Goal: Task Accomplishment & Management: Use online tool/utility

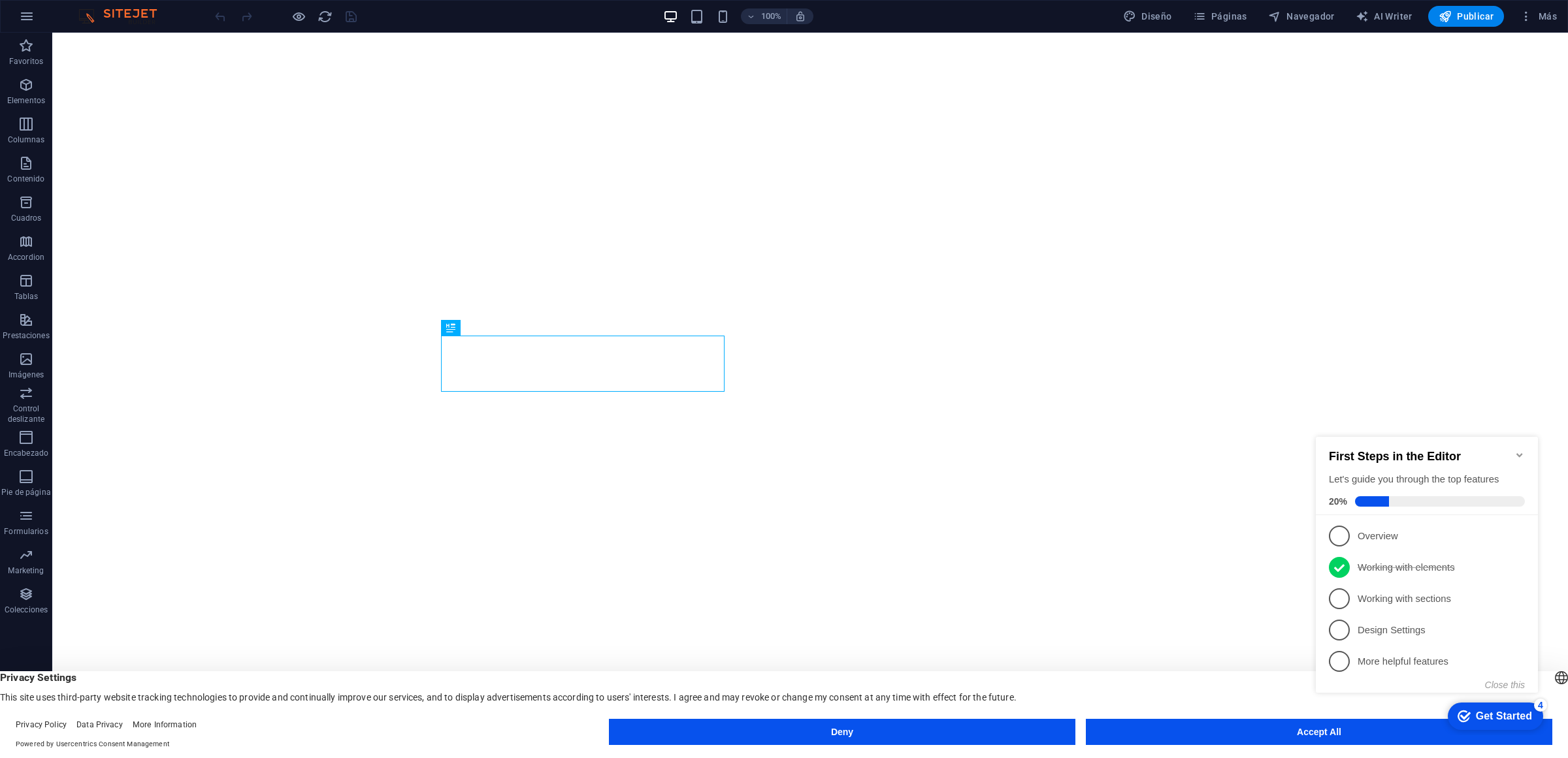
click at [1522, 450] on icon "Minimize checklist" at bounding box center [1519, 455] width 10 height 10
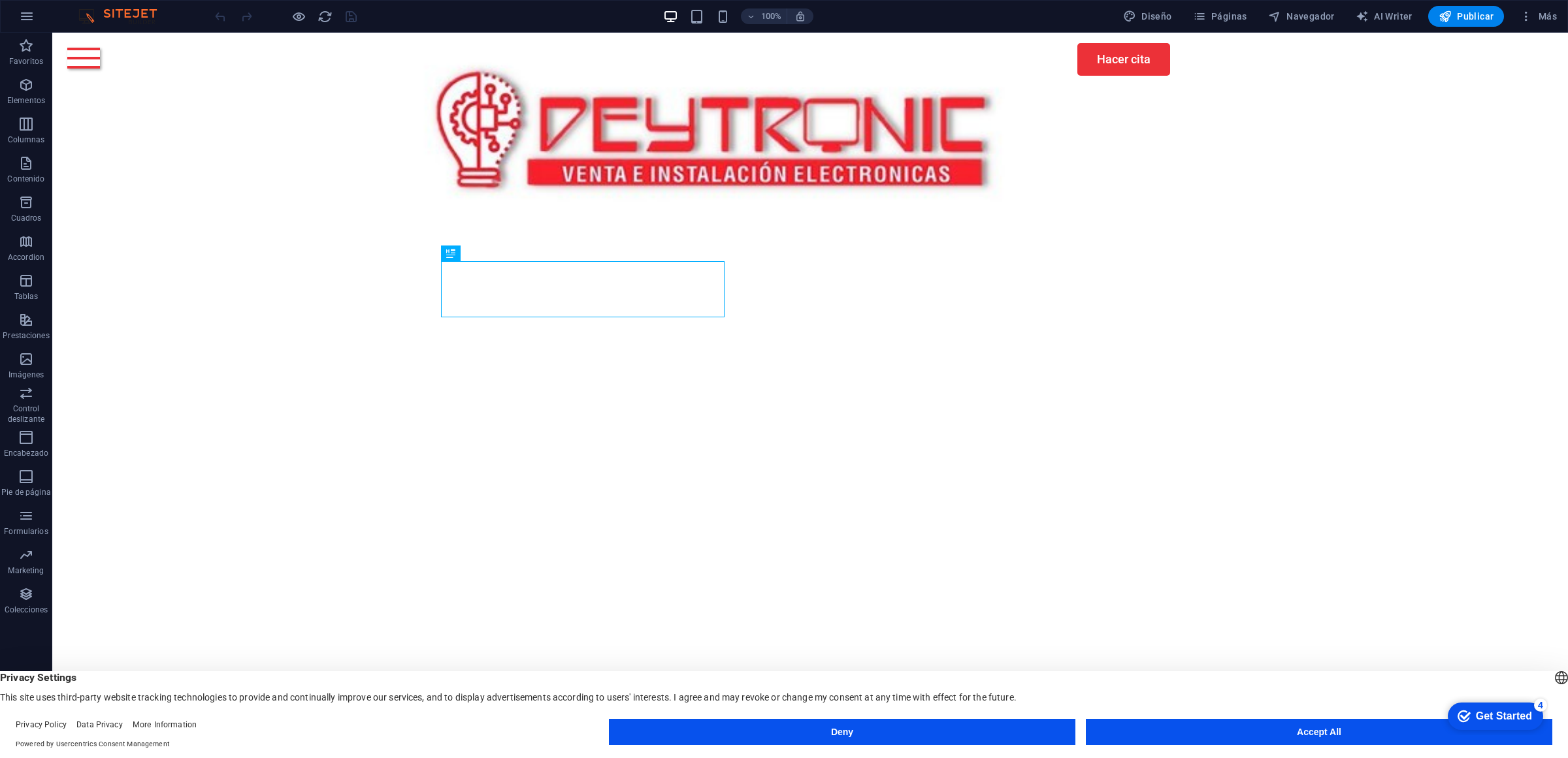
scroll to position [163, 0]
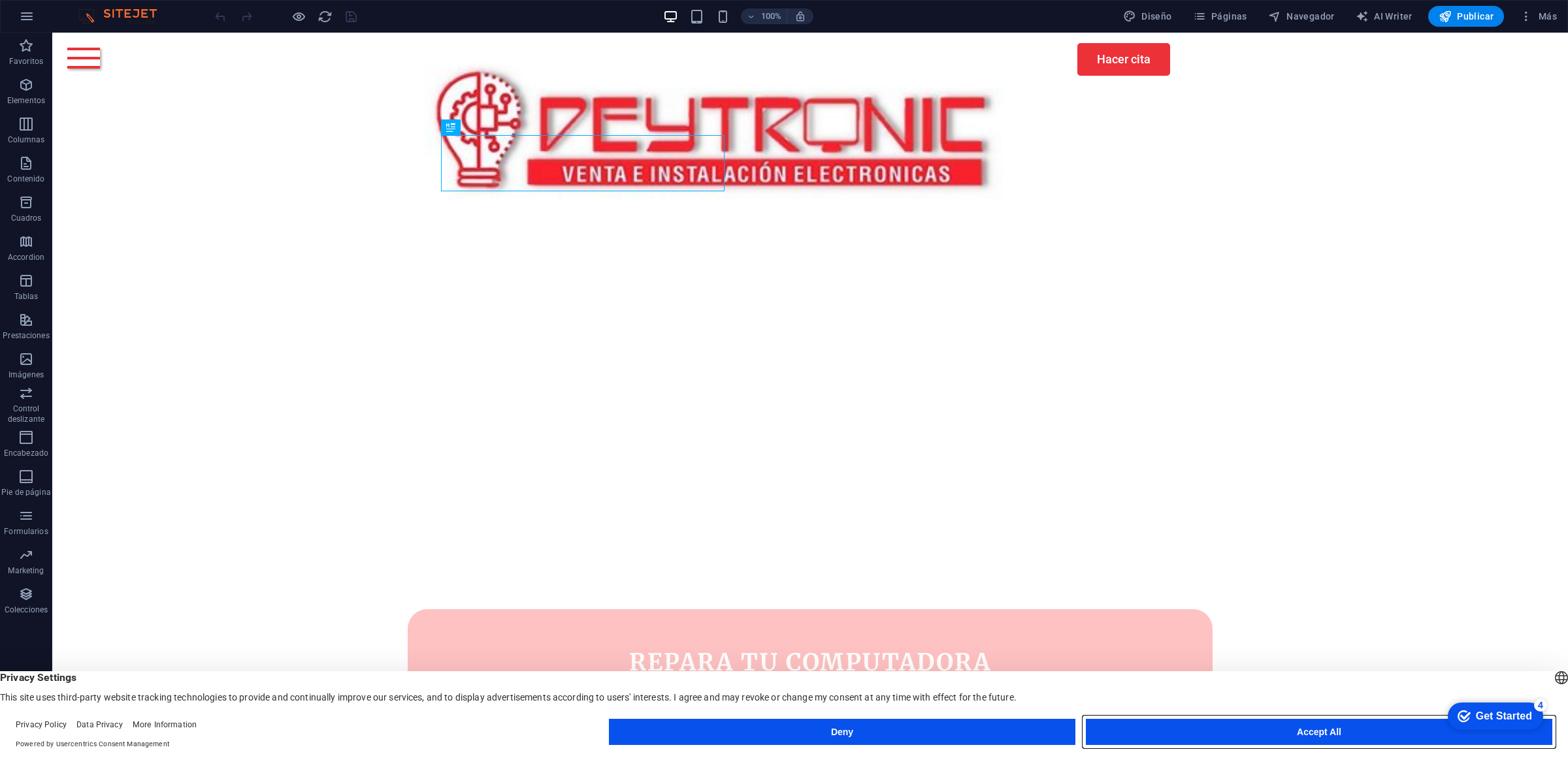
click at [1210, 743] on button "Accept All" at bounding box center [1319, 732] width 466 height 26
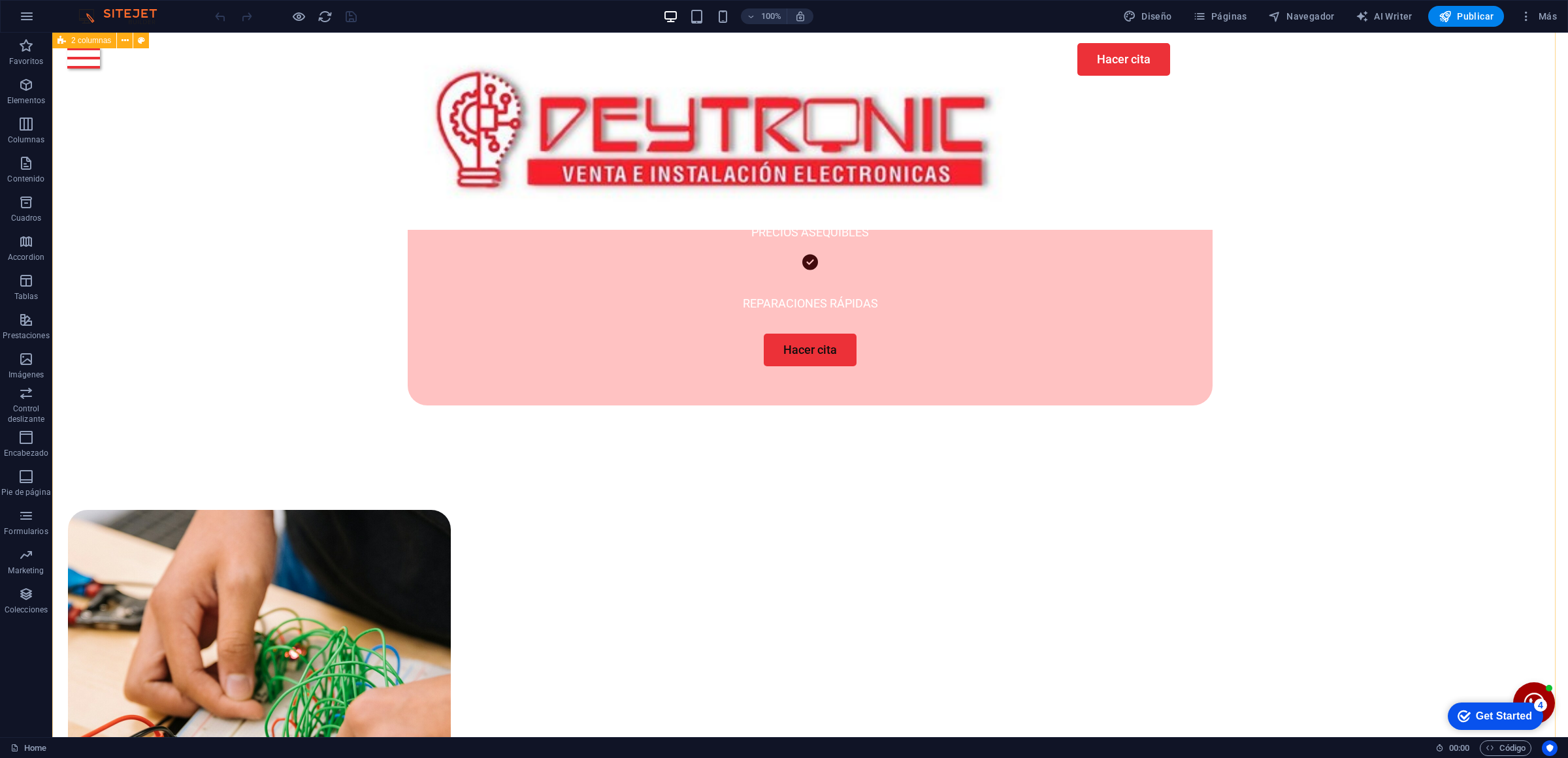
scroll to position [735, 0]
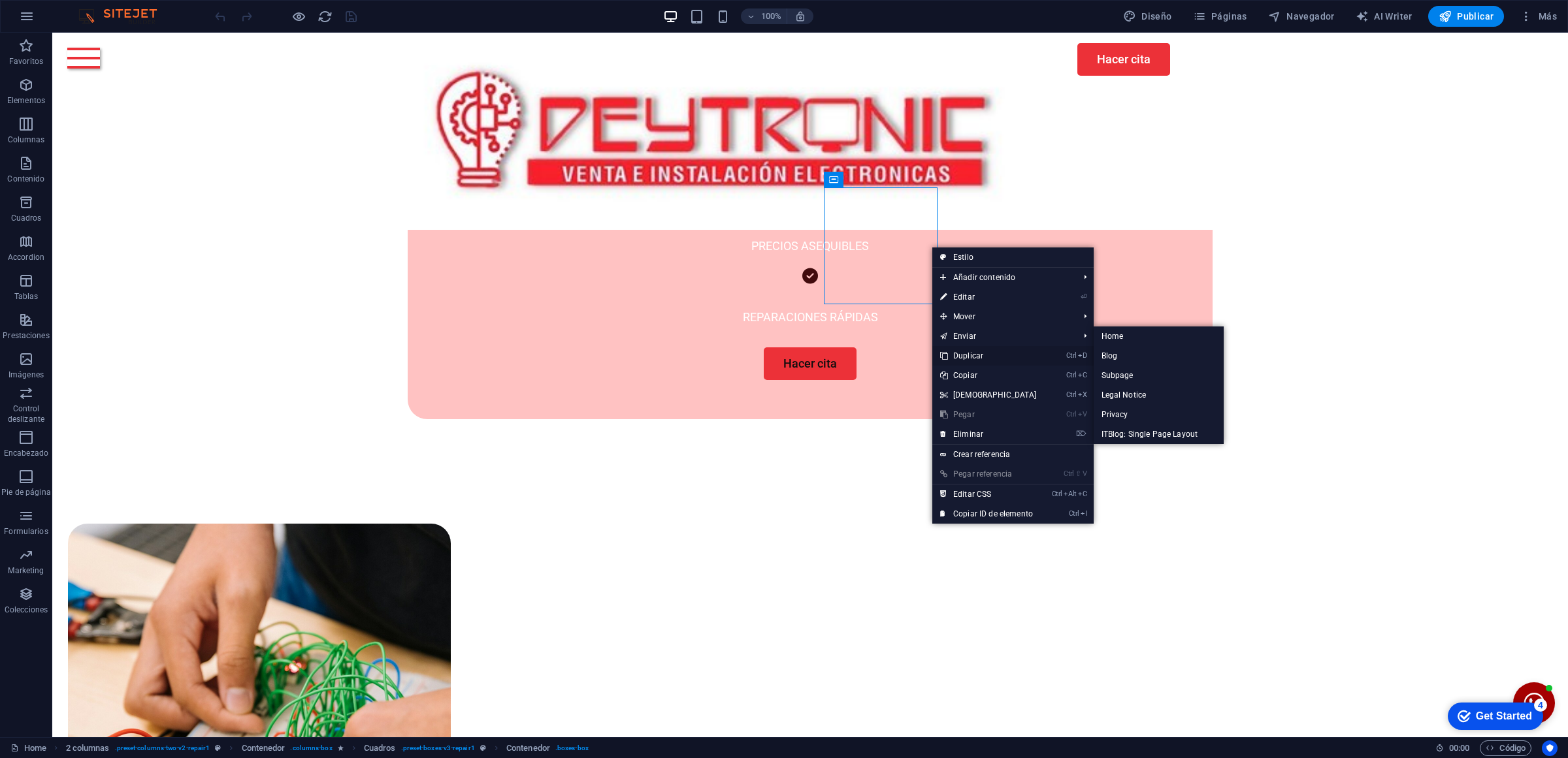
click at [983, 348] on link "Ctrl D Duplicar" at bounding box center [988, 356] width 113 height 20
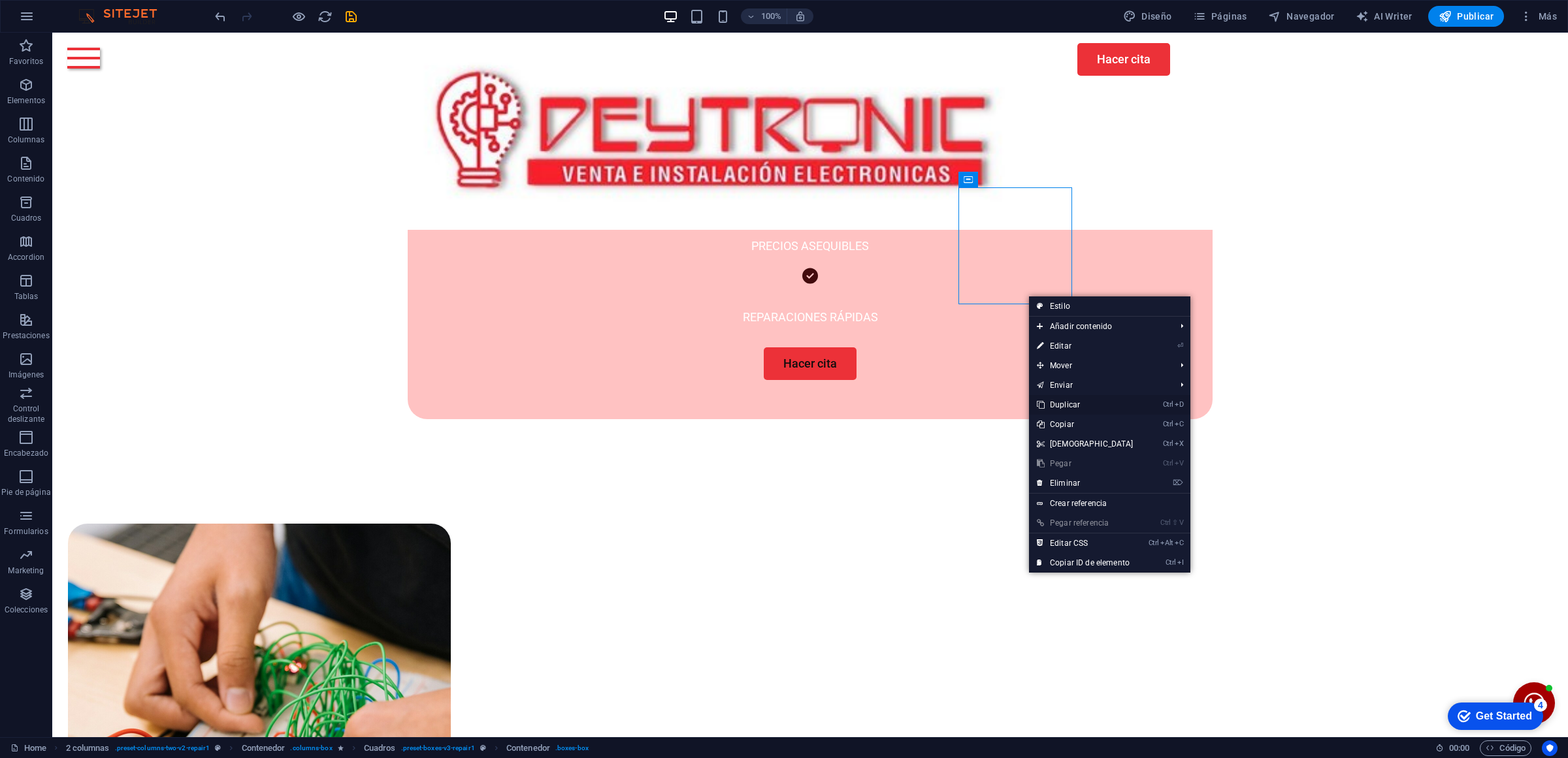
click at [1079, 412] on link "Ctrl D Duplicar" at bounding box center [1085, 404] width 113 height 20
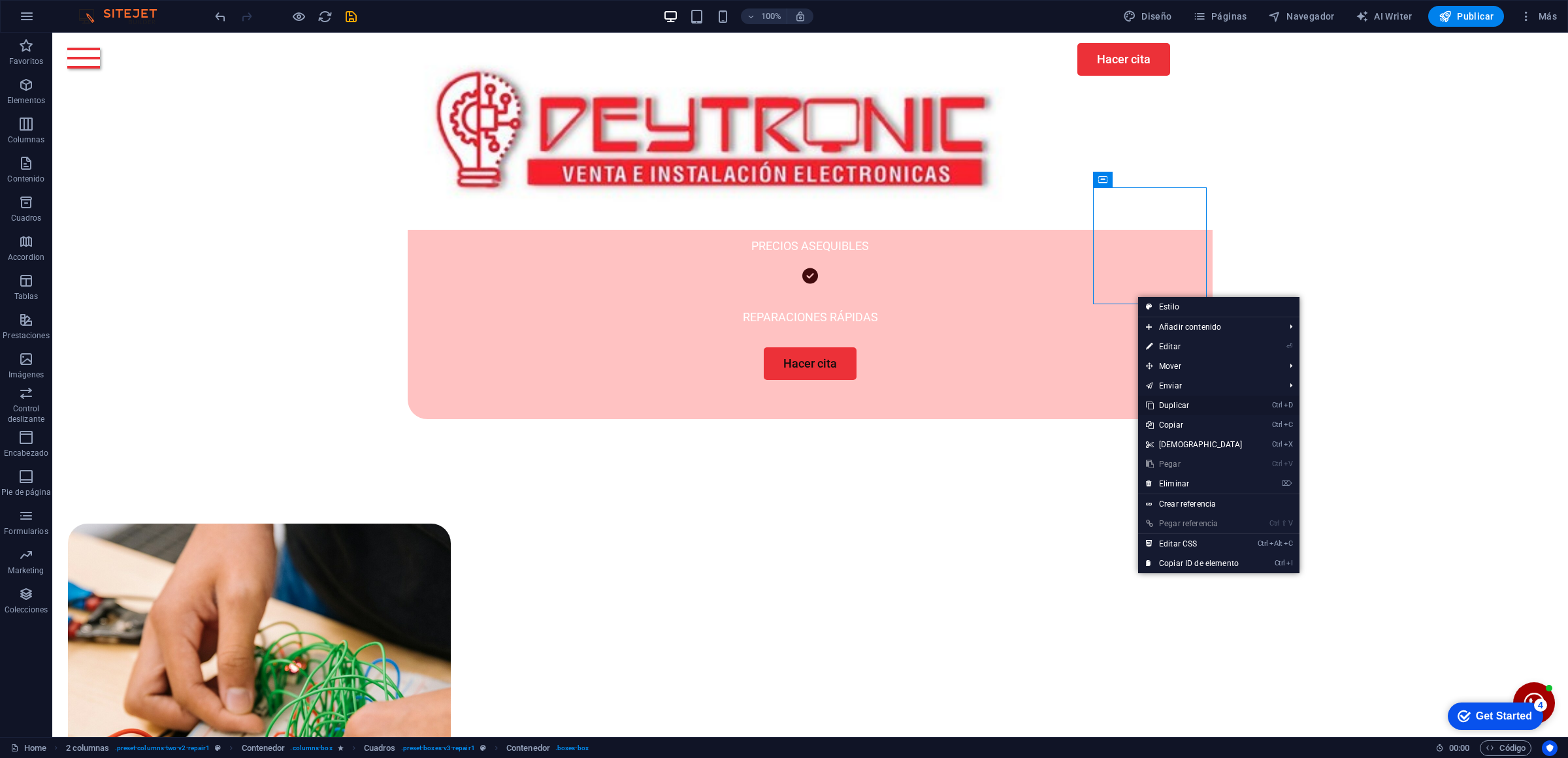
click at [1184, 402] on link "Ctrl D Duplicar" at bounding box center [1194, 405] width 113 height 20
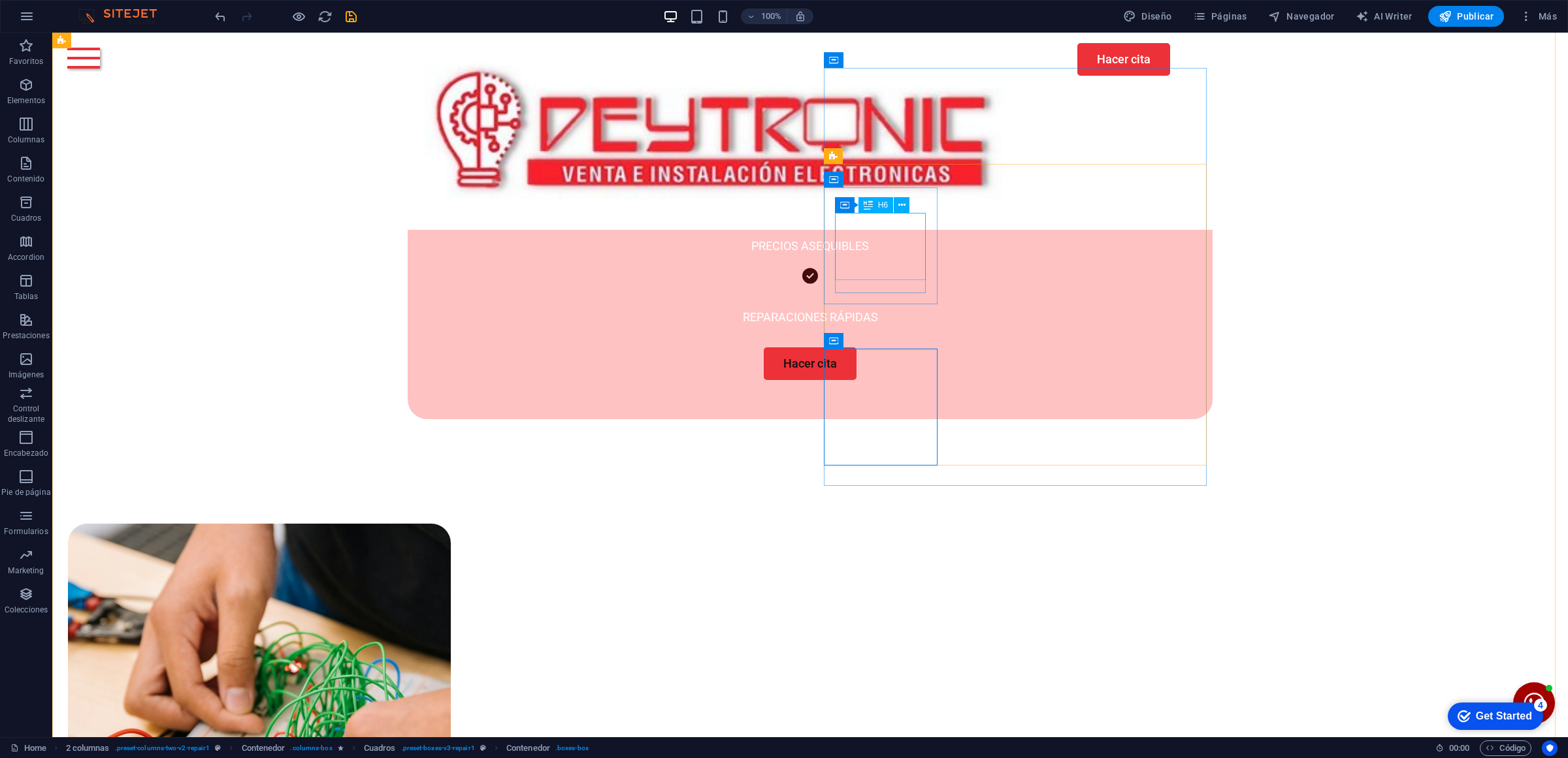
click at [900, 209] on icon at bounding box center [902, 205] width 7 height 13
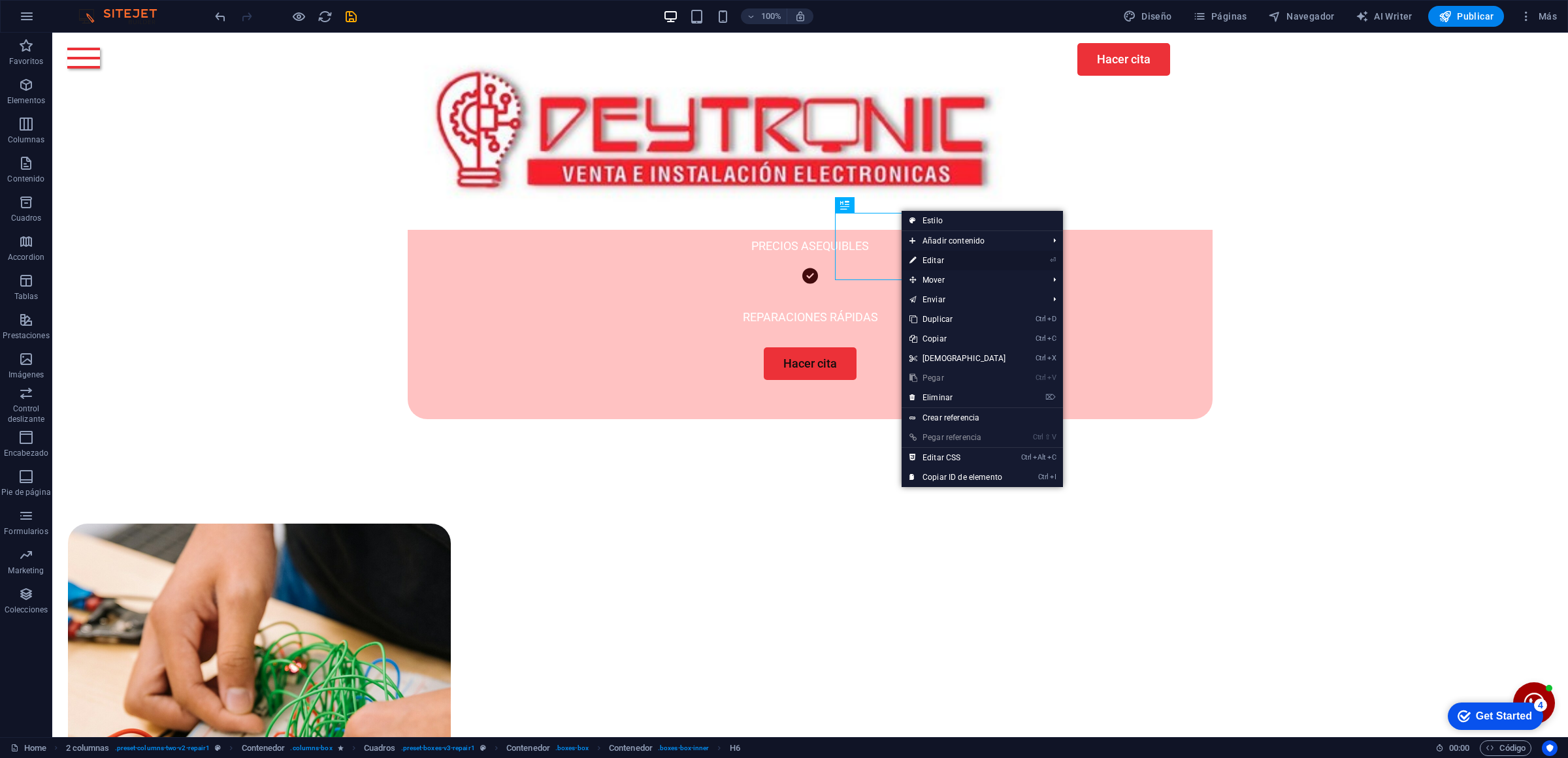
click at [941, 263] on link "⏎ Editar" at bounding box center [958, 260] width 113 height 20
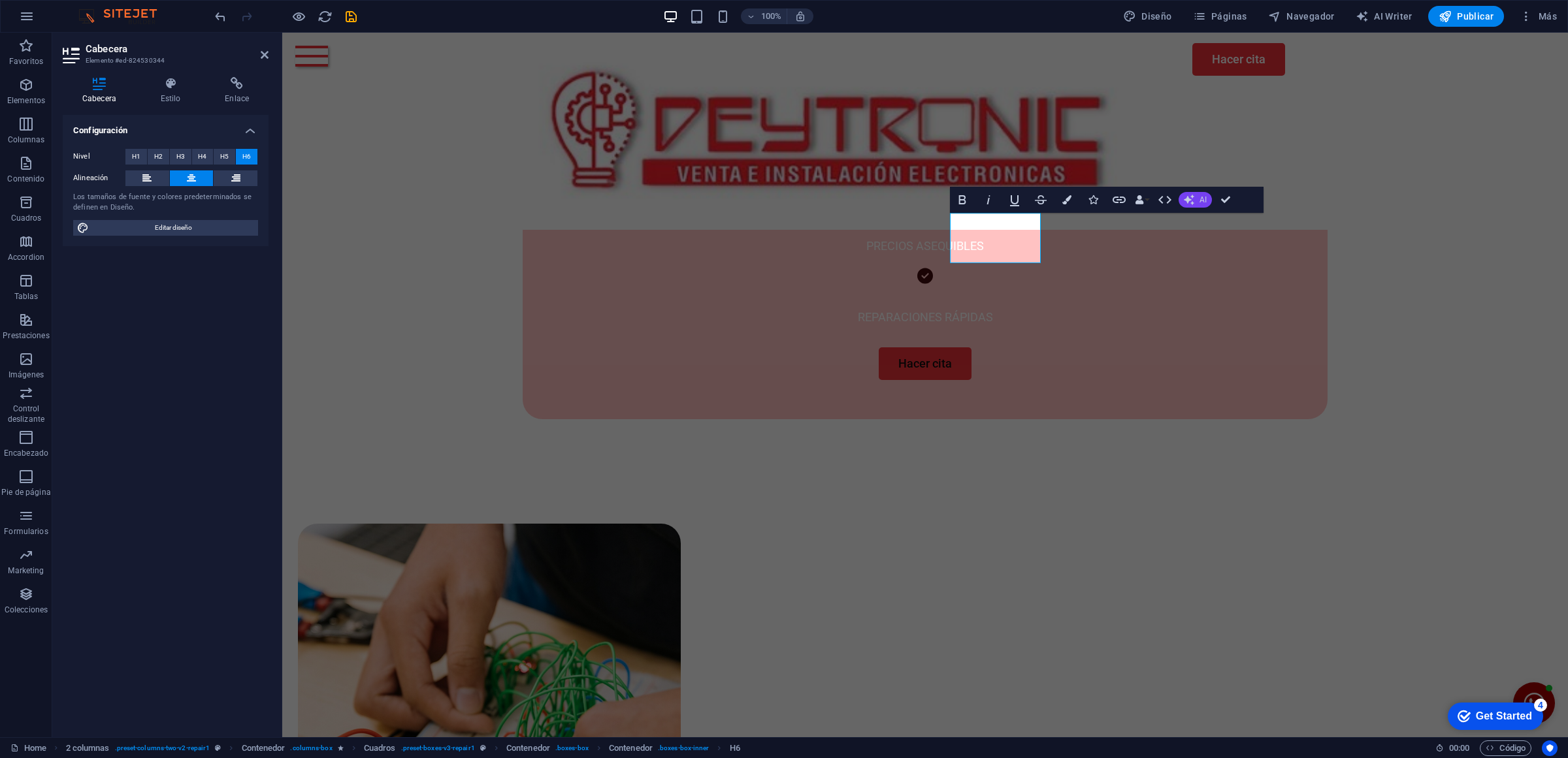
click at [1189, 194] on button "AI" at bounding box center [1195, 200] width 33 height 16
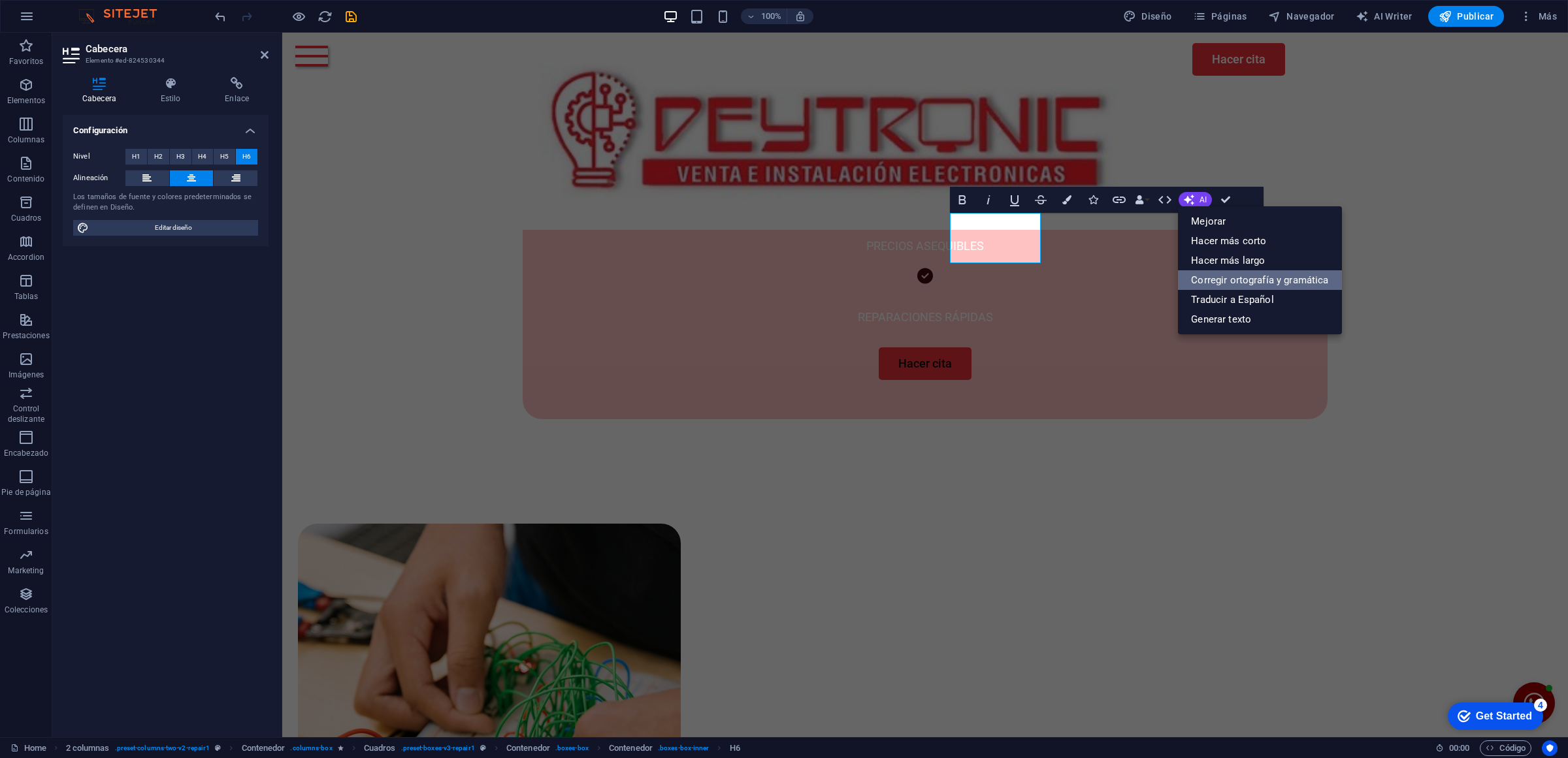
click at [1279, 285] on link "Corregir ortografía y gramática" at bounding box center [1259, 280] width 163 height 20
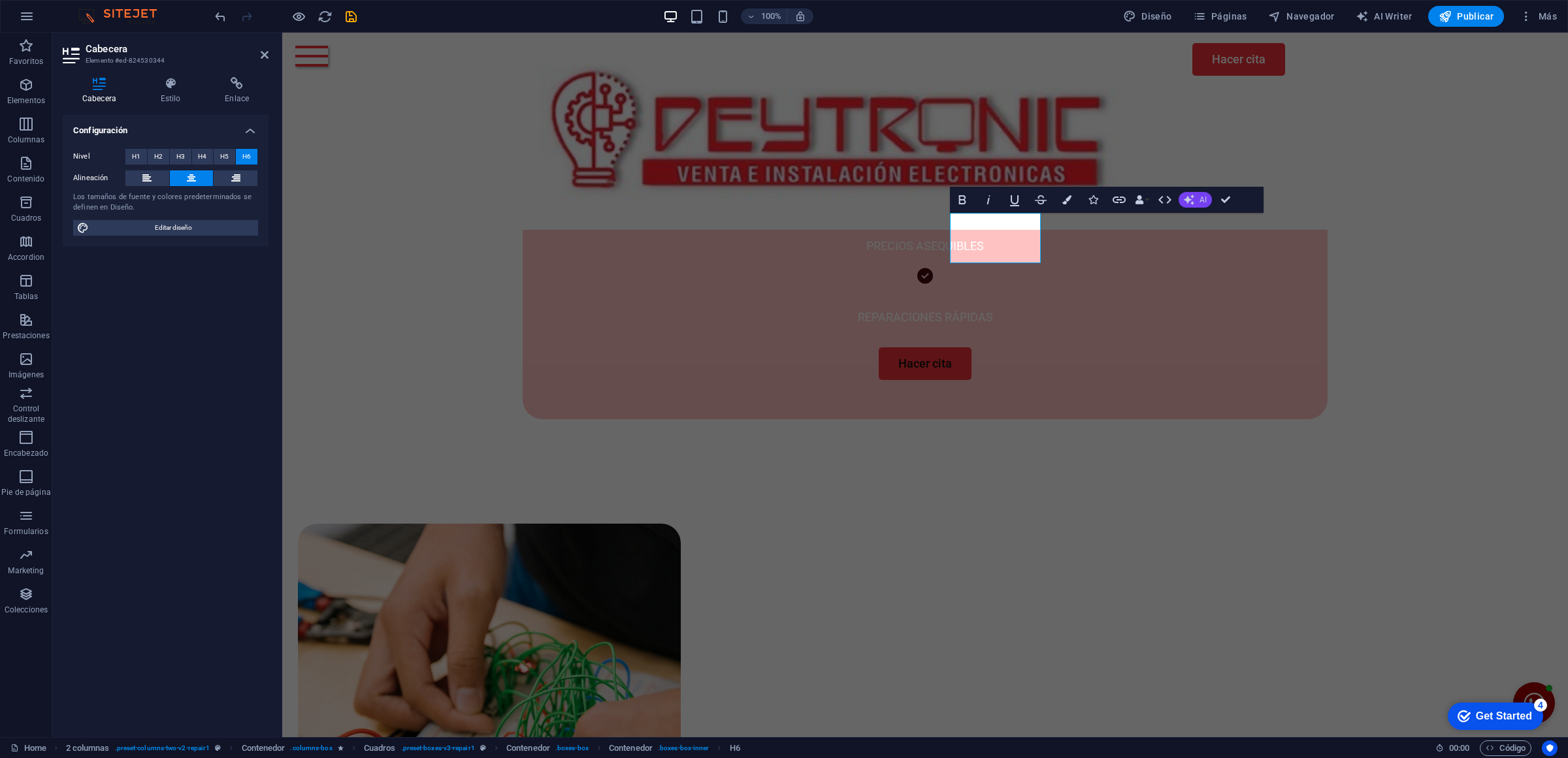
click at [1194, 202] on button "AI" at bounding box center [1195, 200] width 33 height 16
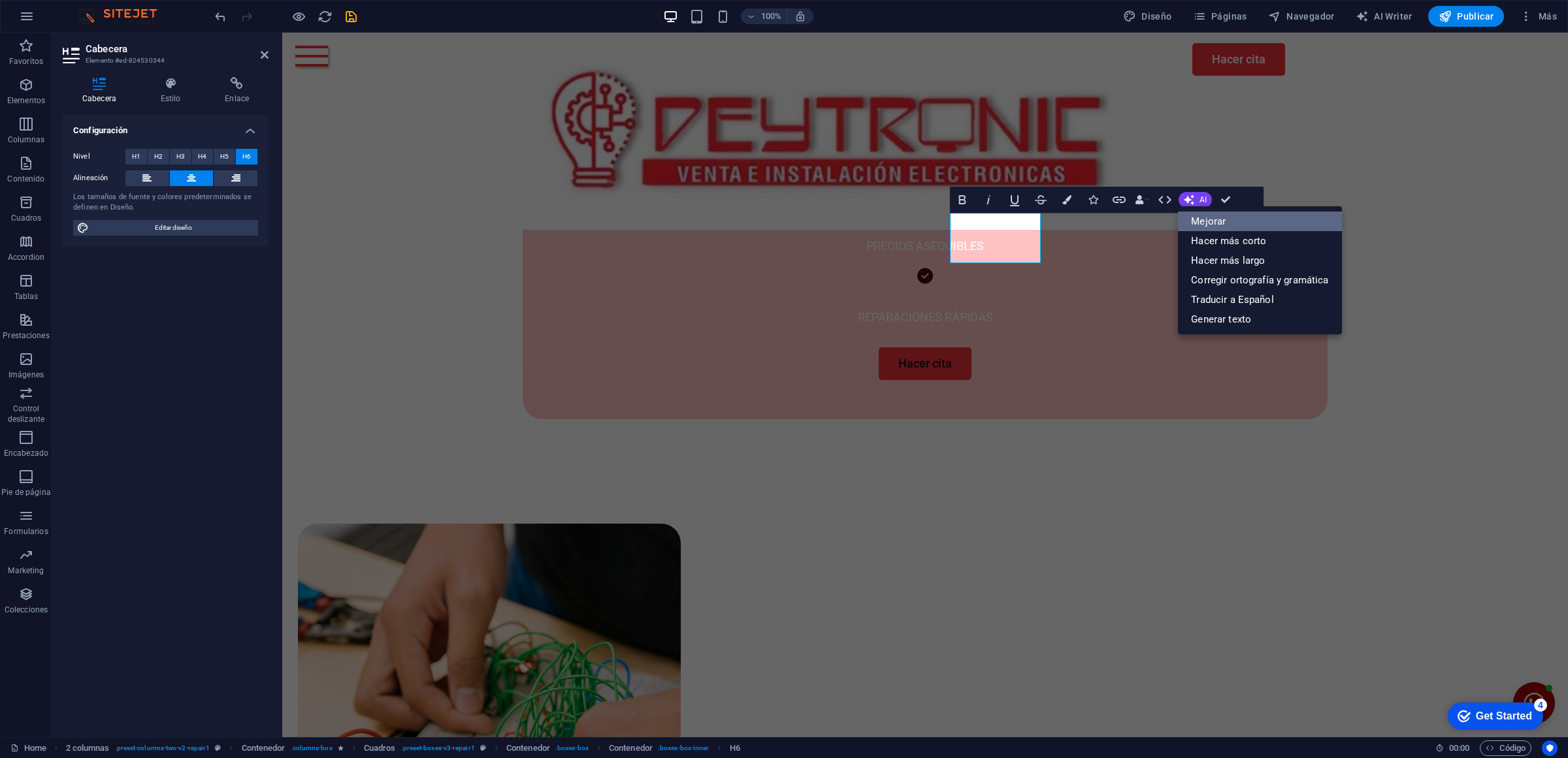
click at [1263, 216] on link "Mejorar" at bounding box center [1259, 221] width 163 height 20
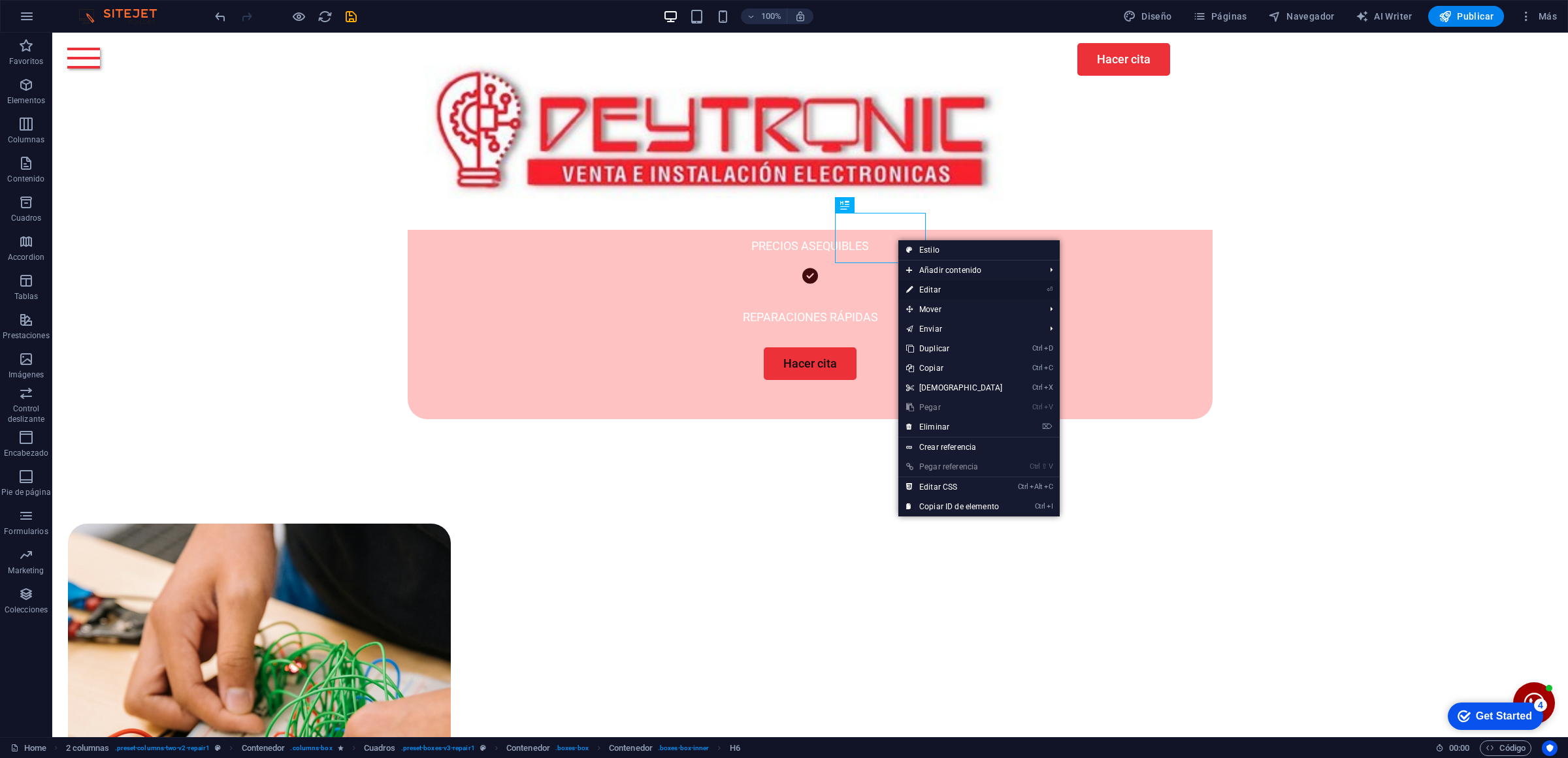
click at [936, 294] on link "⏎ Editar" at bounding box center [955, 289] width 113 height 20
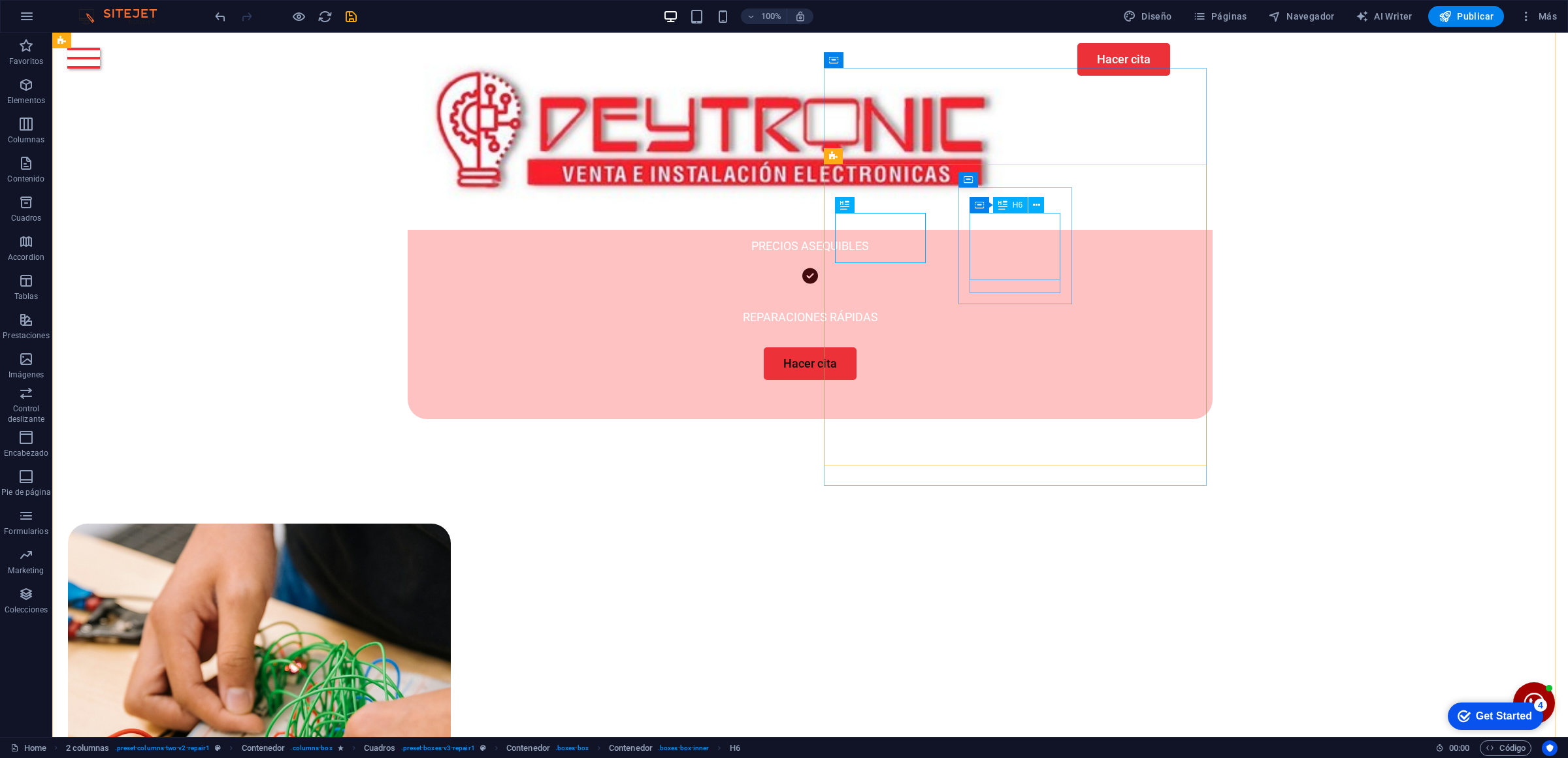
click at [903, 150] on button at bounding box center [909, 157] width 16 height 16
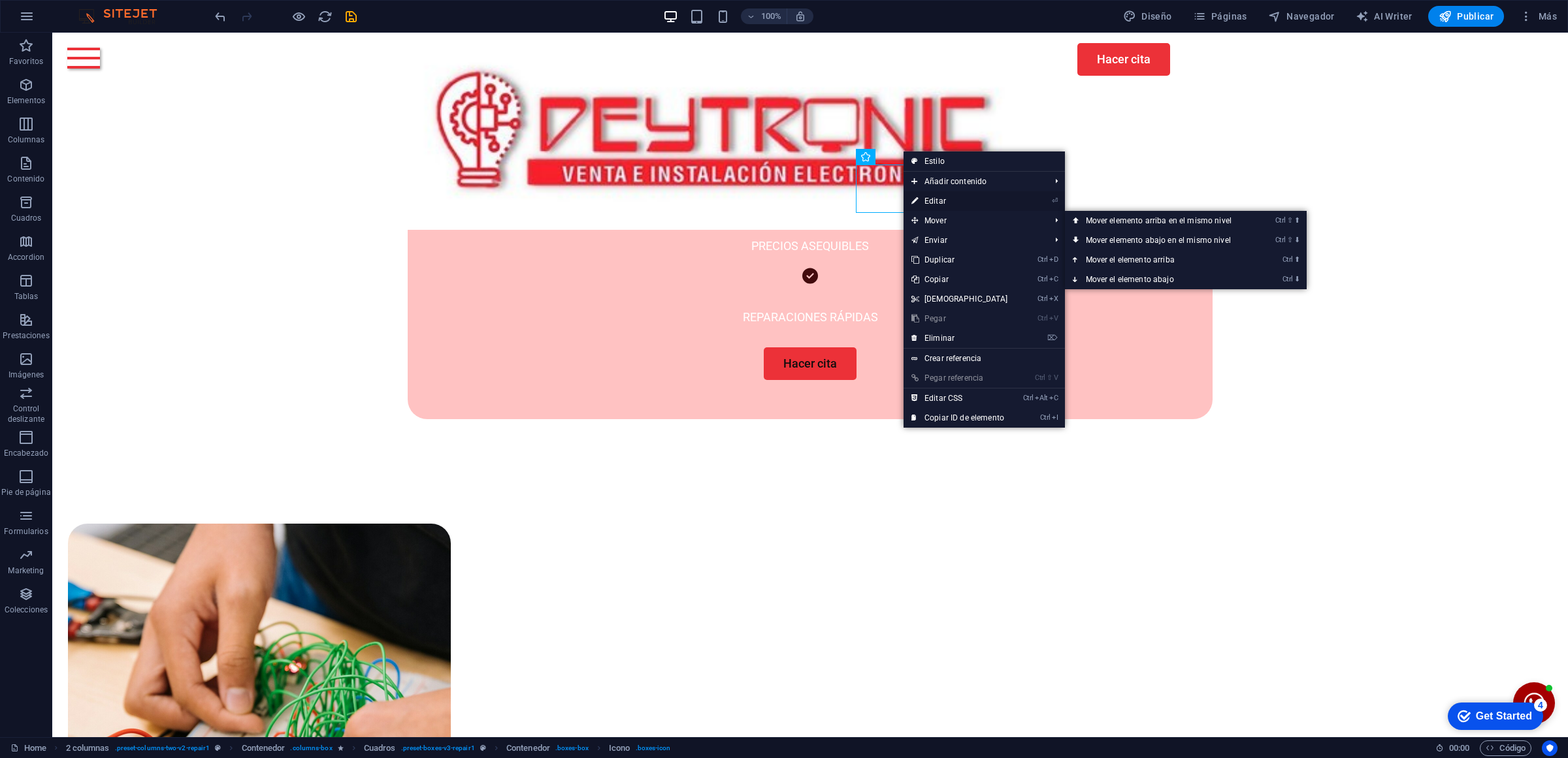
click at [941, 200] on link "⏎ Editar" at bounding box center [960, 201] width 113 height 20
select select "xMidYMid"
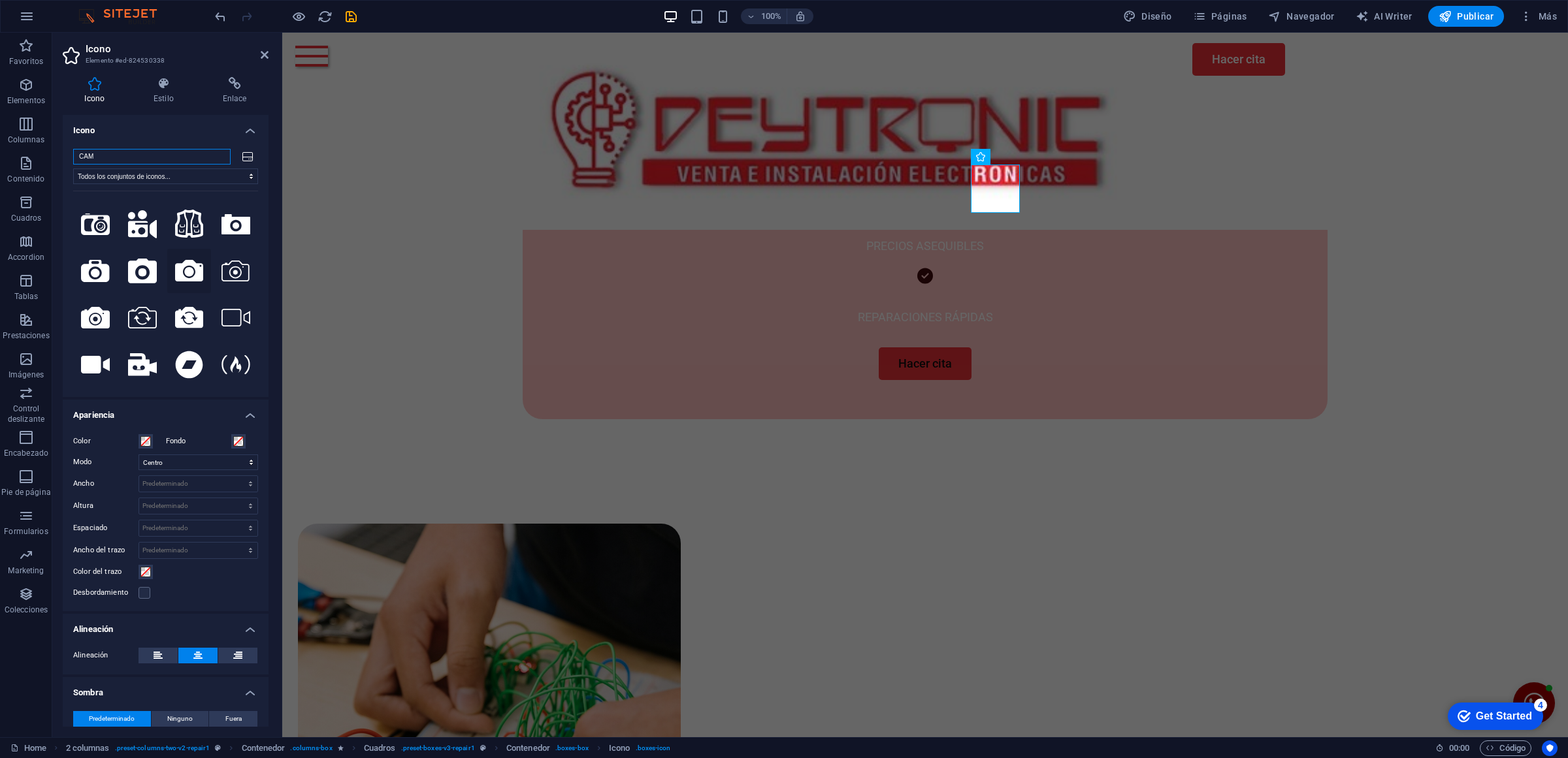
scroll to position [0, 0]
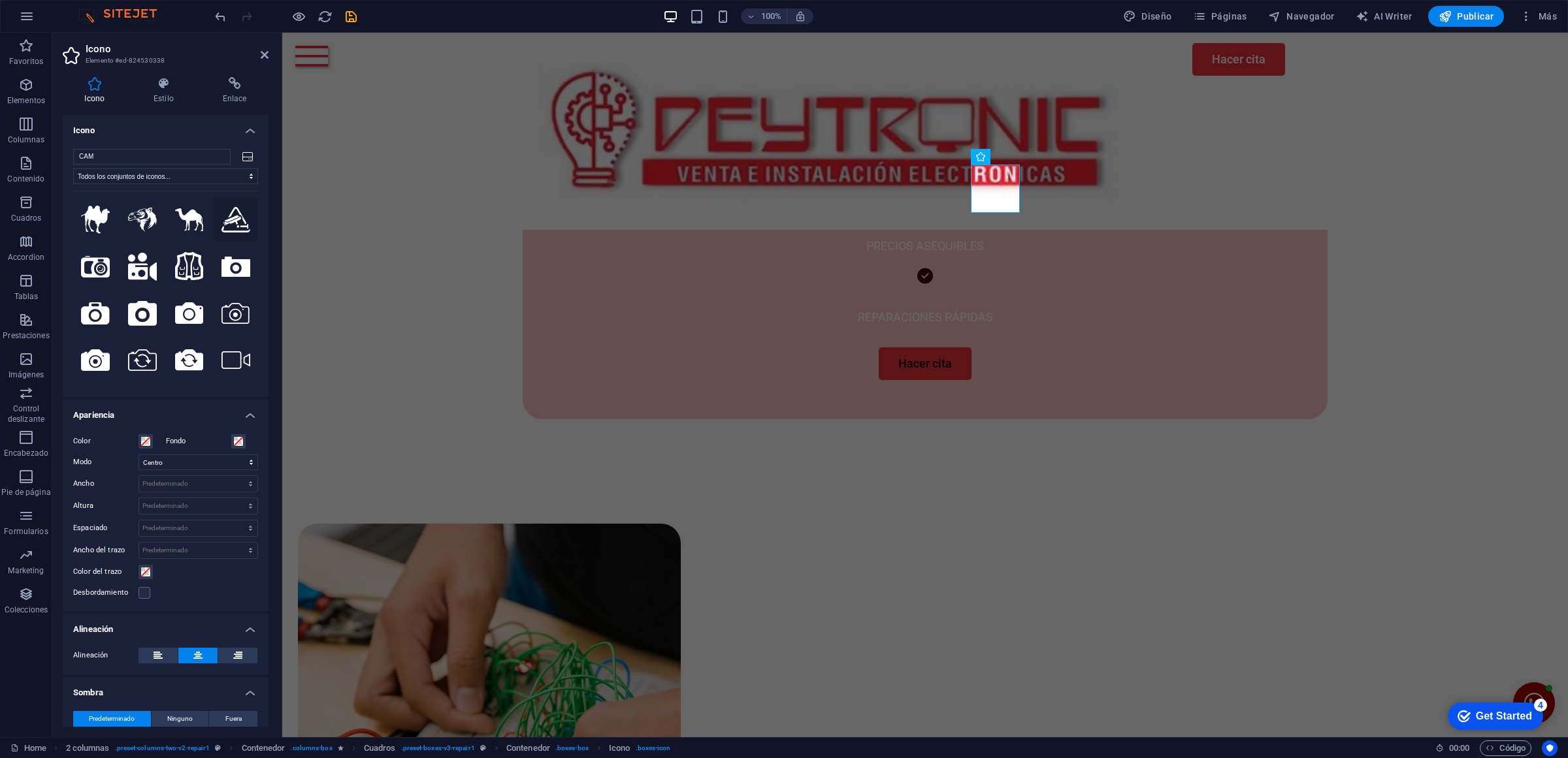
click at [234, 228] on icon at bounding box center [236, 220] width 29 height 25
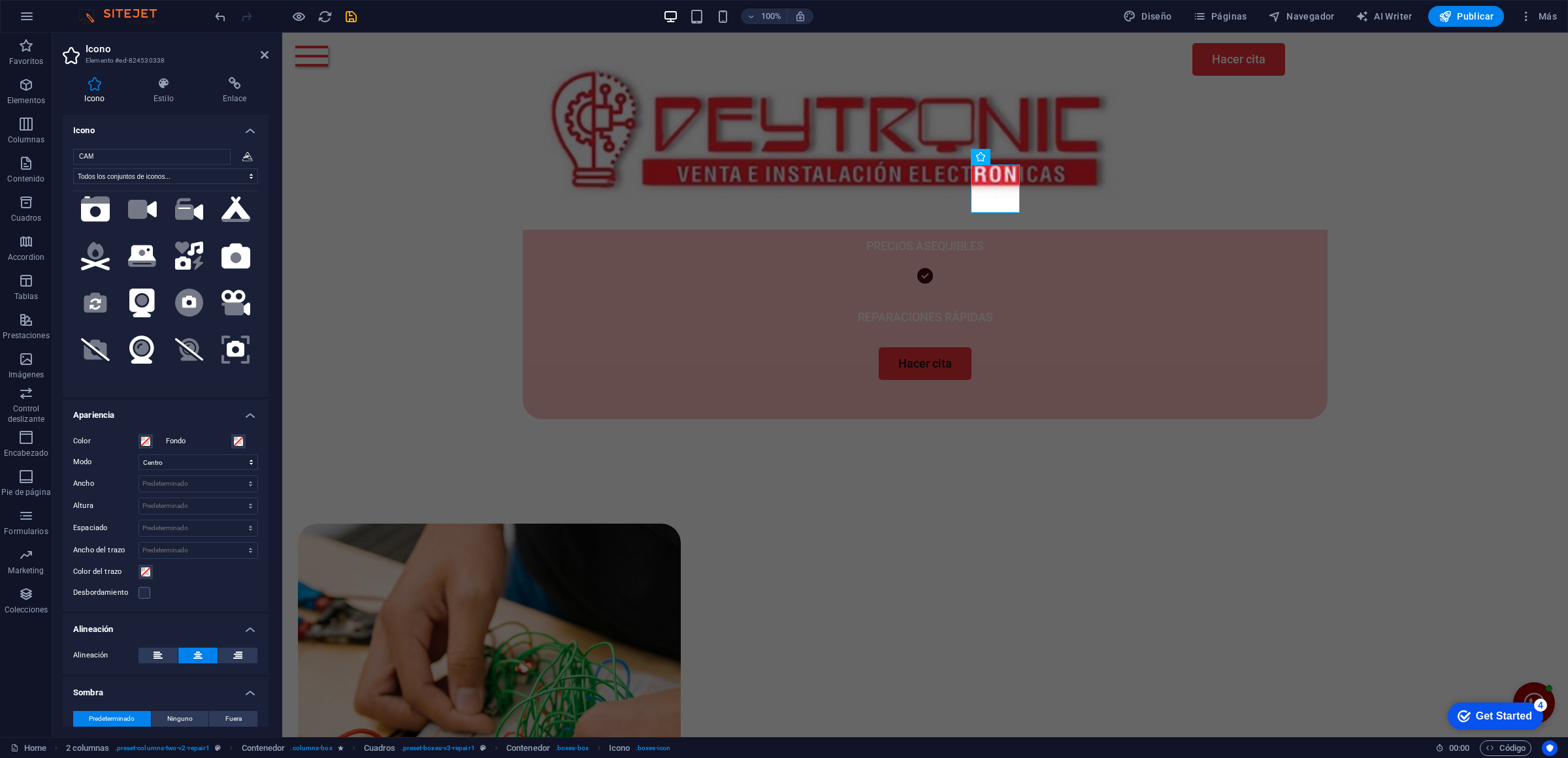
scroll to position [327, 0]
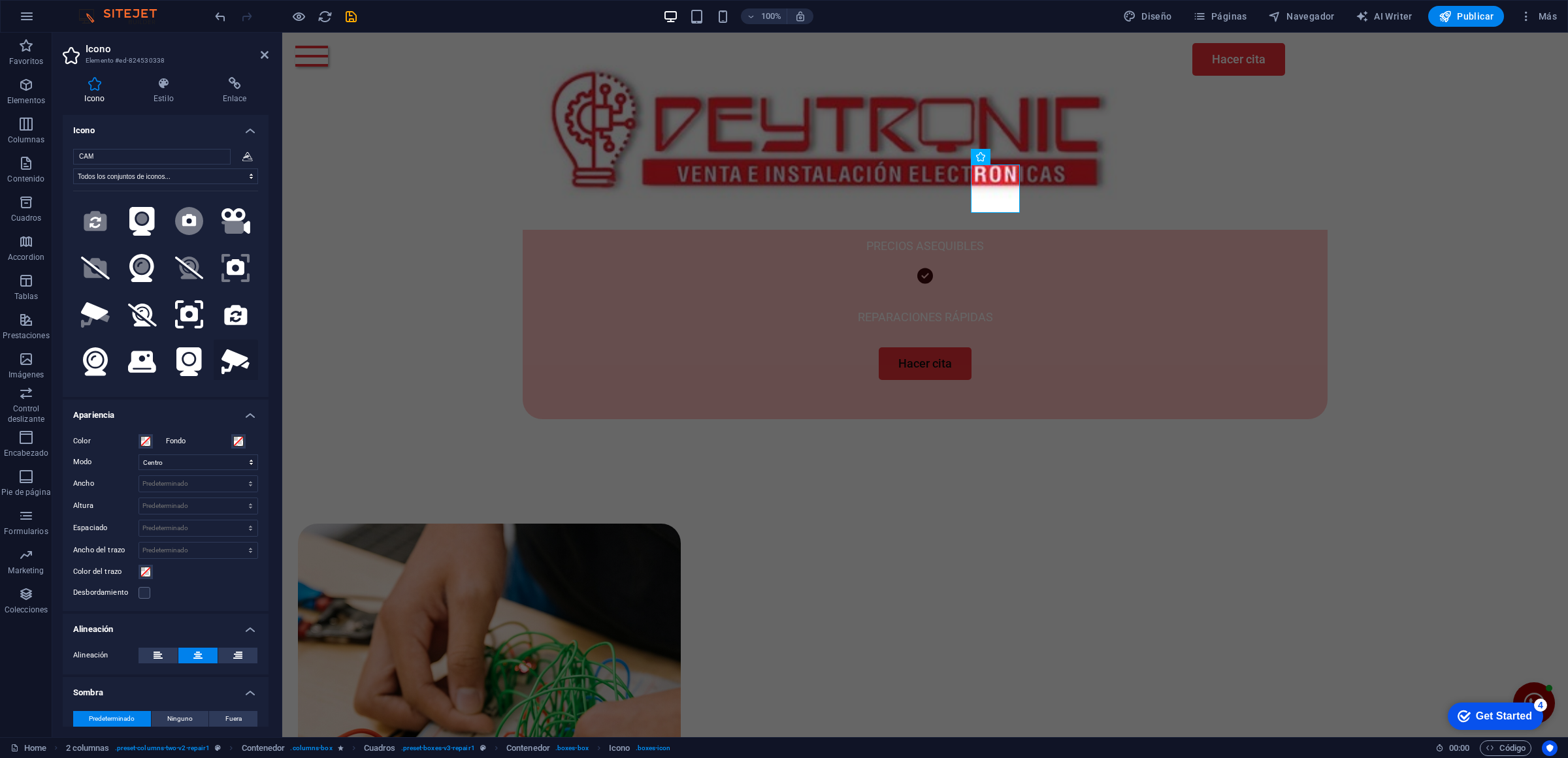
click at [229, 339] on button at bounding box center [236, 362] width 44 height 44
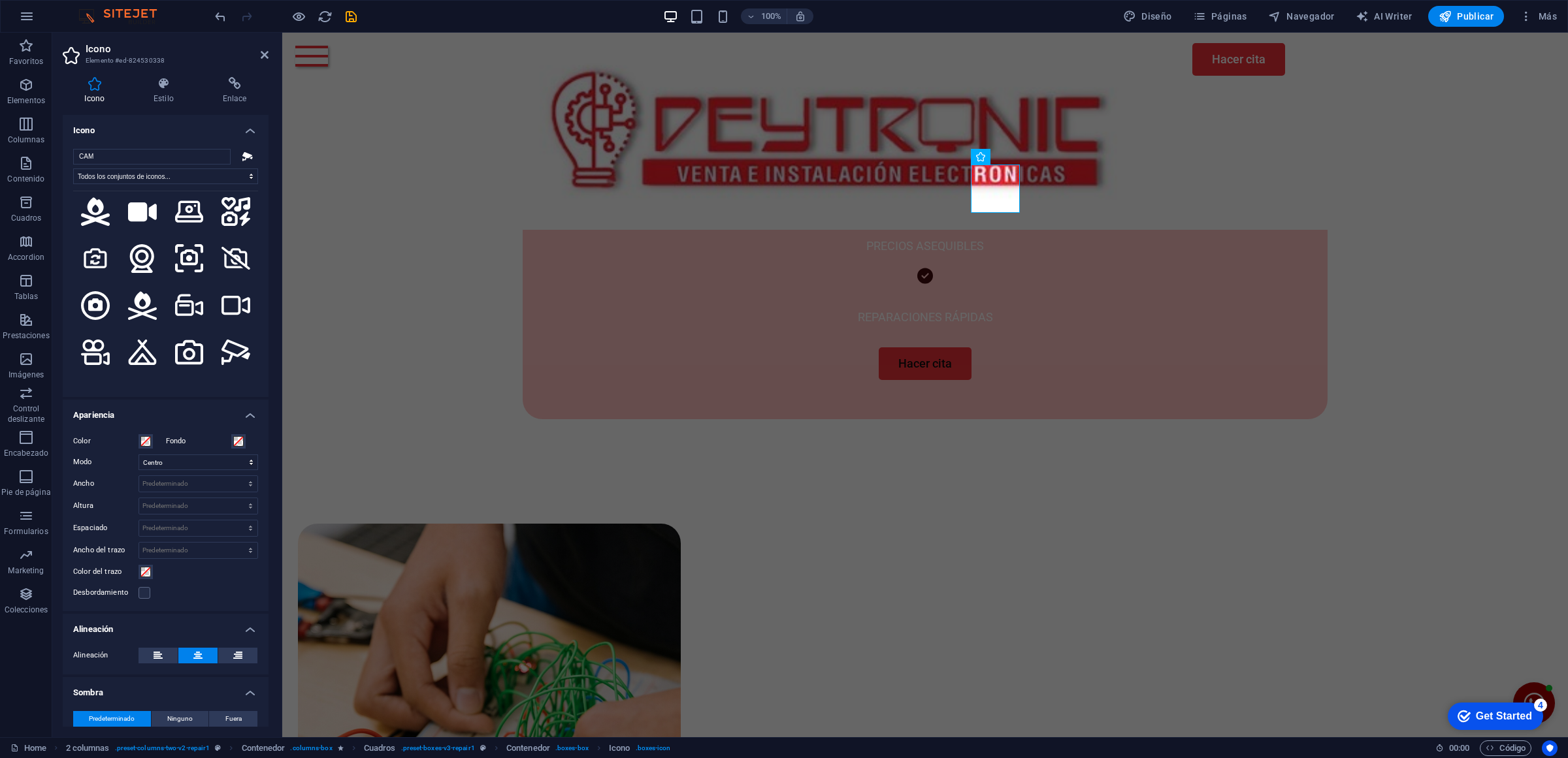
scroll to position [653, 0]
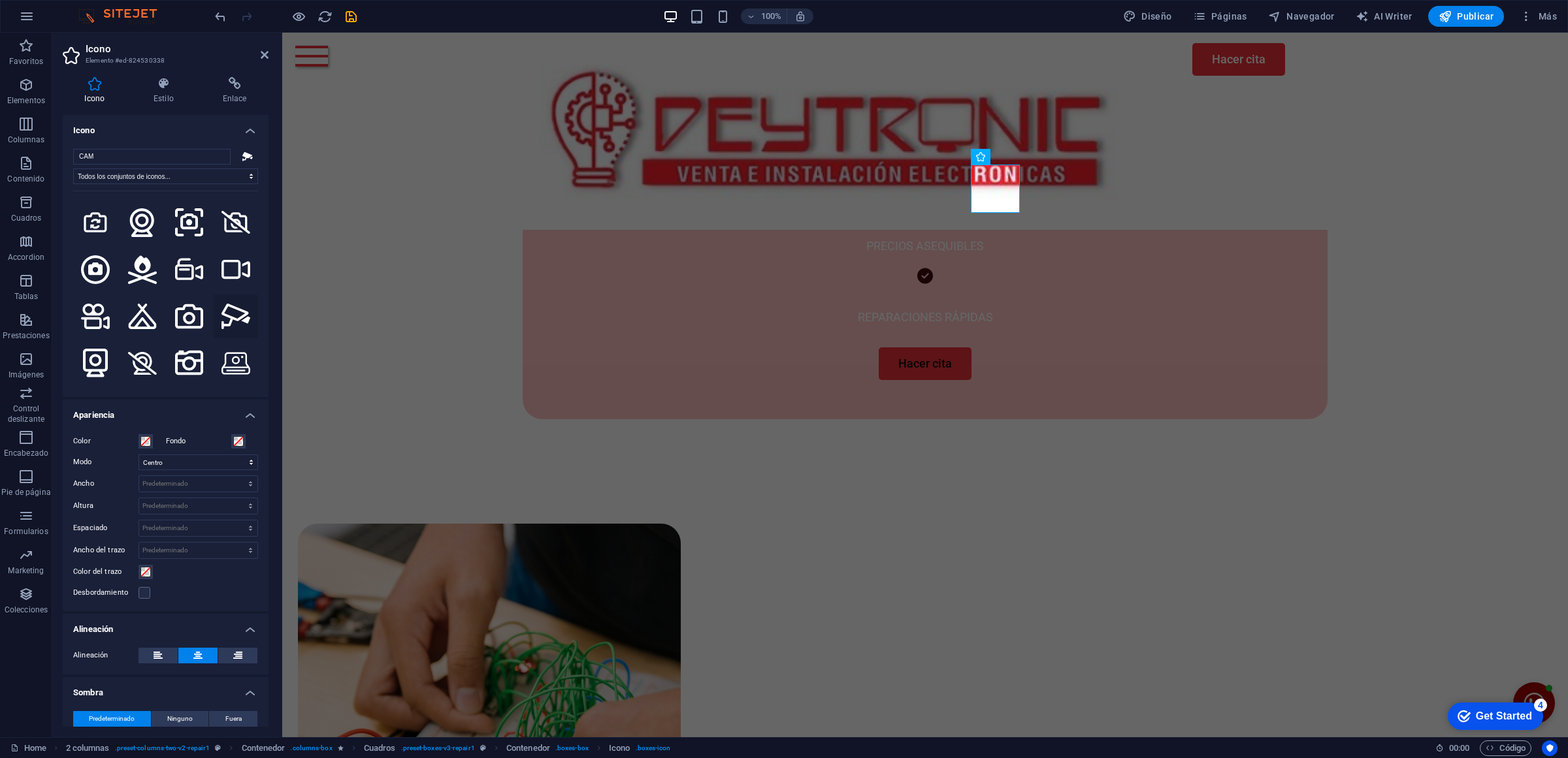
click at [224, 304] on icon at bounding box center [236, 316] width 29 height 25
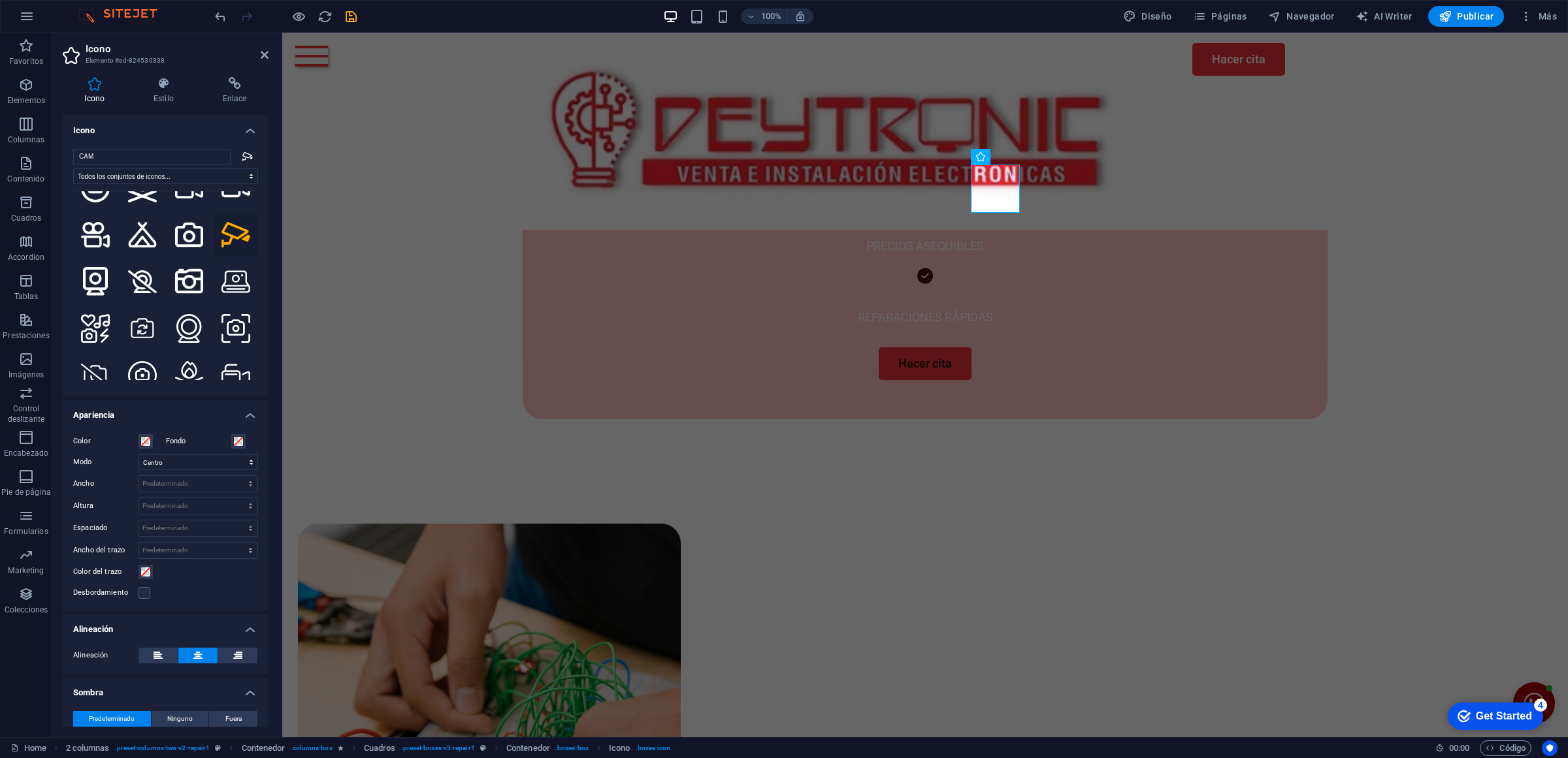
scroll to position [817, 0]
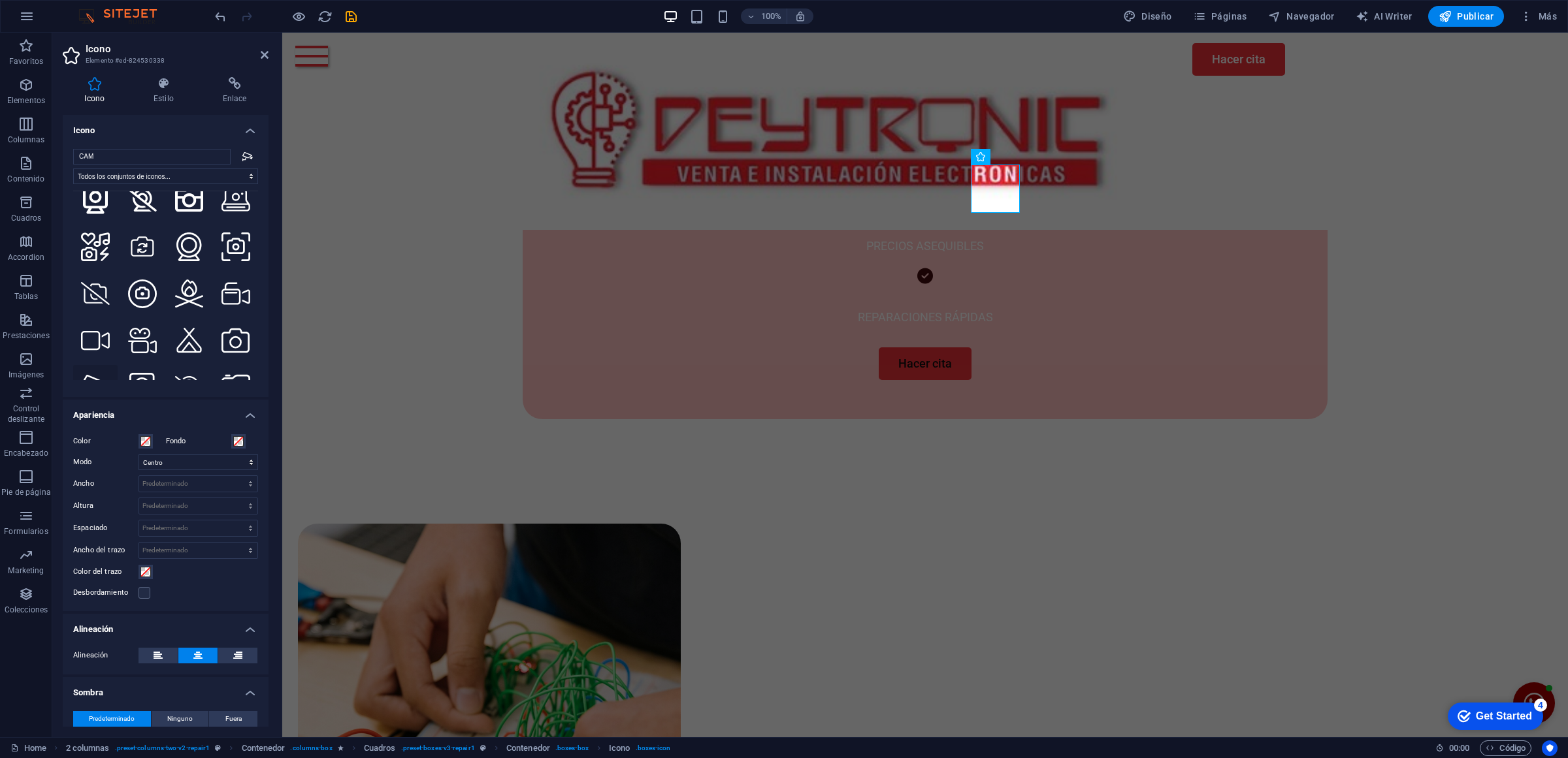
click at [97, 375] on icon at bounding box center [95, 388] width 29 height 25
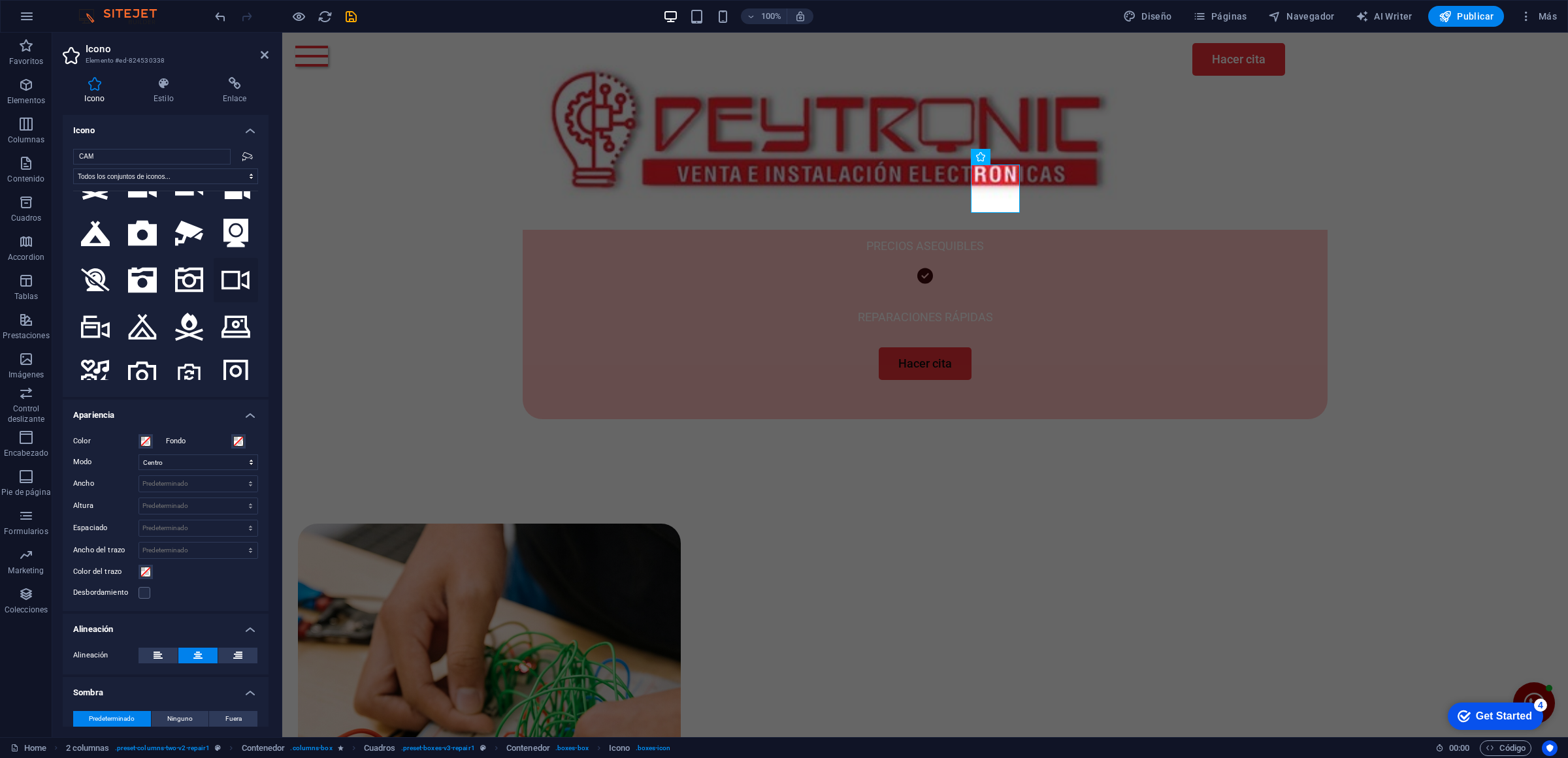
scroll to position [1307, 0]
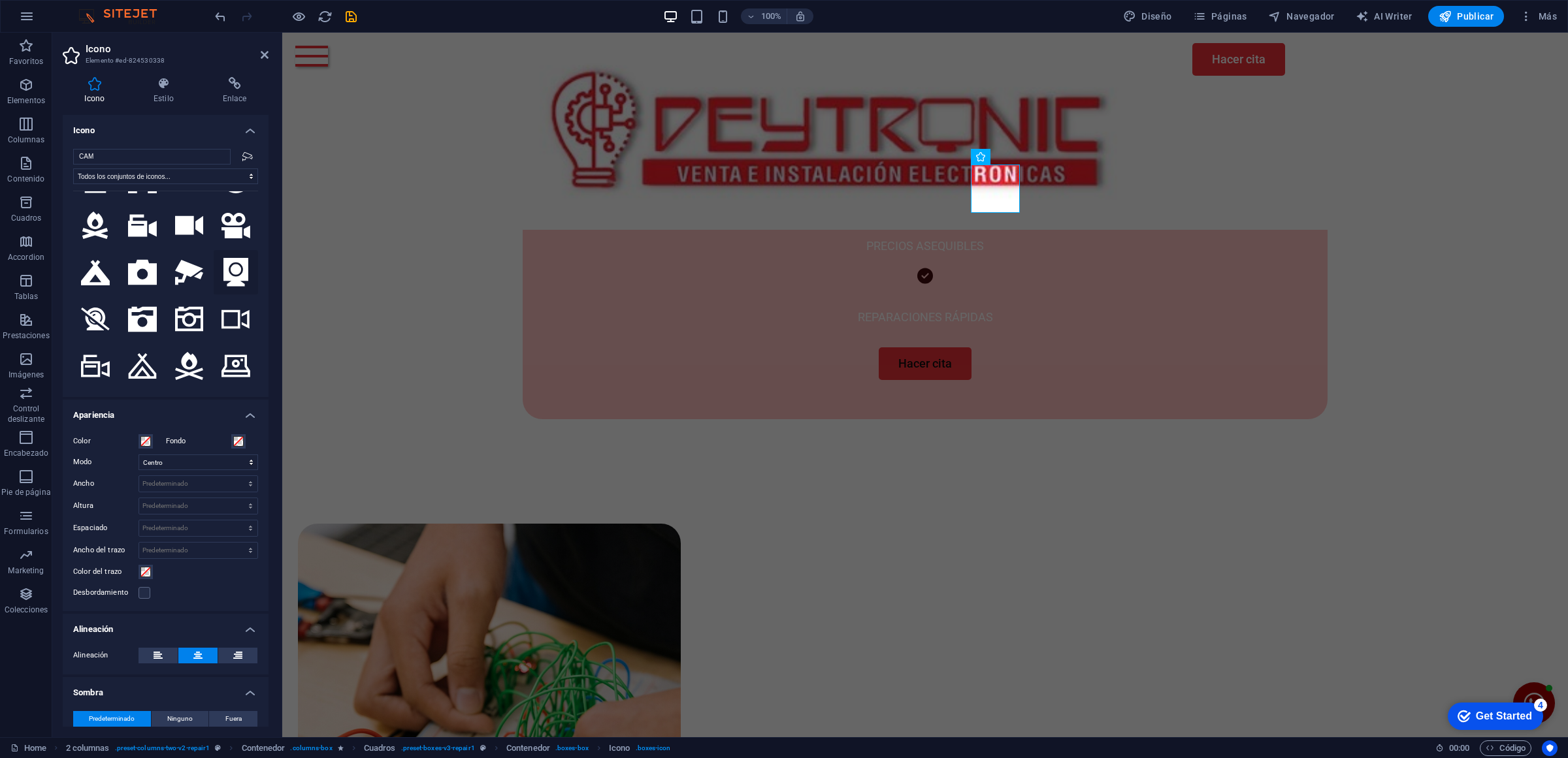
click at [233, 258] on icon at bounding box center [236, 272] width 25 height 29
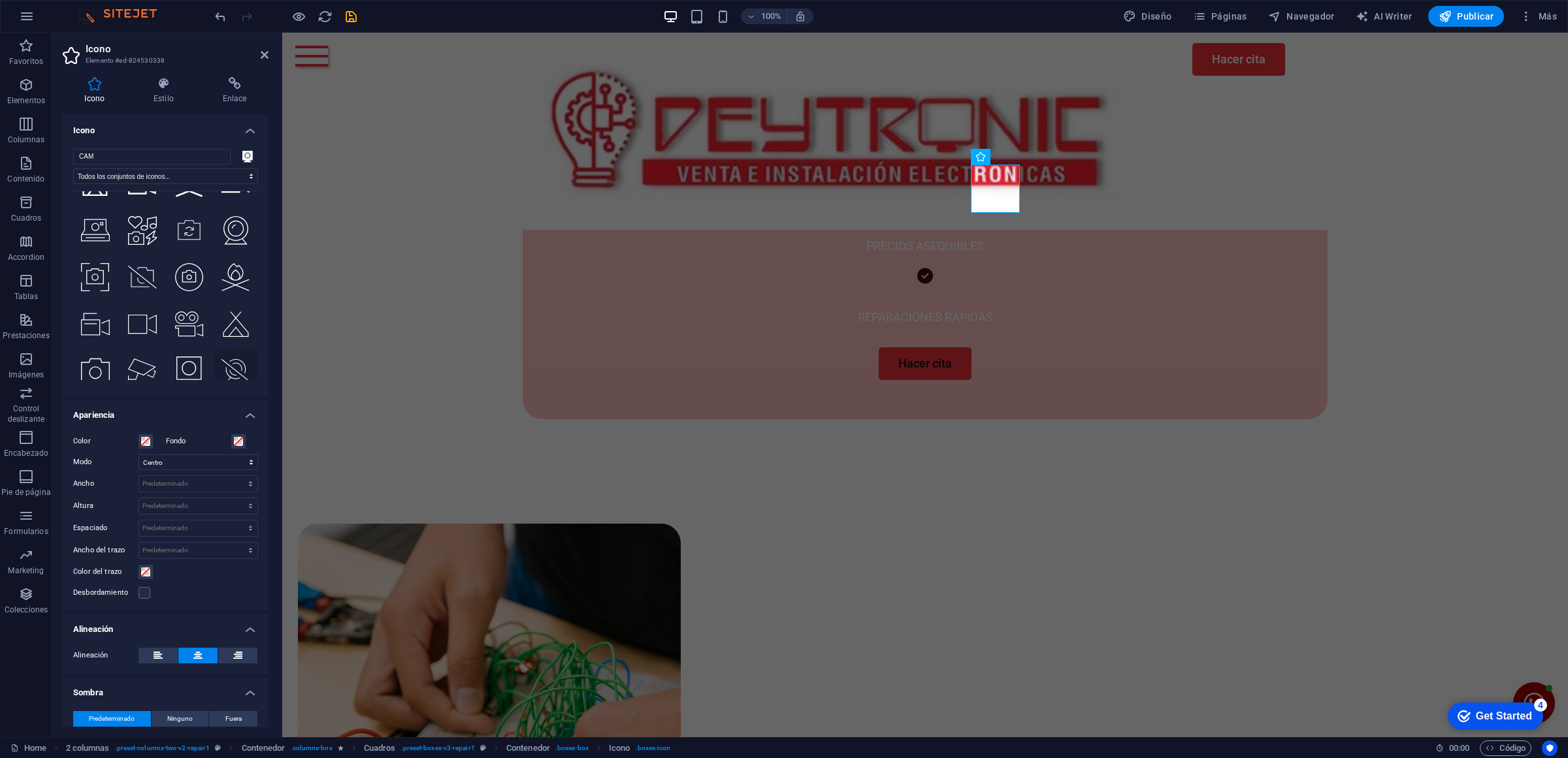
scroll to position [1822, 0]
click at [135, 343] on button at bounding box center [143, 366] width 44 height 44
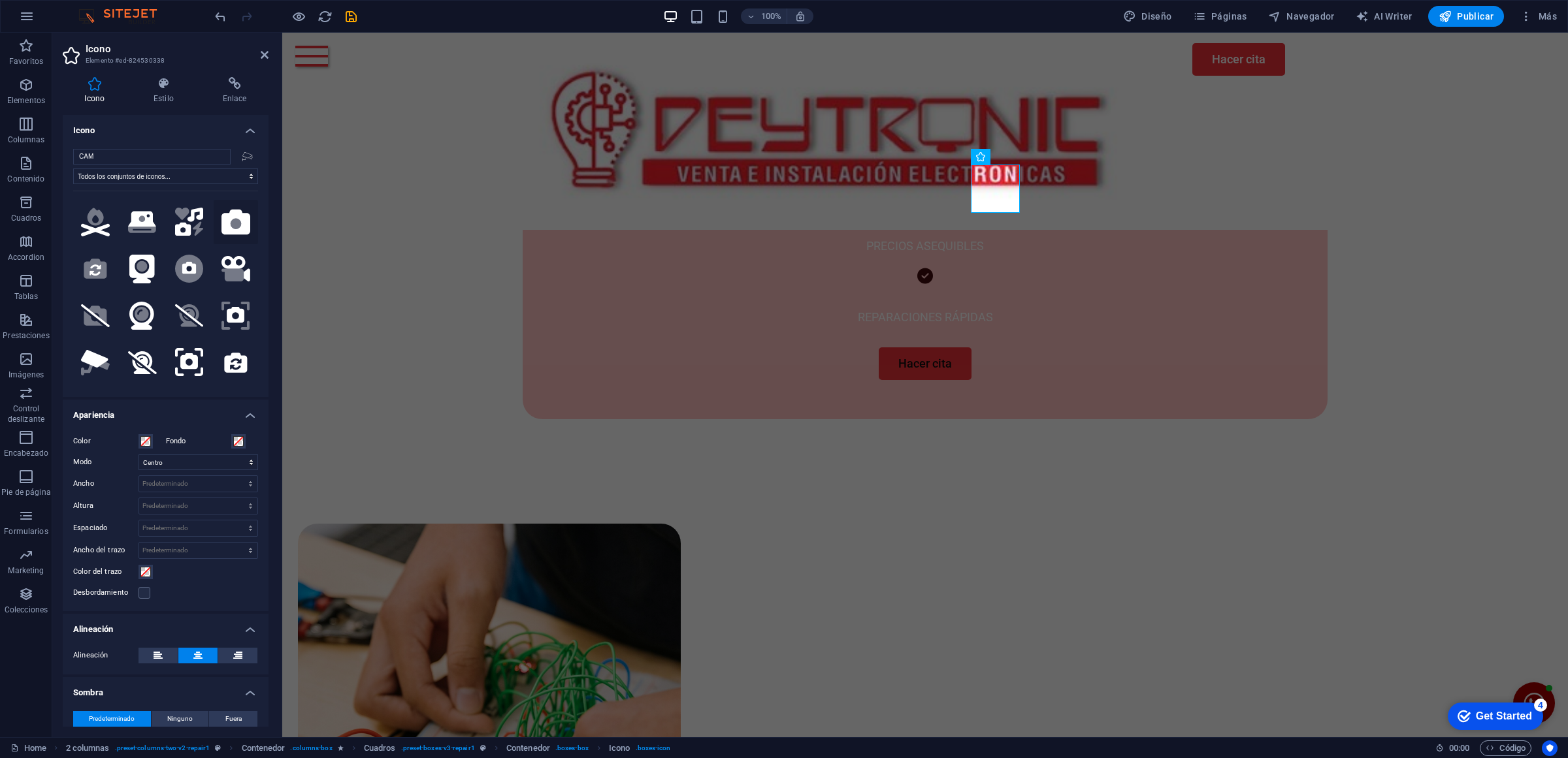
scroll to position [245, 0]
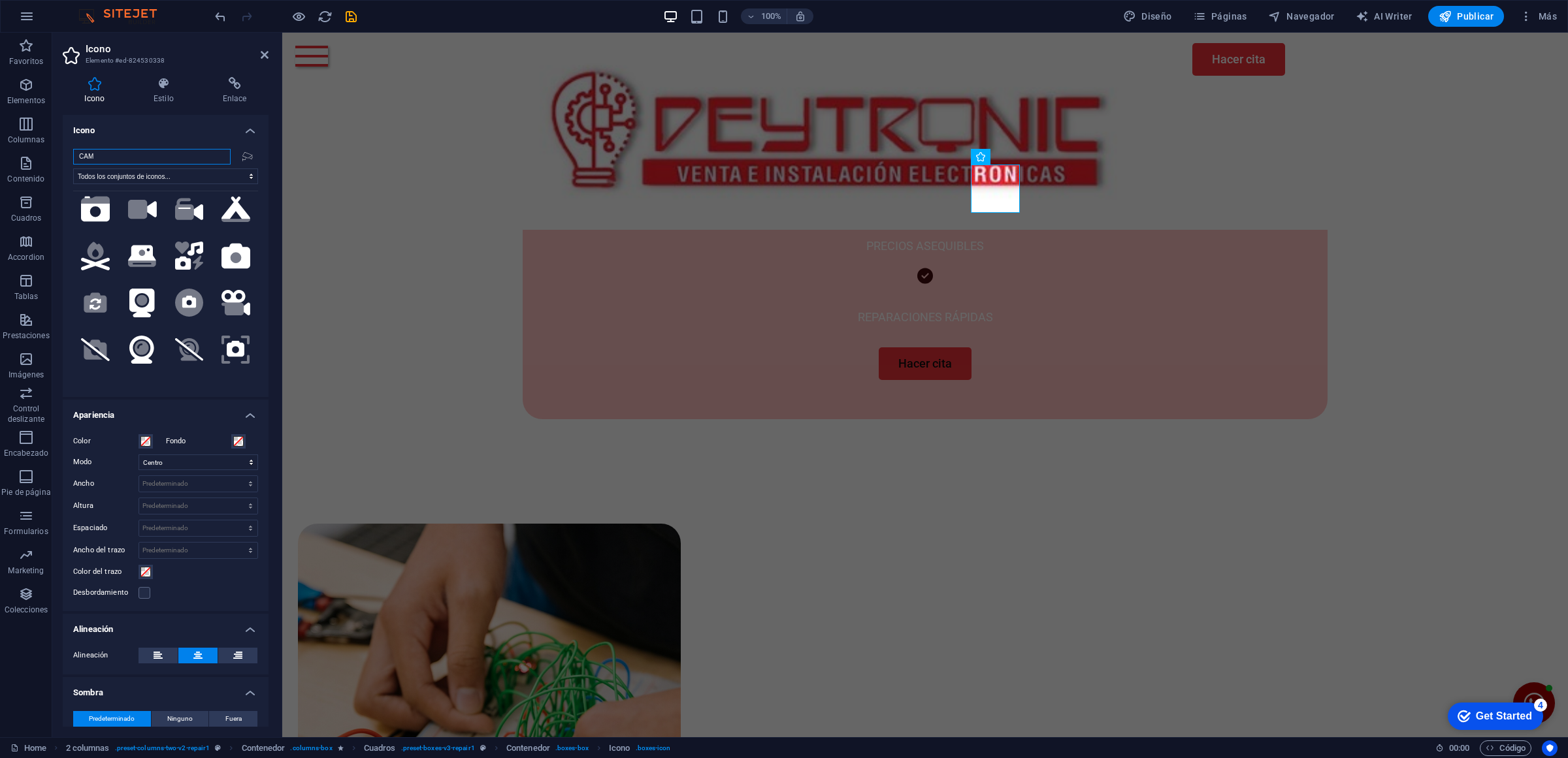
click at [141, 151] on input "CAM" at bounding box center [151, 157] width 158 height 16
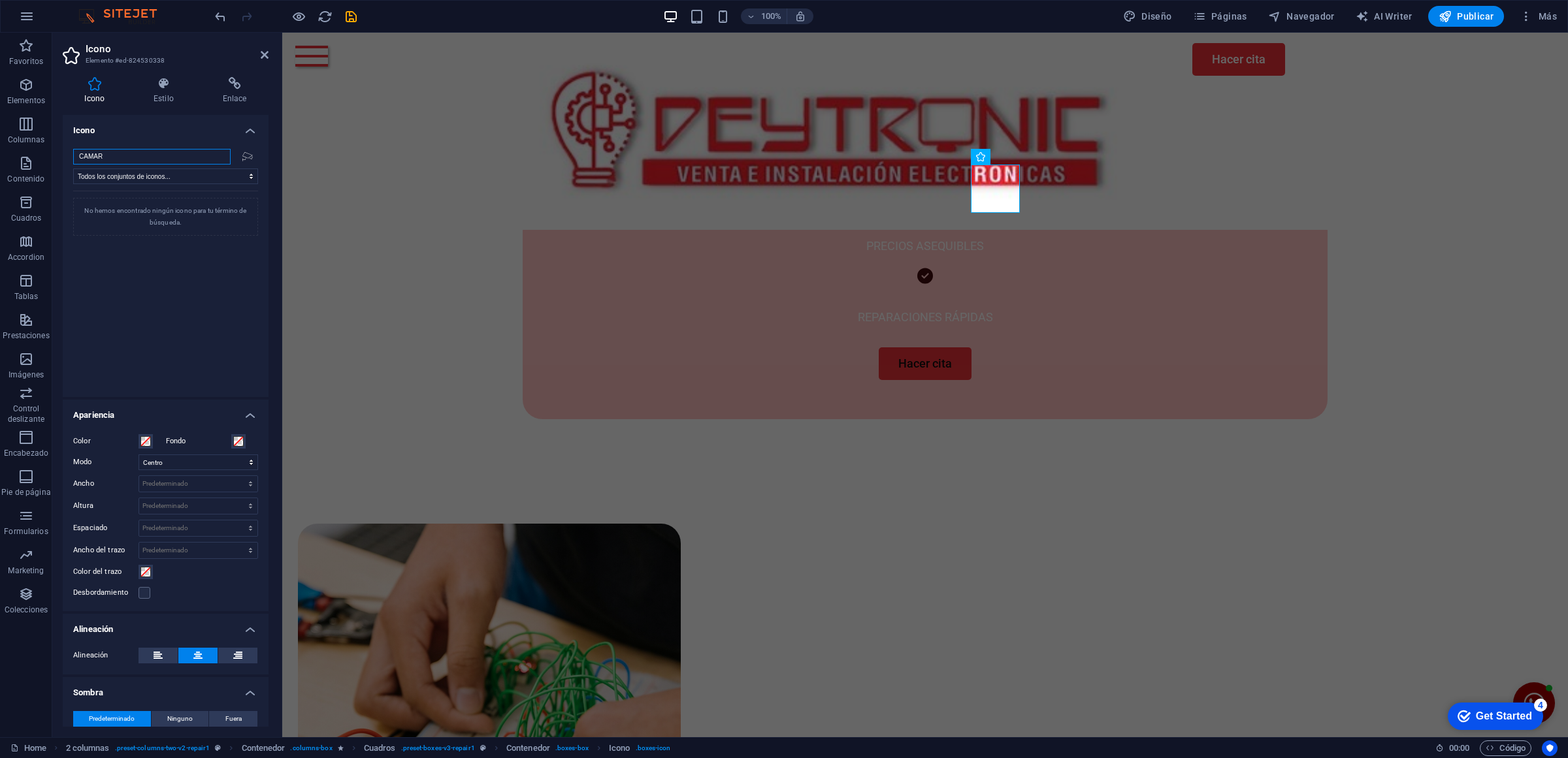
scroll to position [0, 0]
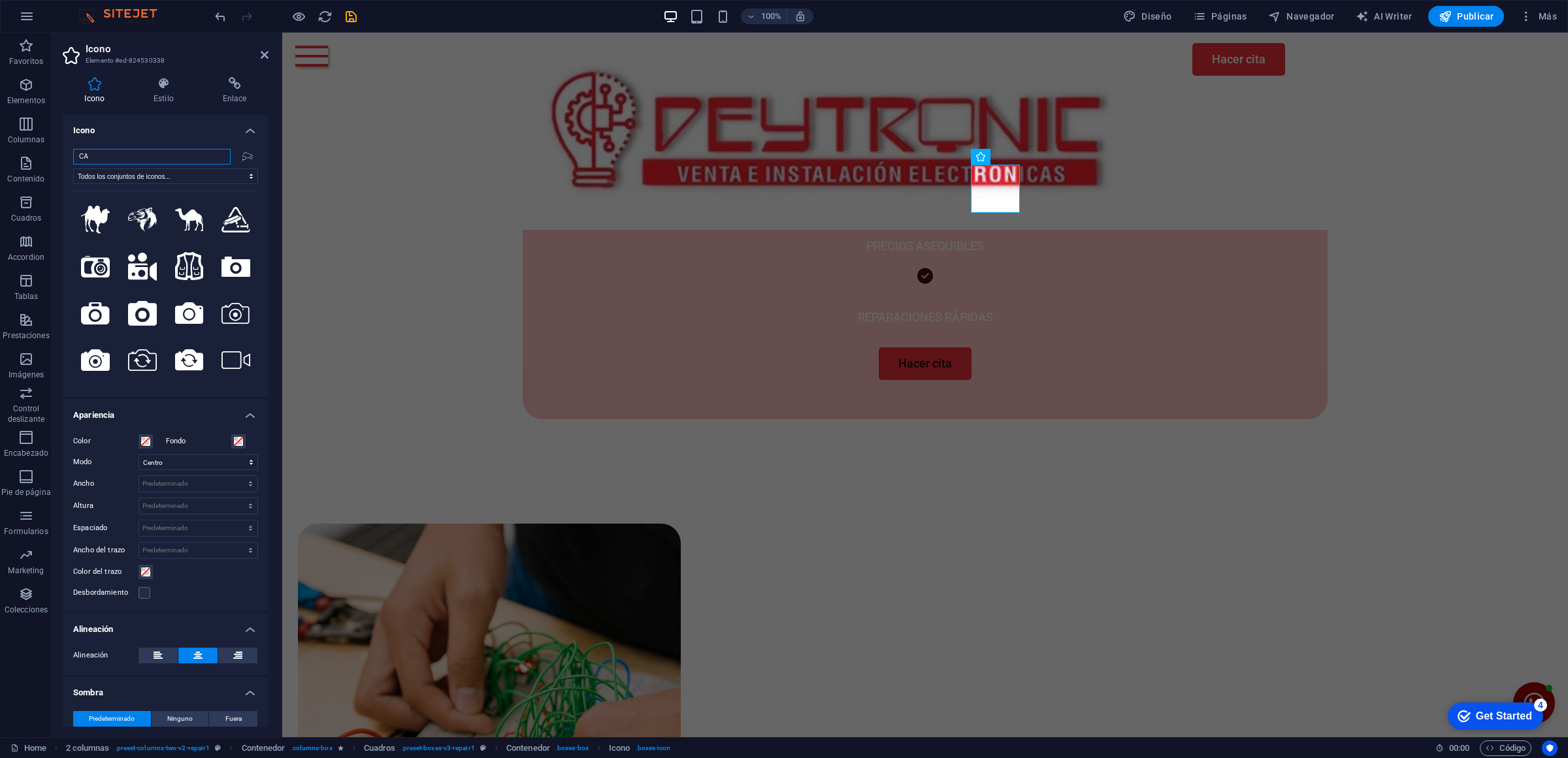
type input "C"
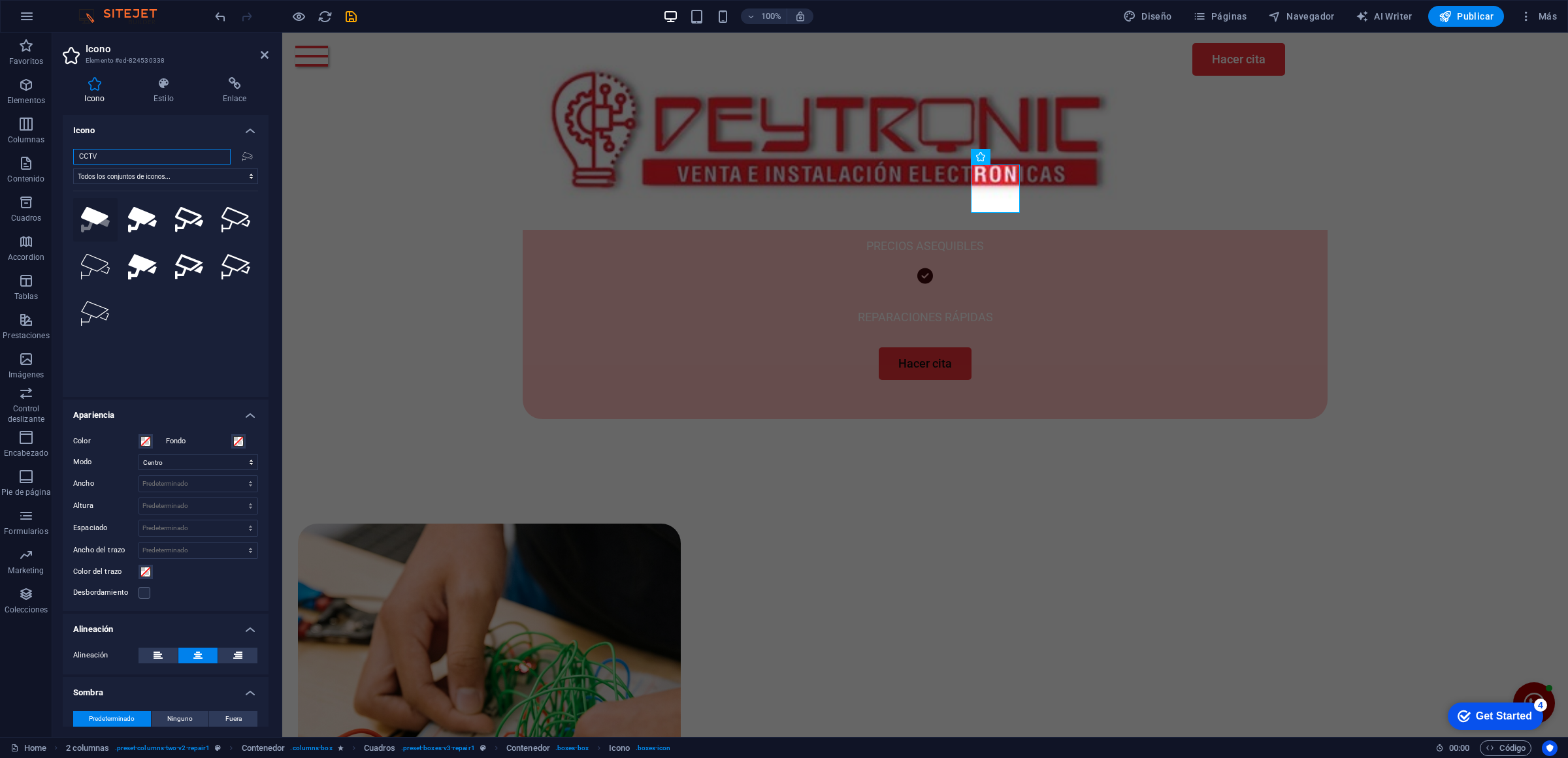
type input "CCTV"
click at [98, 223] on icon at bounding box center [94, 216] width 27 height 17
click at [193, 214] on icon at bounding box center [190, 220] width 29 height 25
click at [148, 226] on icon at bounding box center [142, 220] width 29 height 25
drag, startPoint x: 194, startPoint y: 265, endPoint x: 188, endPoint y: 270, distance: 7.8
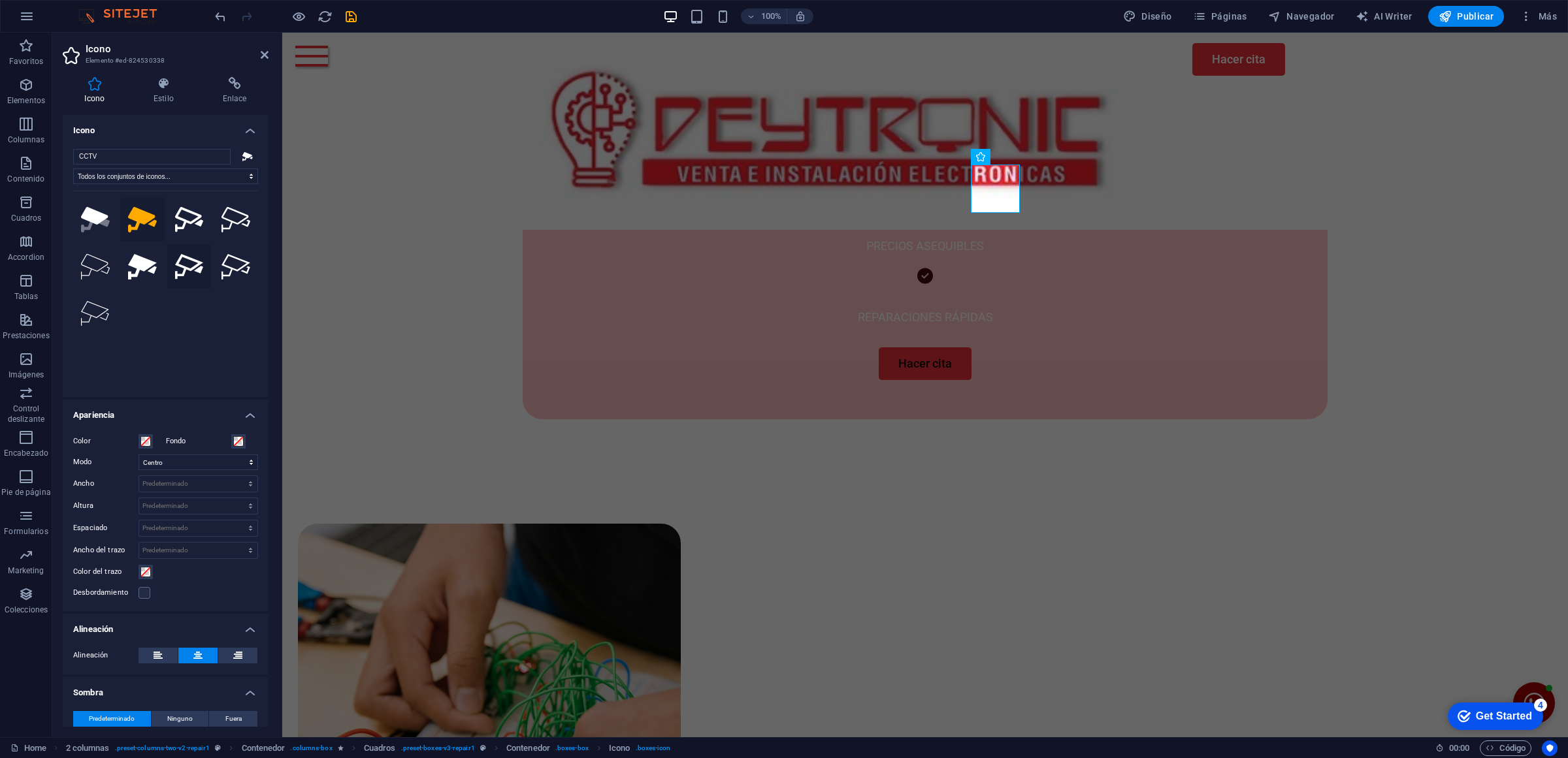
click at [193, 265] on icon at bounding box center [190, 266] width 29 height 25
click at [181, 220] on icon at bounding box center [190, 220] width 29 height 25
click at [187, 266] on icon at bounding box center [190, 266] width 29 height 25
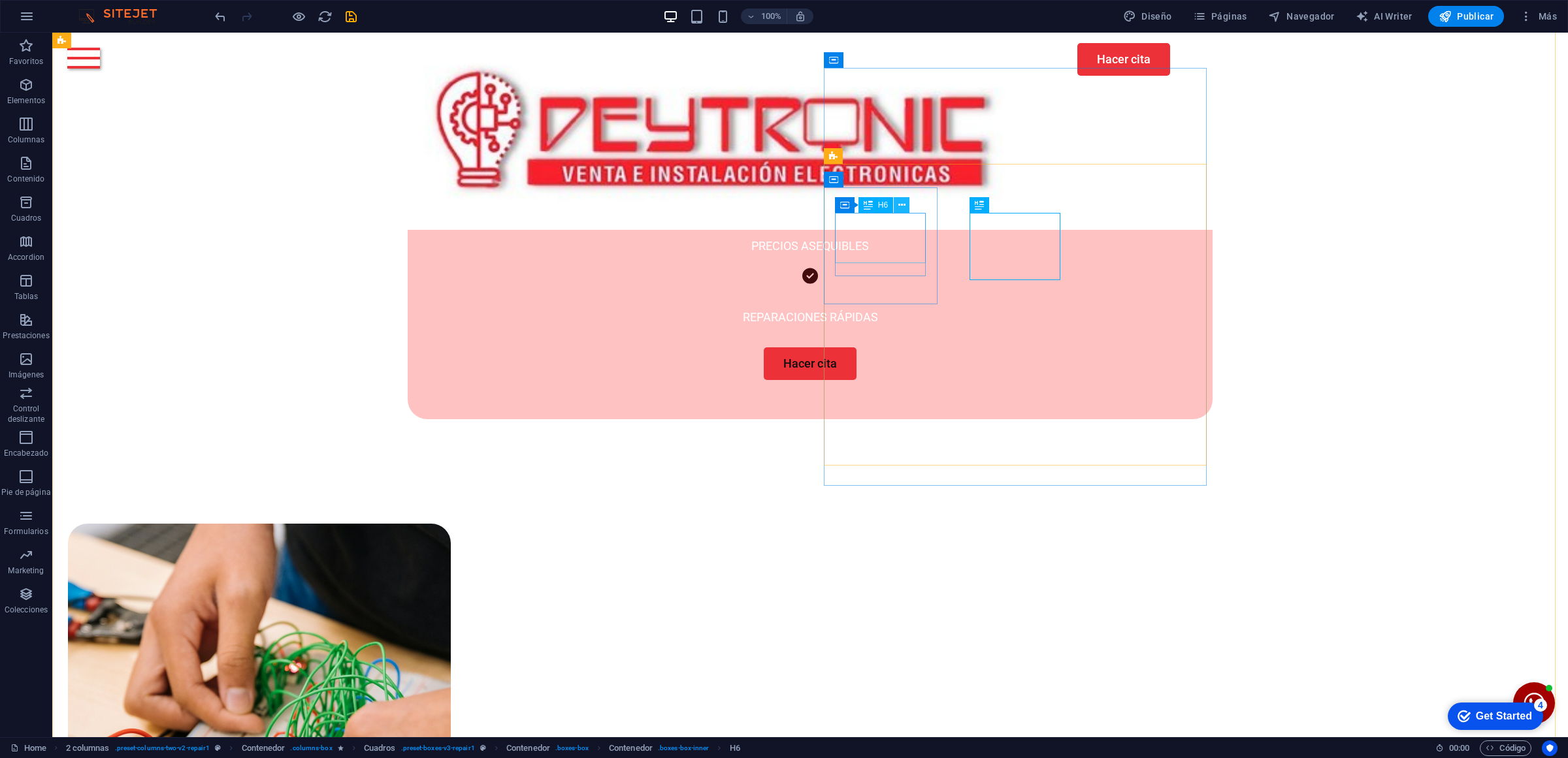
click at [900, 203] on icon at bounding box center [902, 205] width 7 height 13
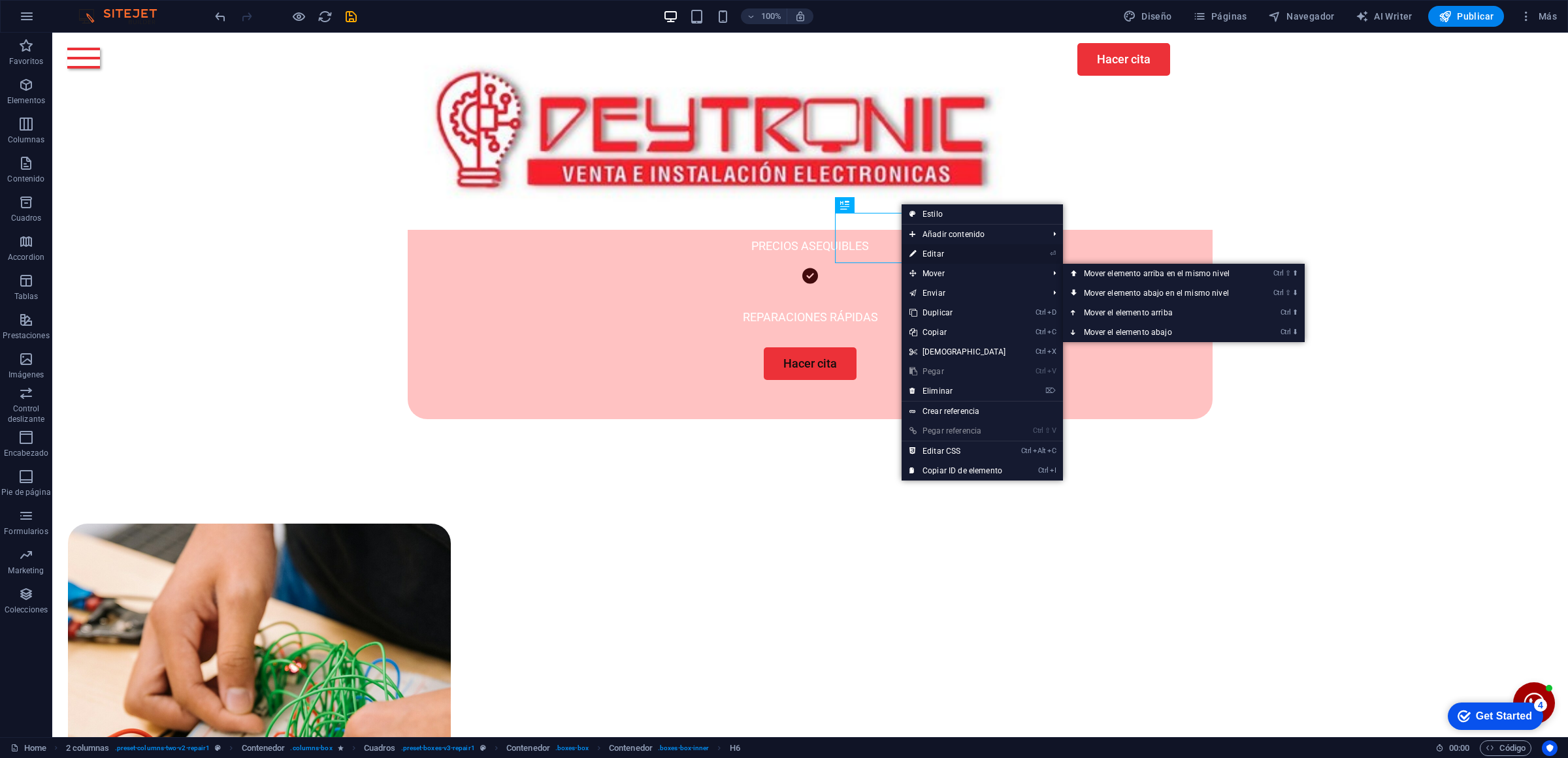
click at [941, 257] on link "⏎ Editar" at bounding box center [958, 254] width 113 height 20
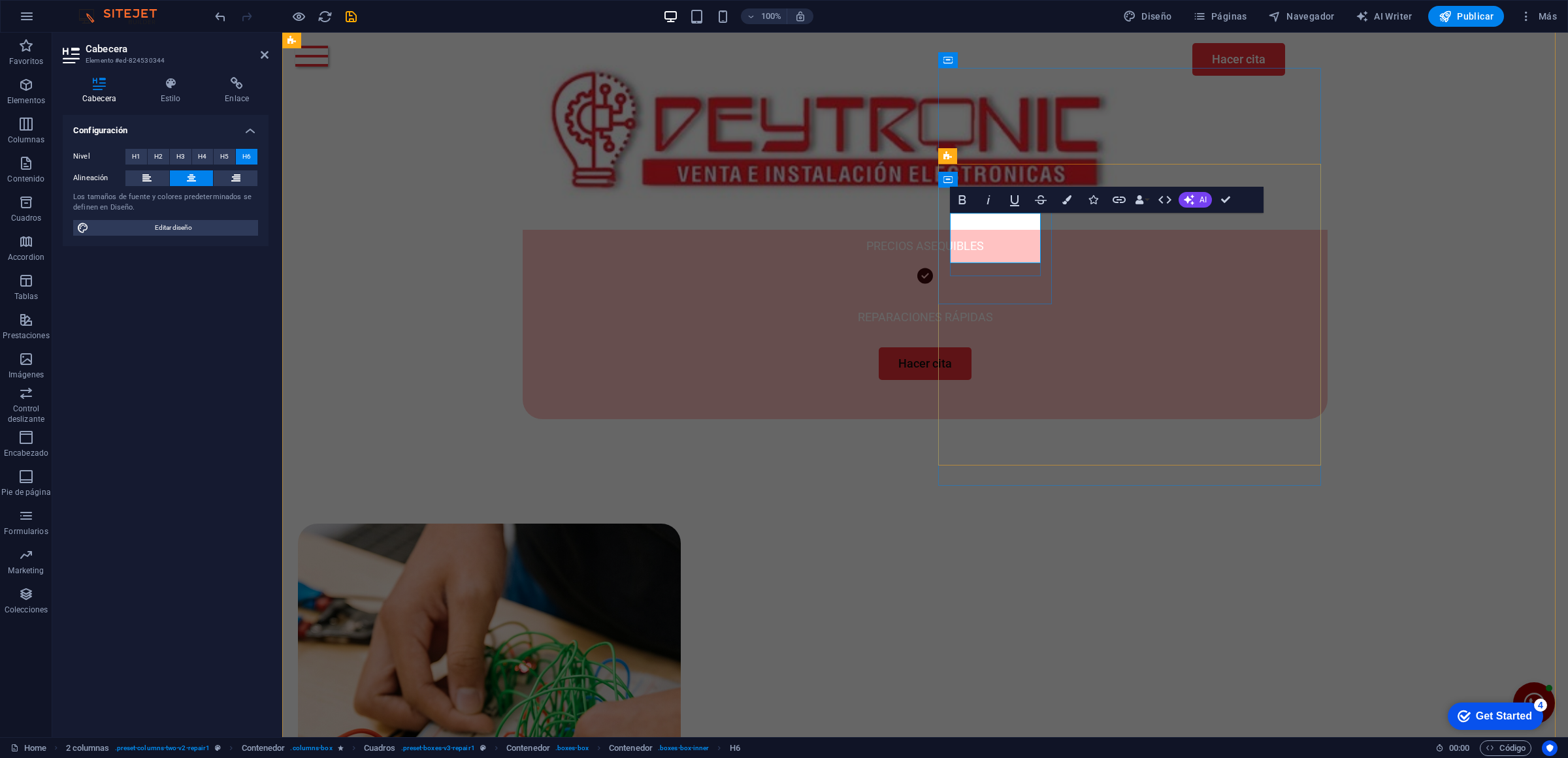
click at [1199, 197] on span "AI" at bounding box center [1202, 200] width 7 height 8
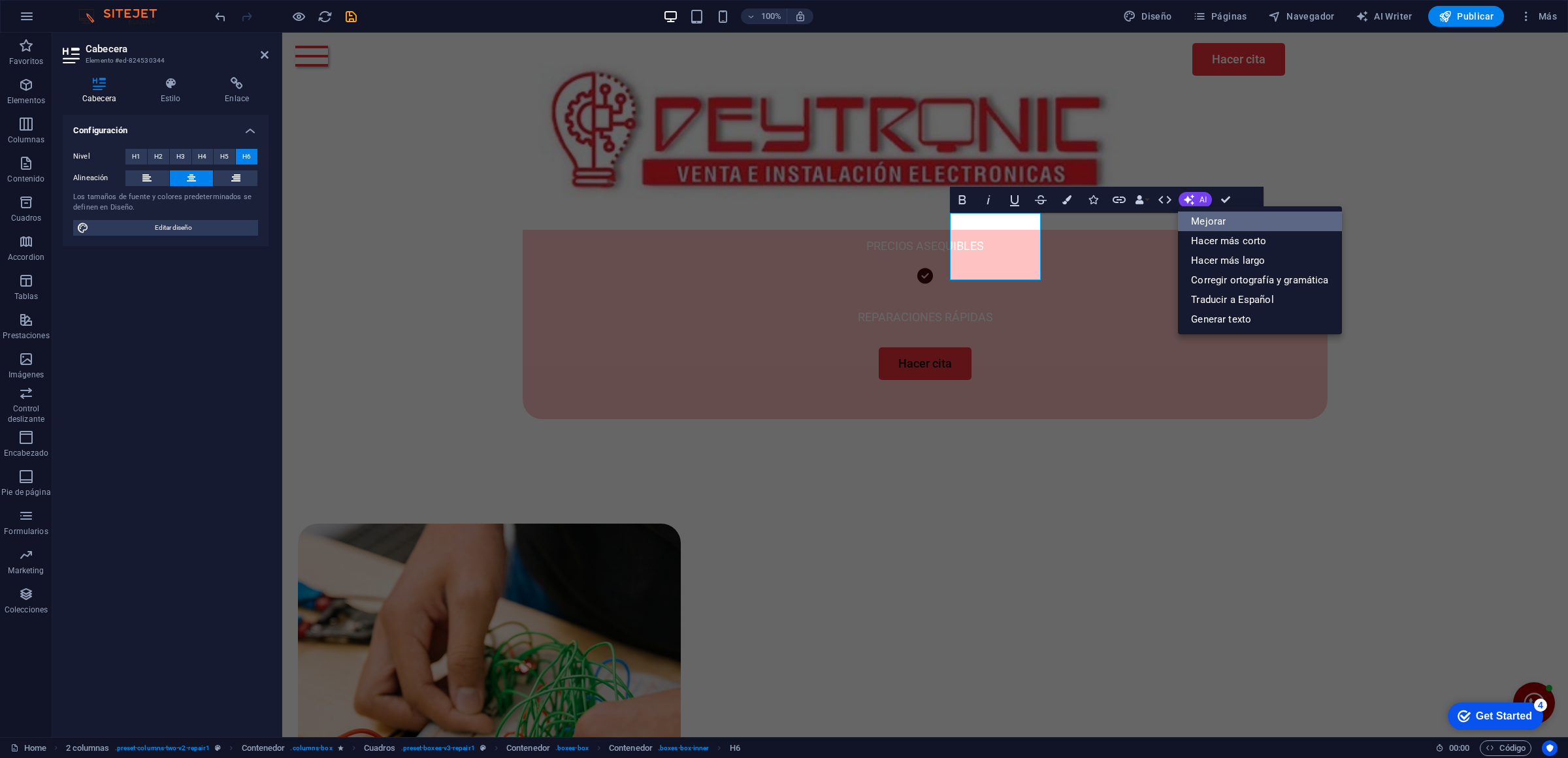
click at [1219, 223] on link "Mejorar" at bounding box center [1259, 221] width 163 height 20
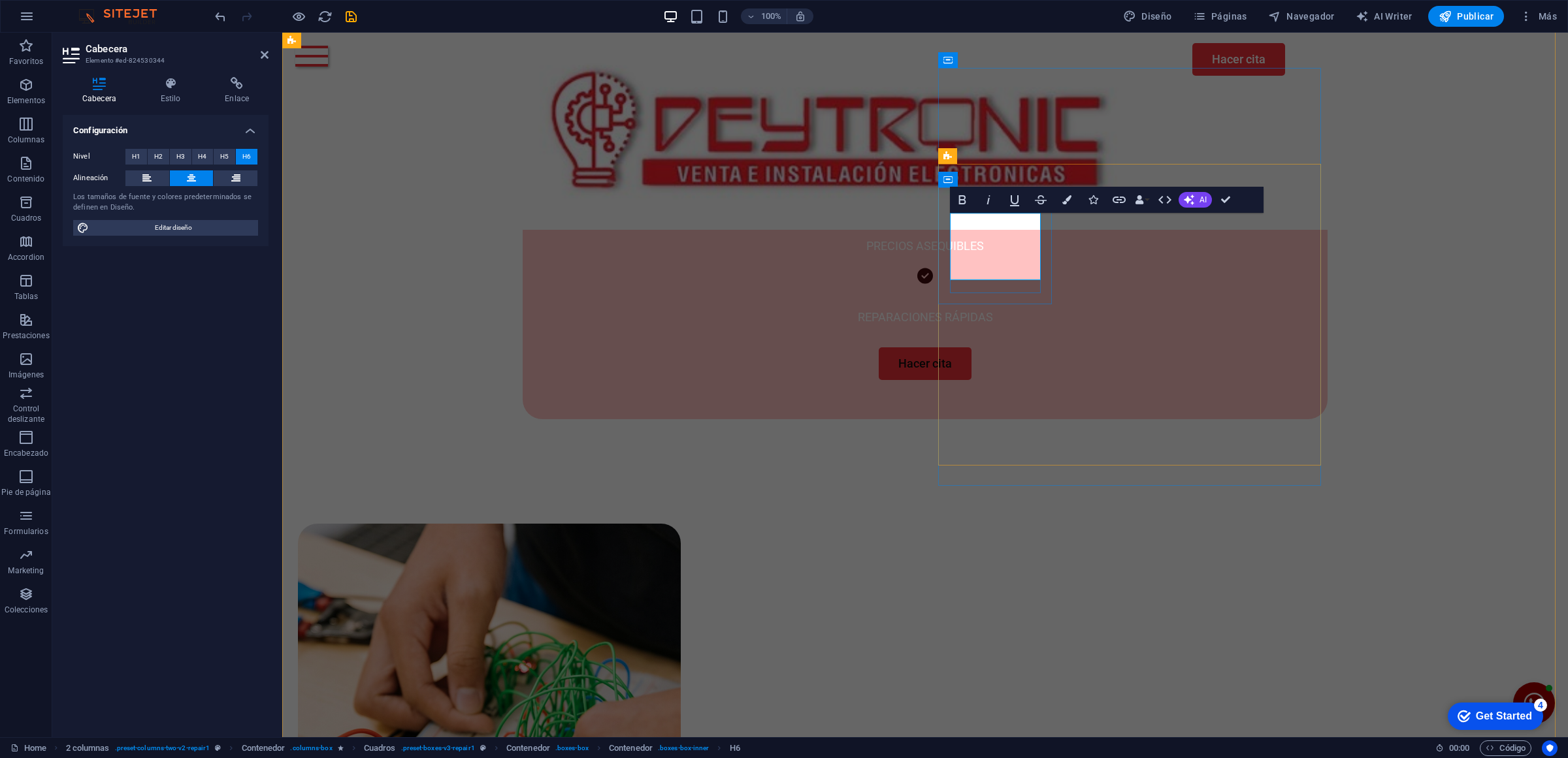
click at [1199, 198] on span "AI" at bounding box center [1202, 200] width 7 height 8
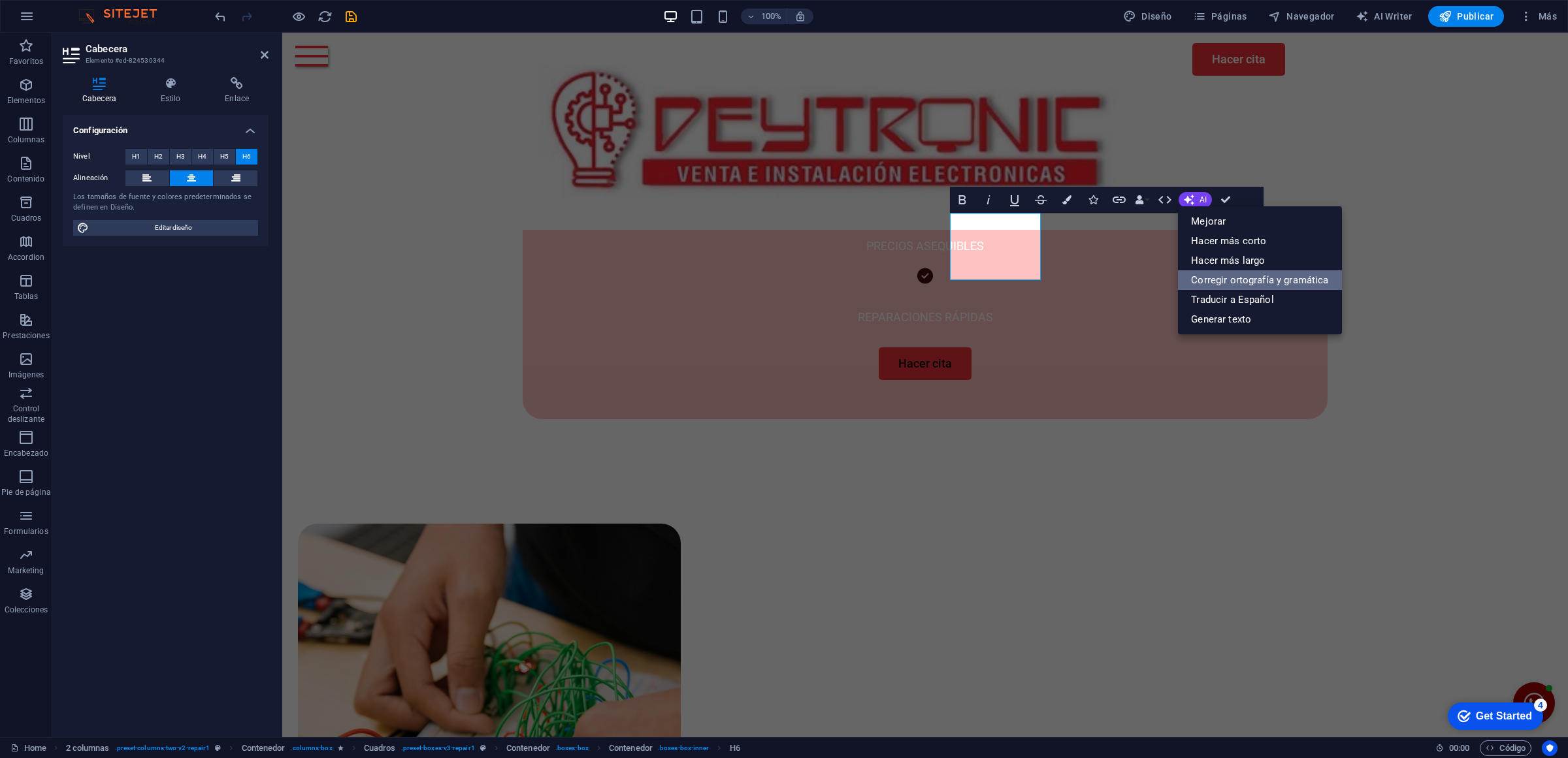
click at [1225, 284] on link "Corregir ortografía y gramática" at bounding box center [1259, 280] width 163 height 20
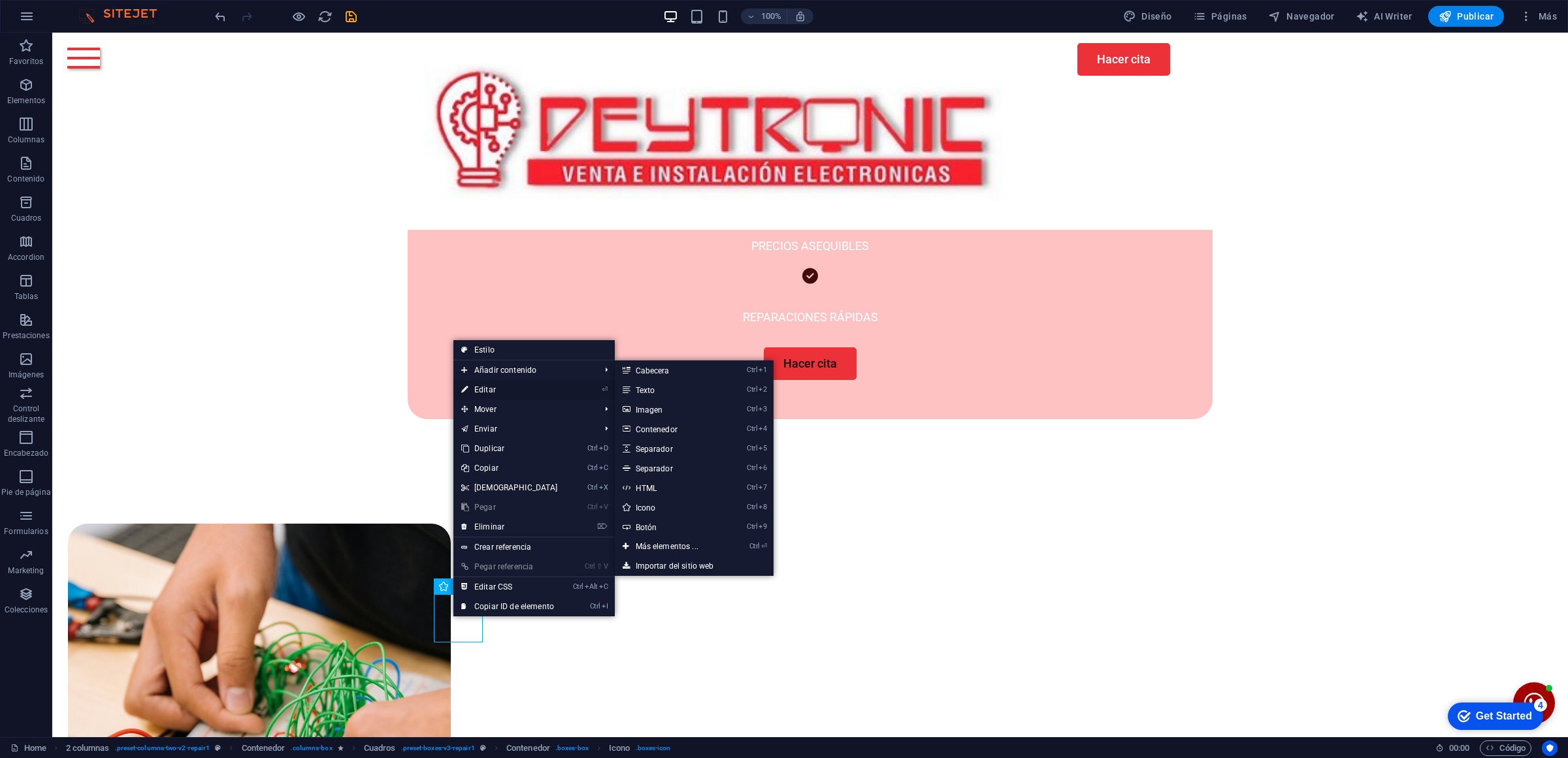
click at [512, 382] on link "⏎ Editar" at bounding box center [510, 389] width 113 height 20
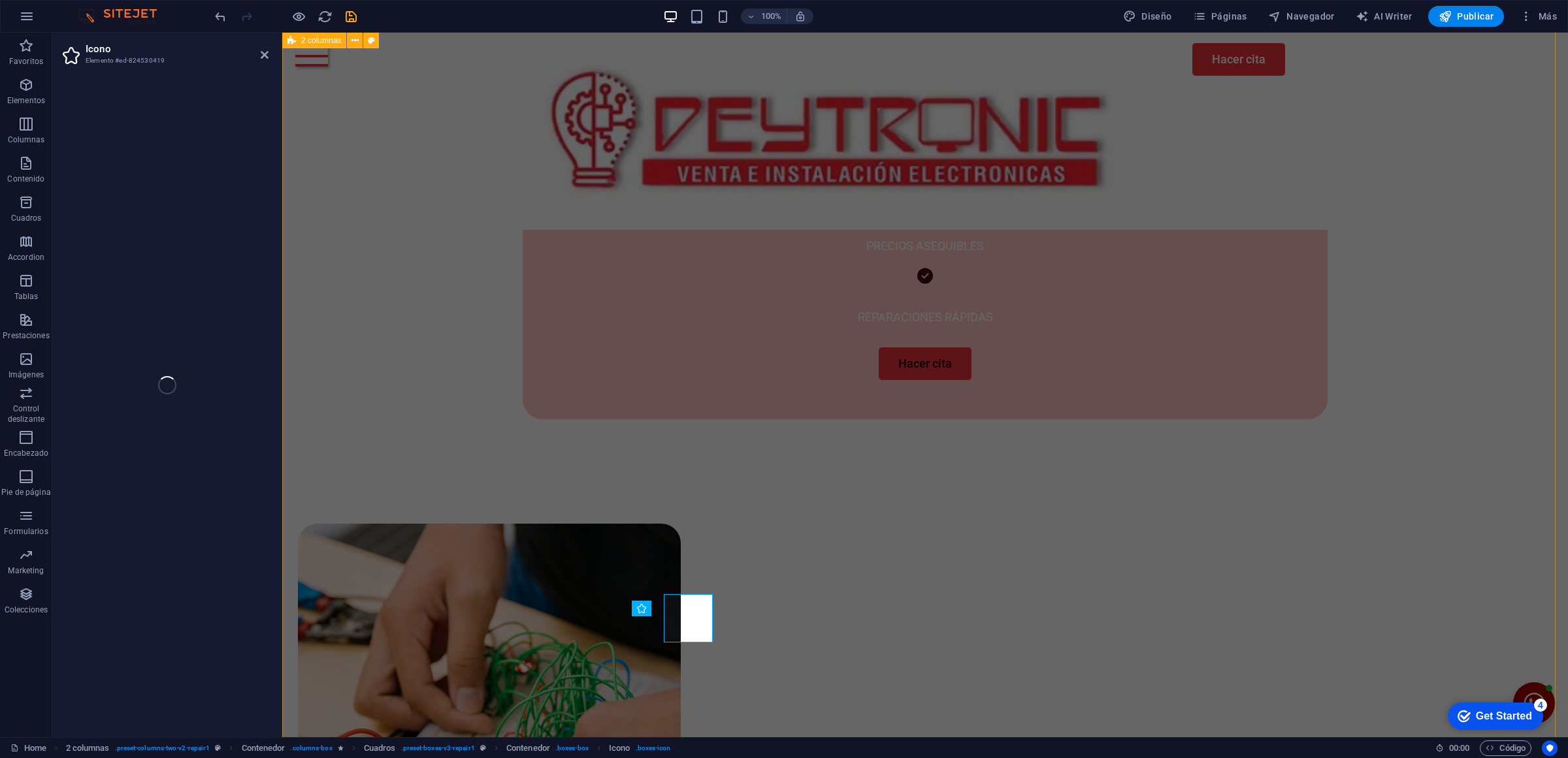
select select "xMidYMid"
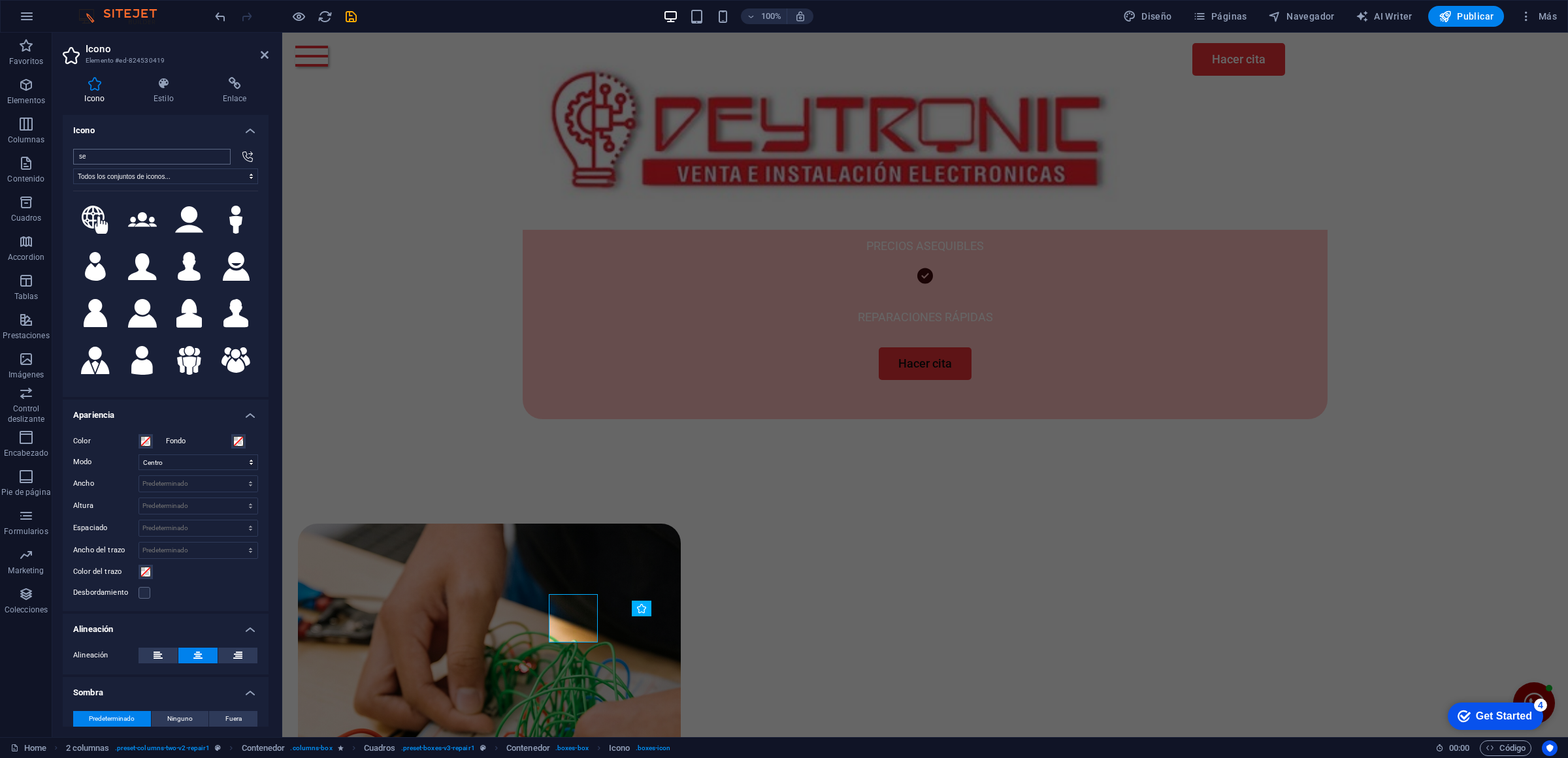
type input "s"
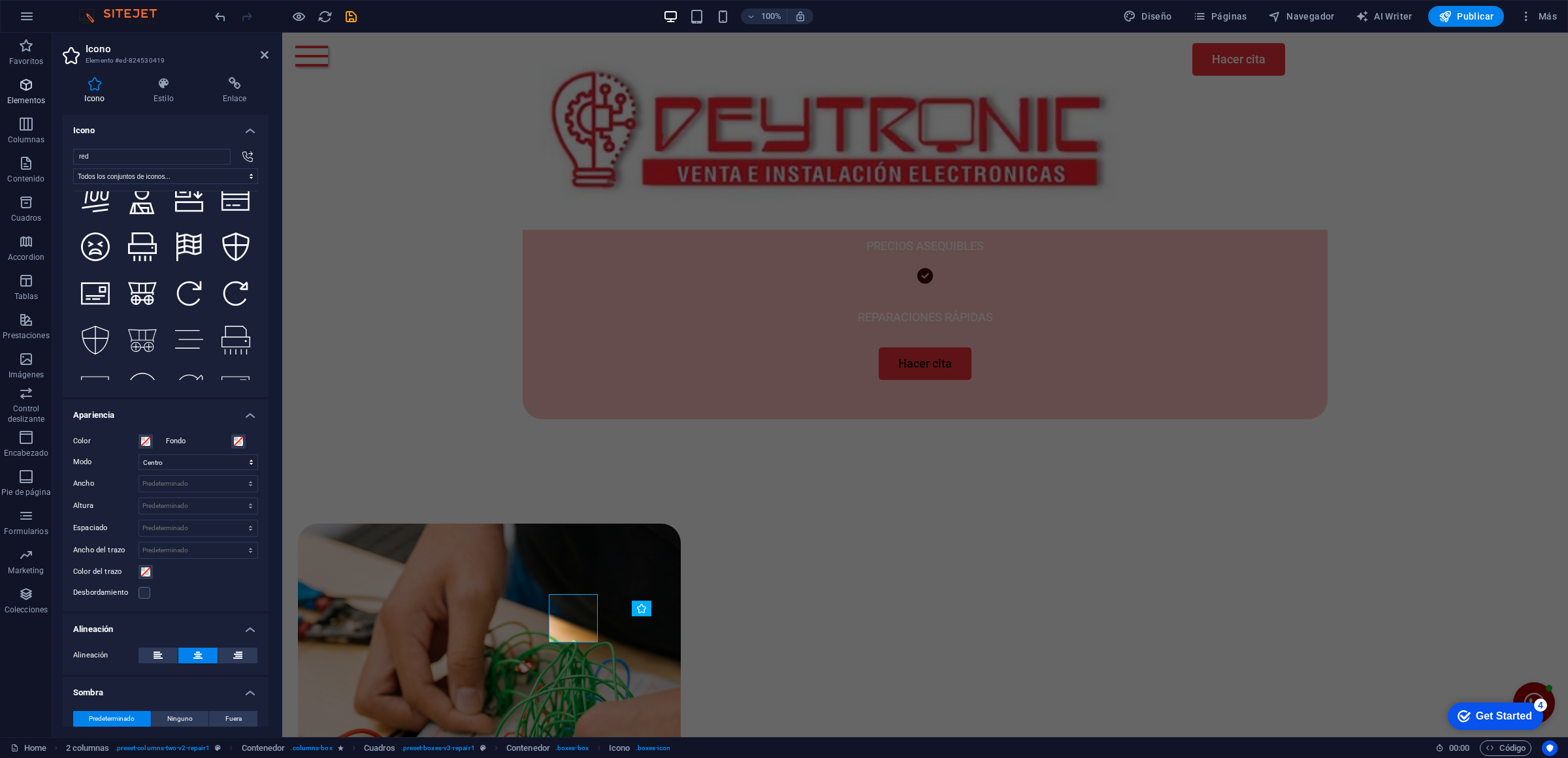
scroll to position [1633, 0]
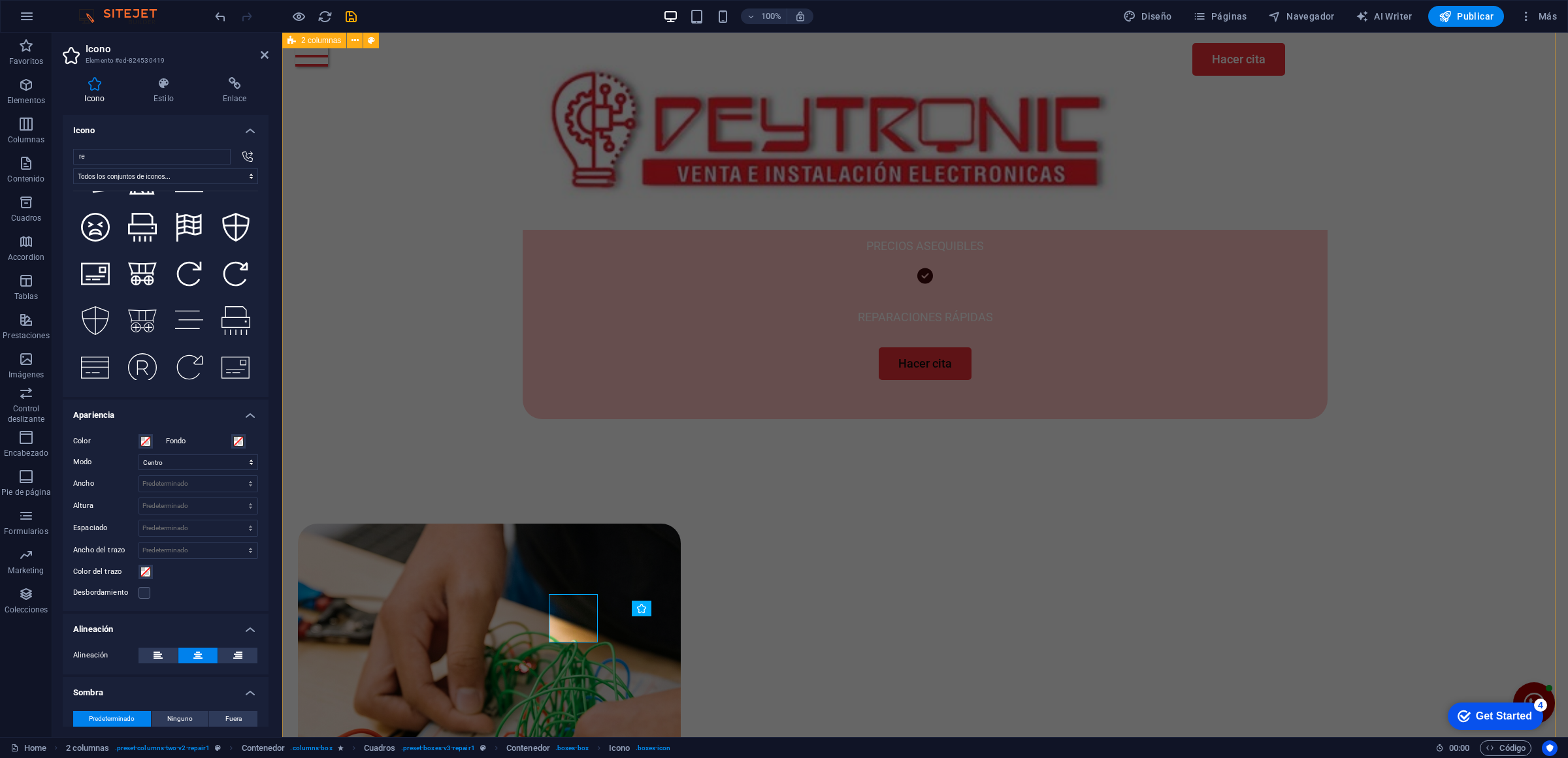
type input "r"
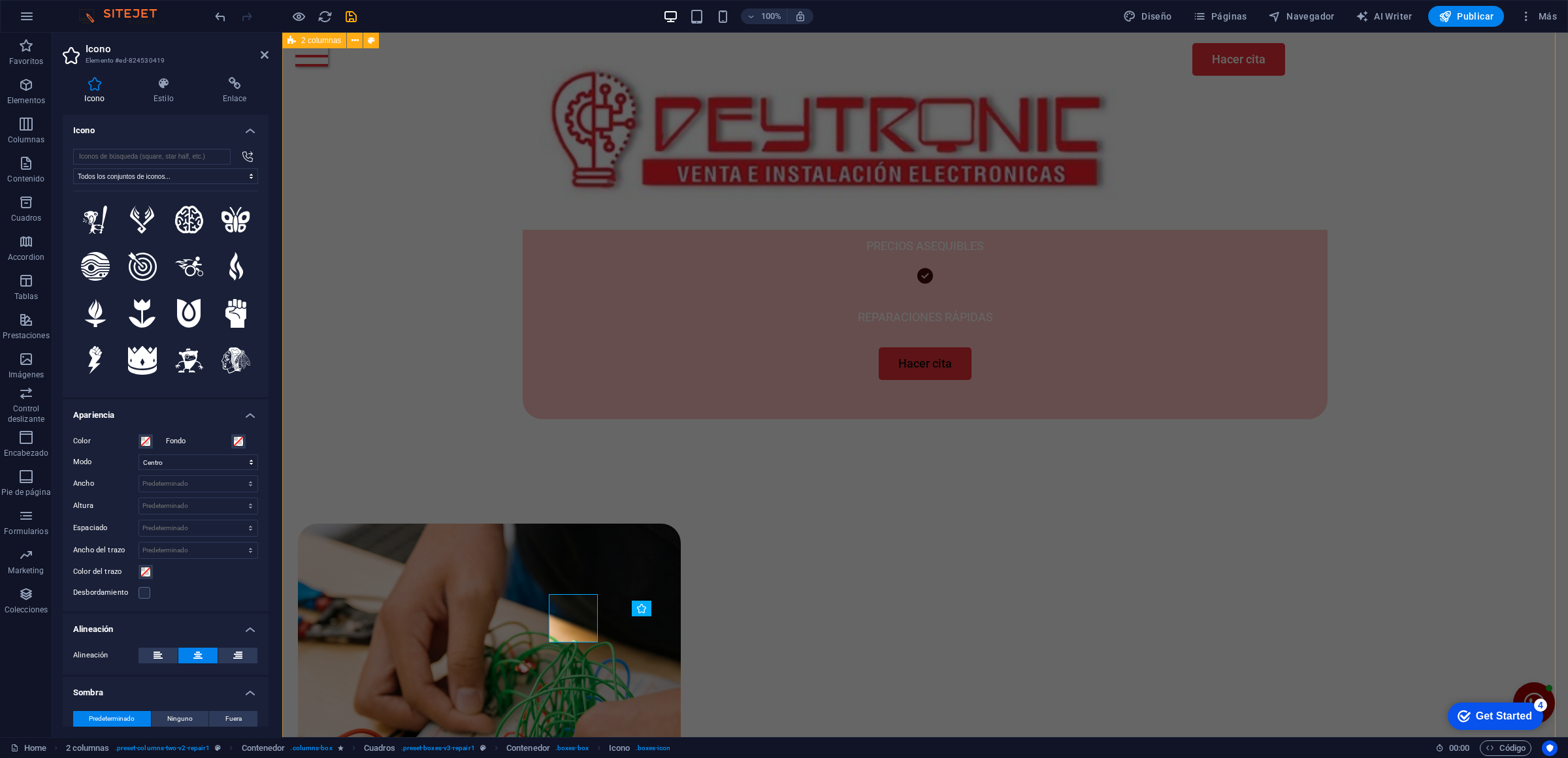
type input "a"
type input "se"
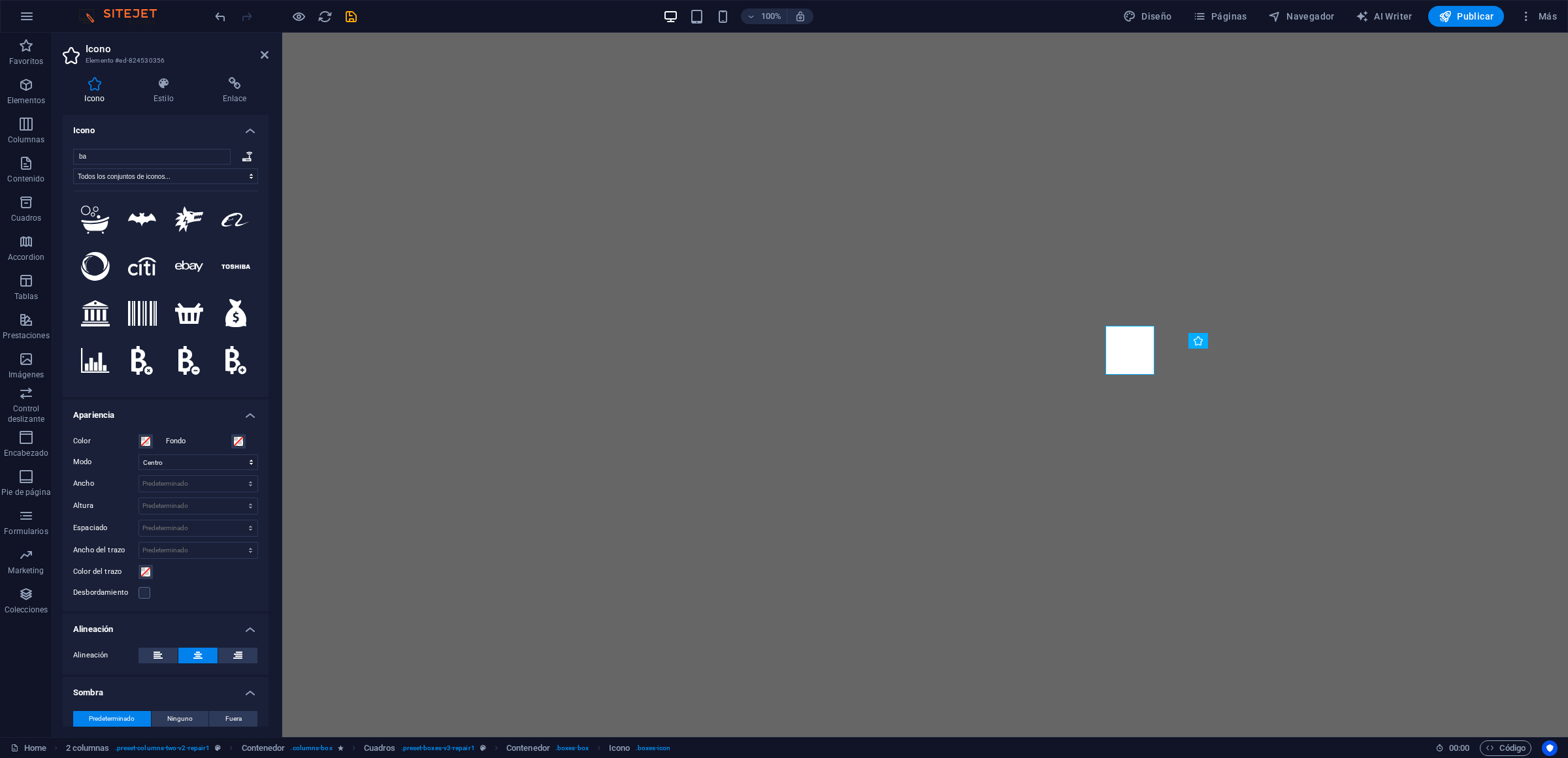
select select "xMidYMid"
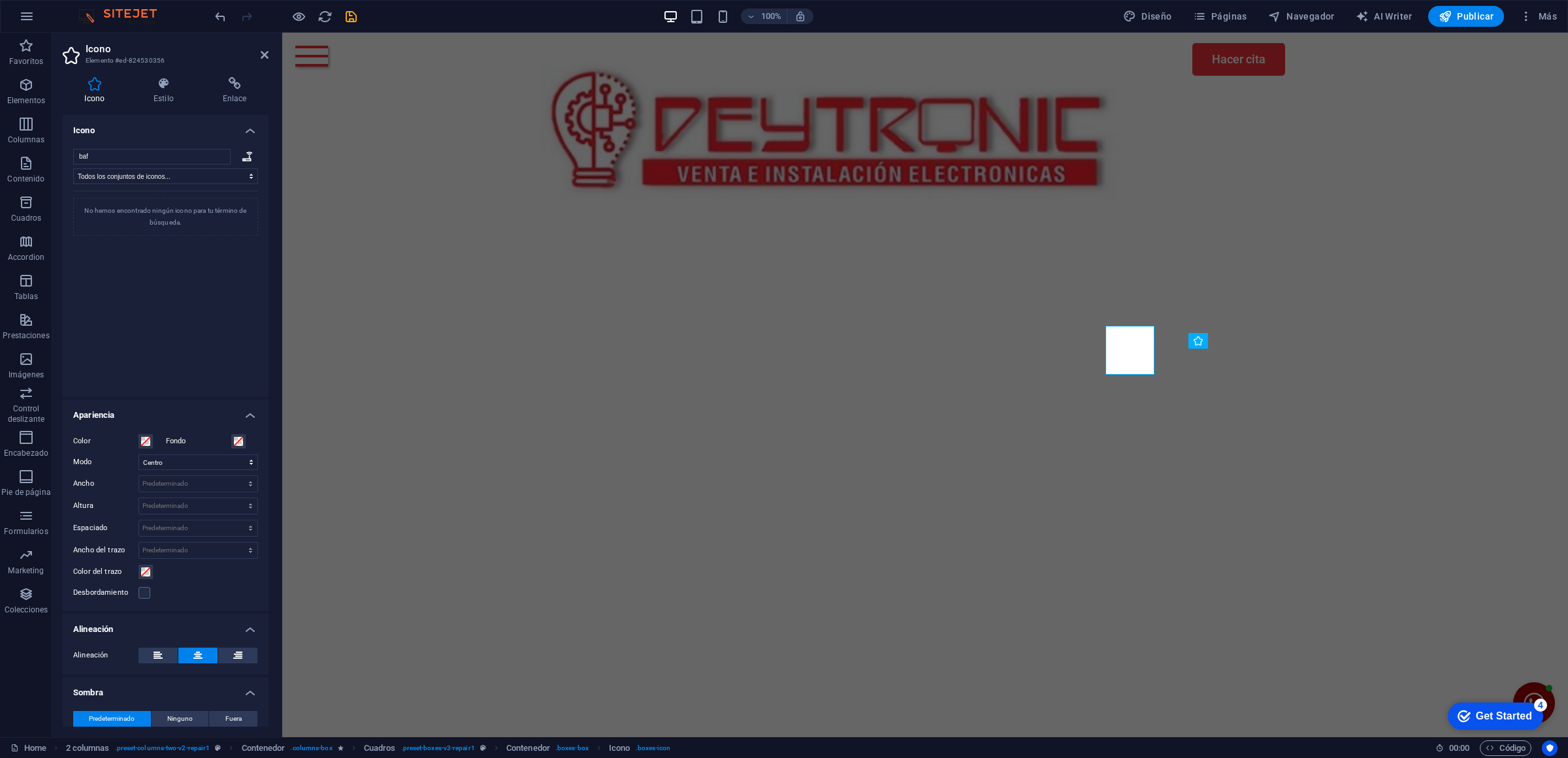
scroll to position [735, 0]
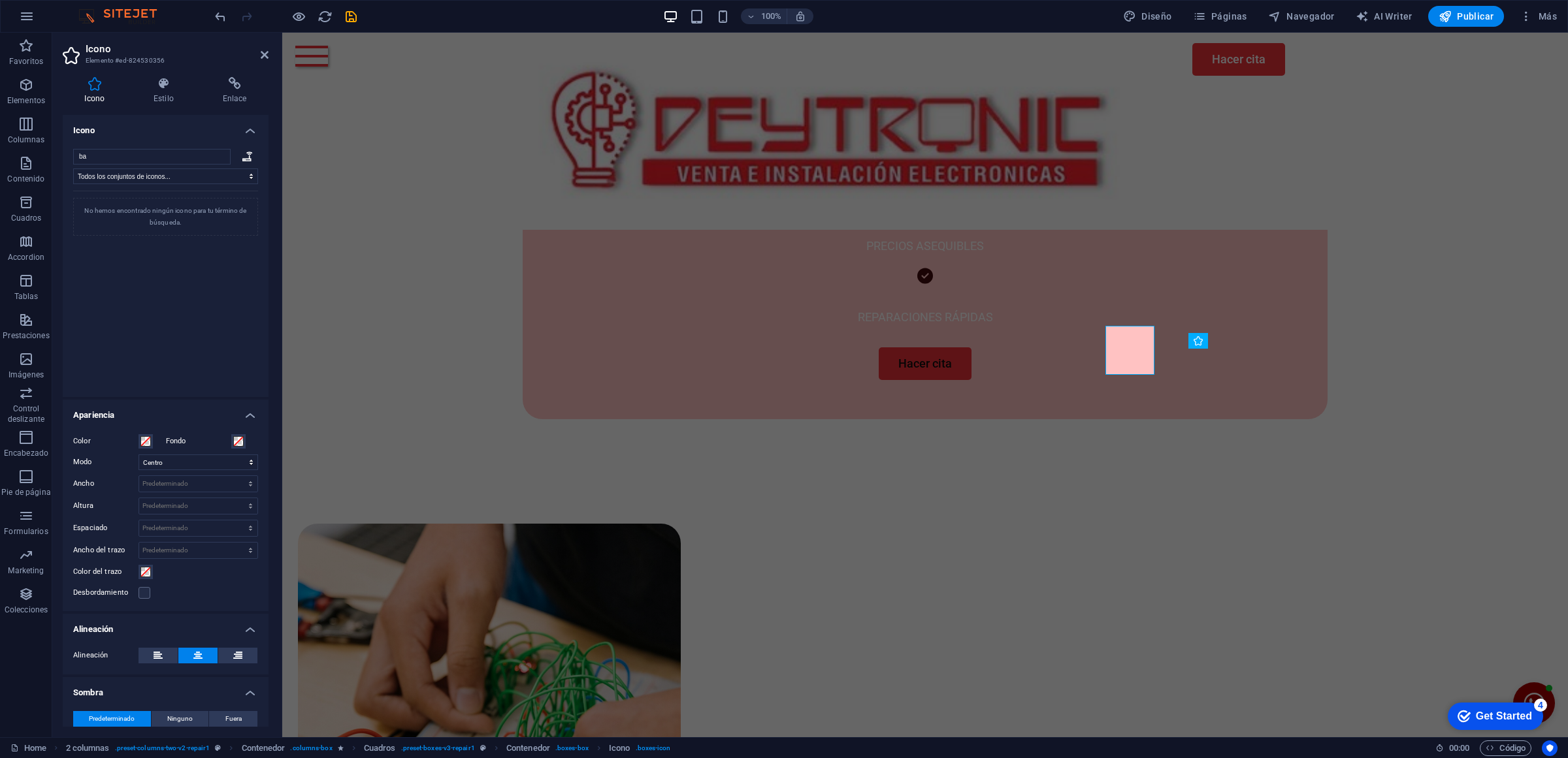
type input "b"
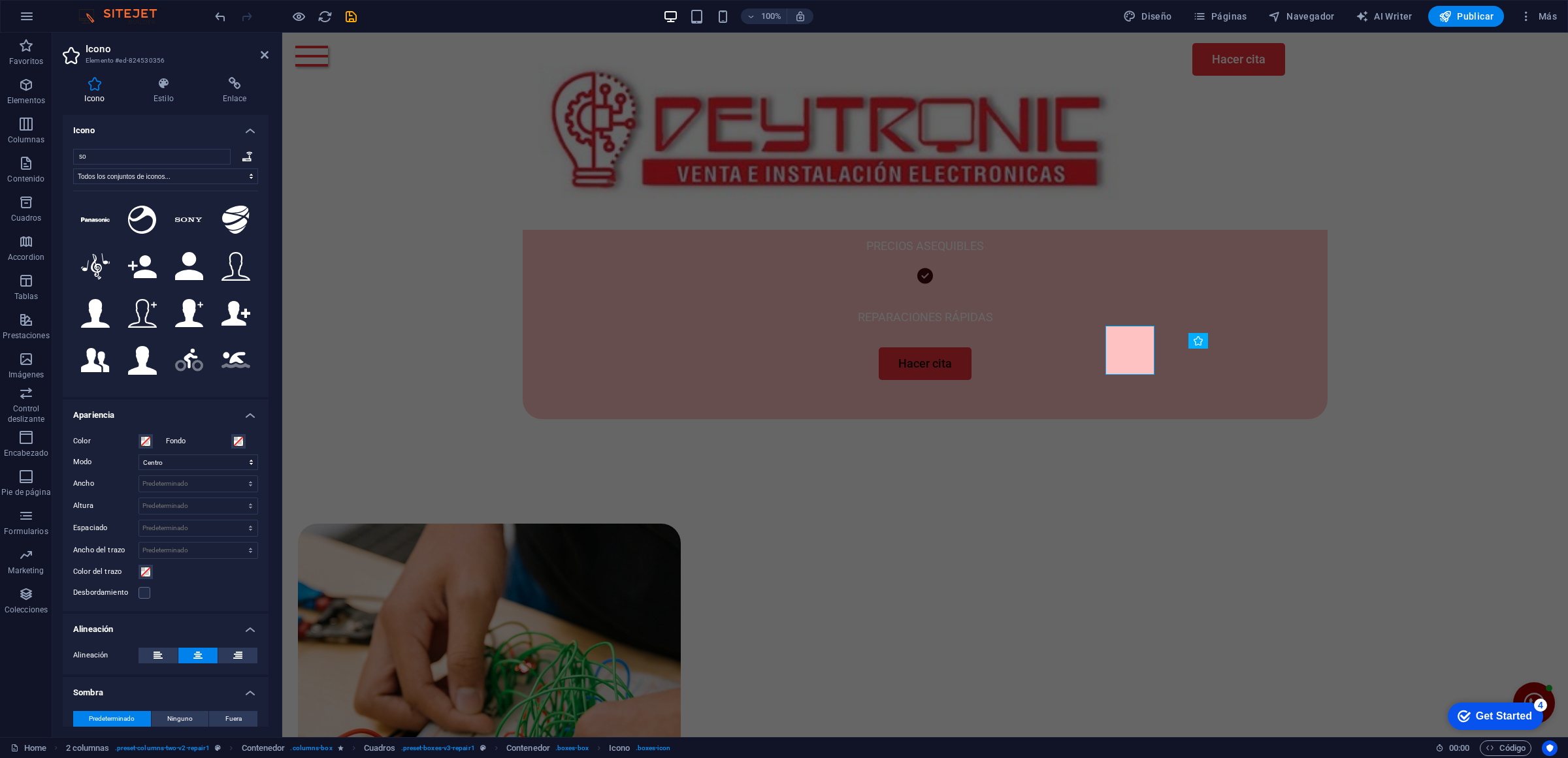
type input "s"
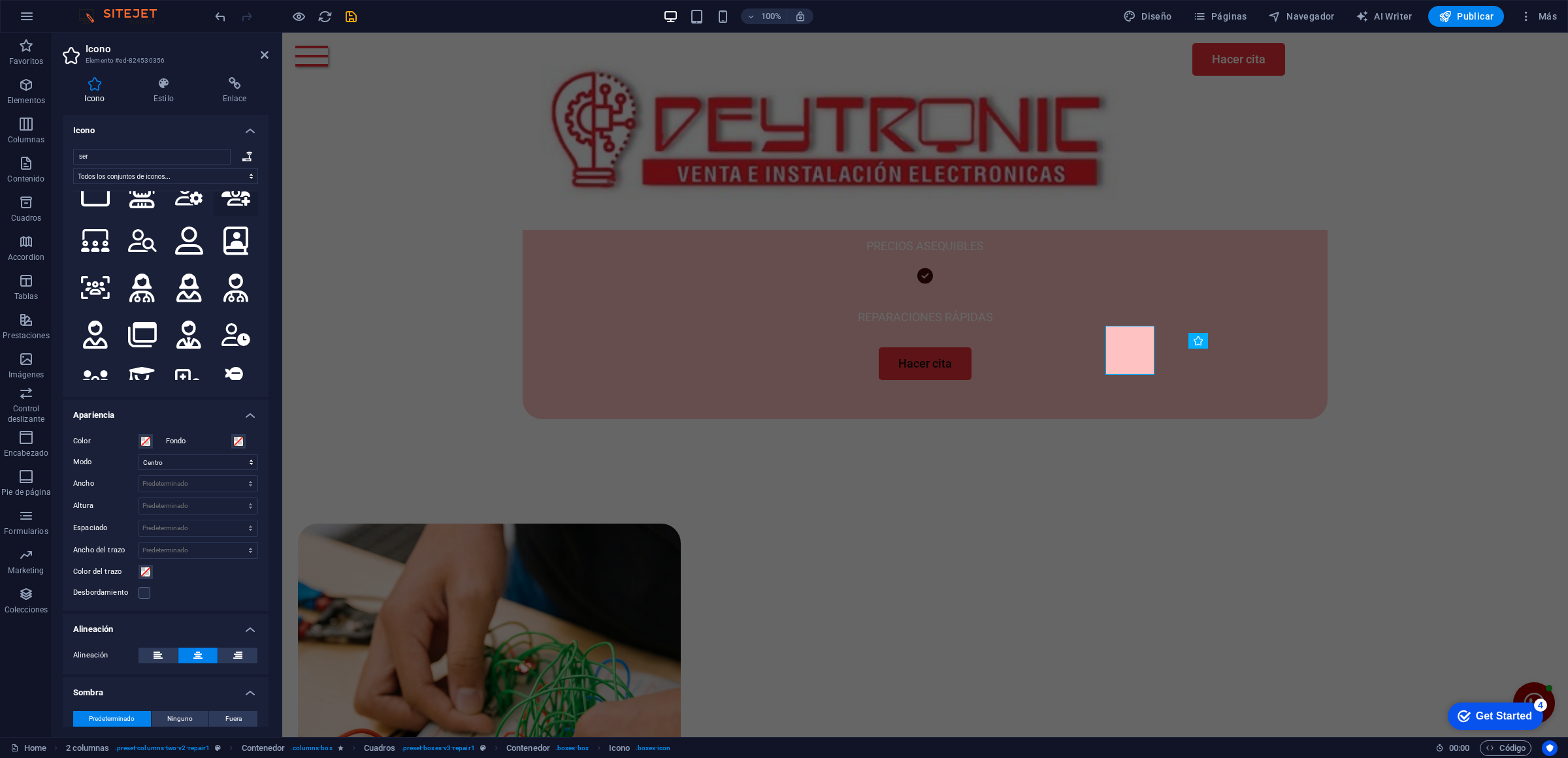
scroll to position [3277, 0]
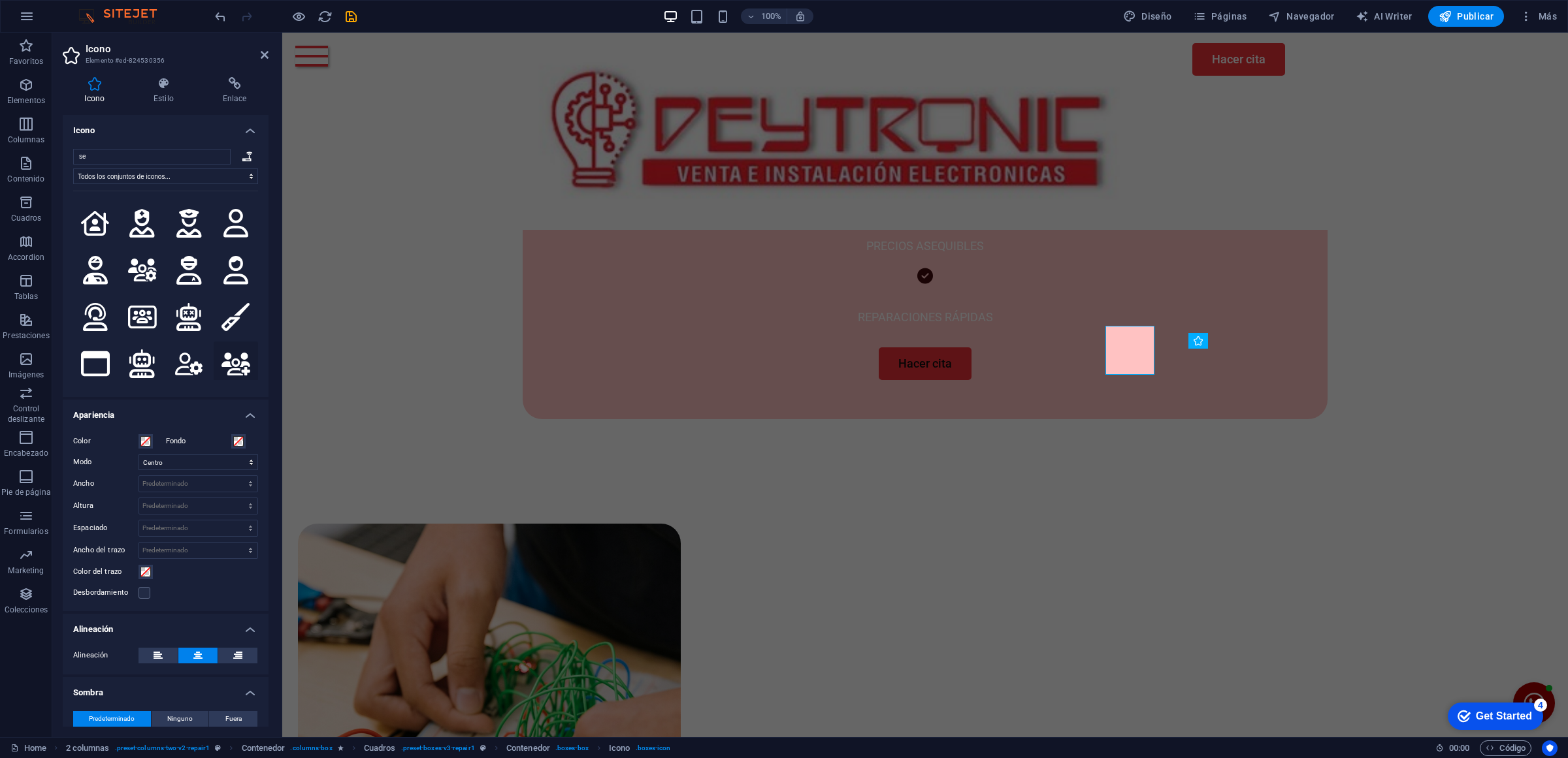
type input "s"
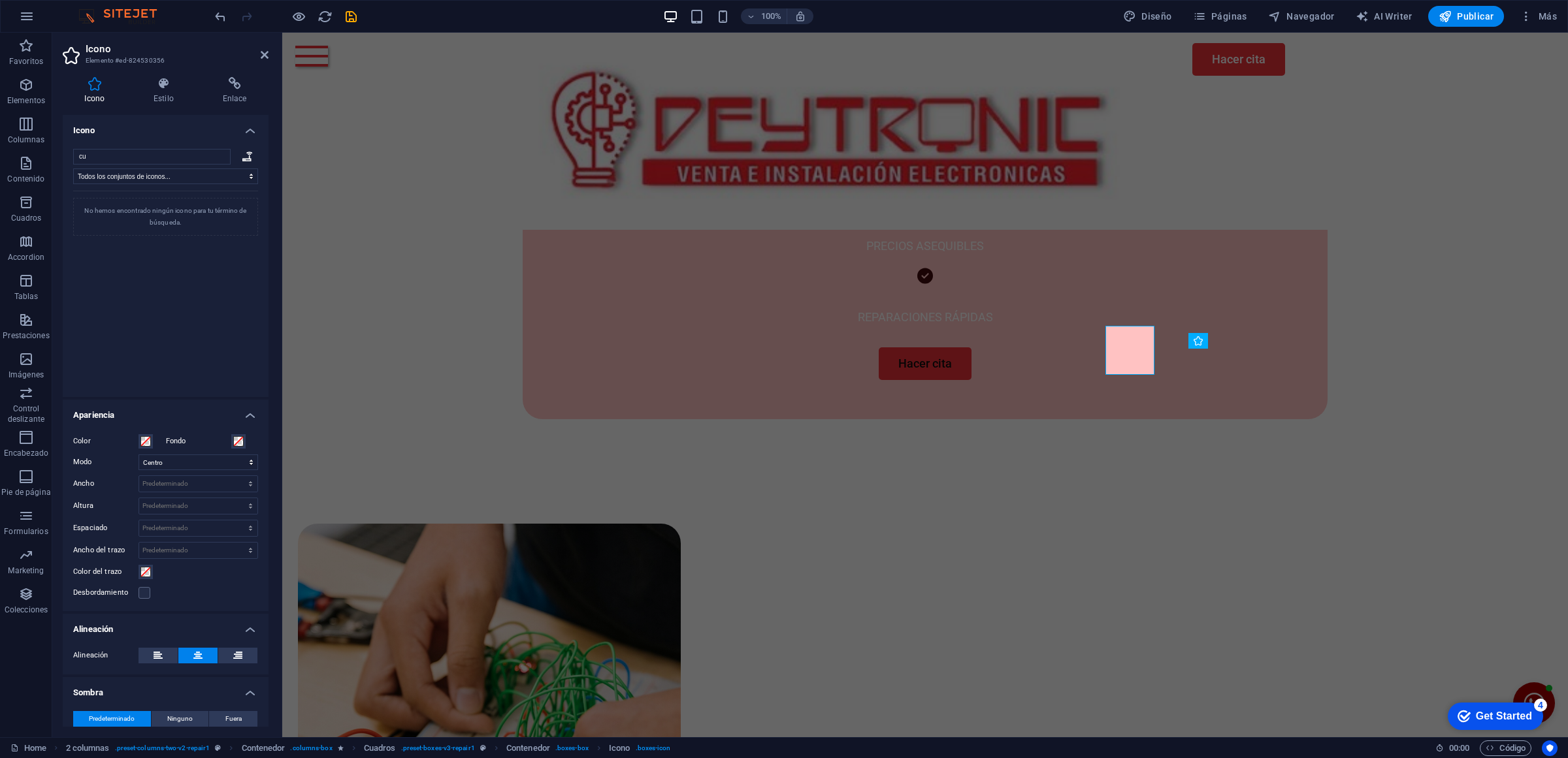
type input "c"
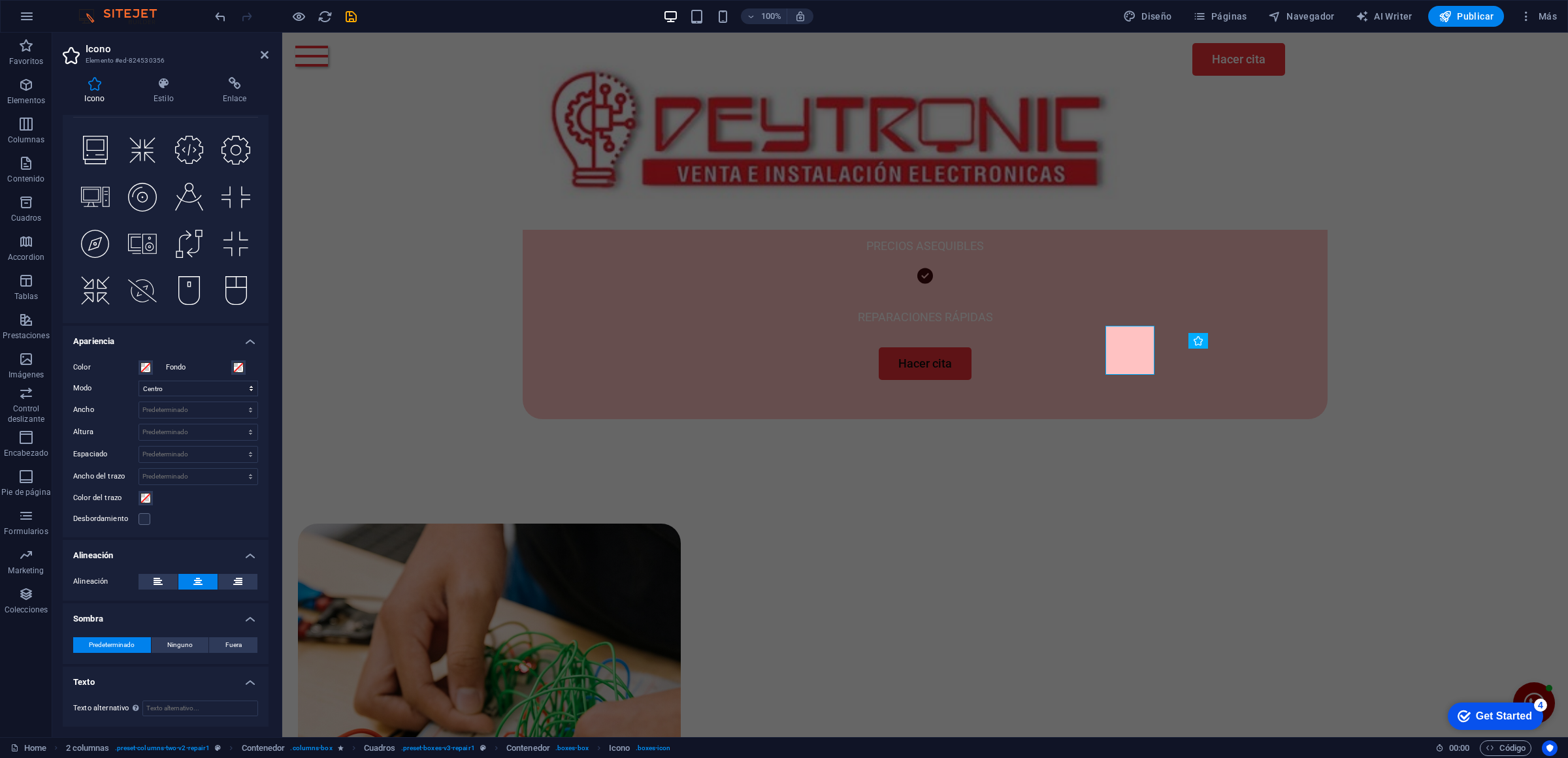
type input "comp"
click at [258, 50] on h2 "Icono" at bounding box center [177, 48] width 183 height 12
drag, startPoint x: 265, startPoint y: 59, endPoint x: 213, endPoint y: 28, distance: 60.5
click at [265, 59] on icon at bounding box center [265, 55] width 8 height 10
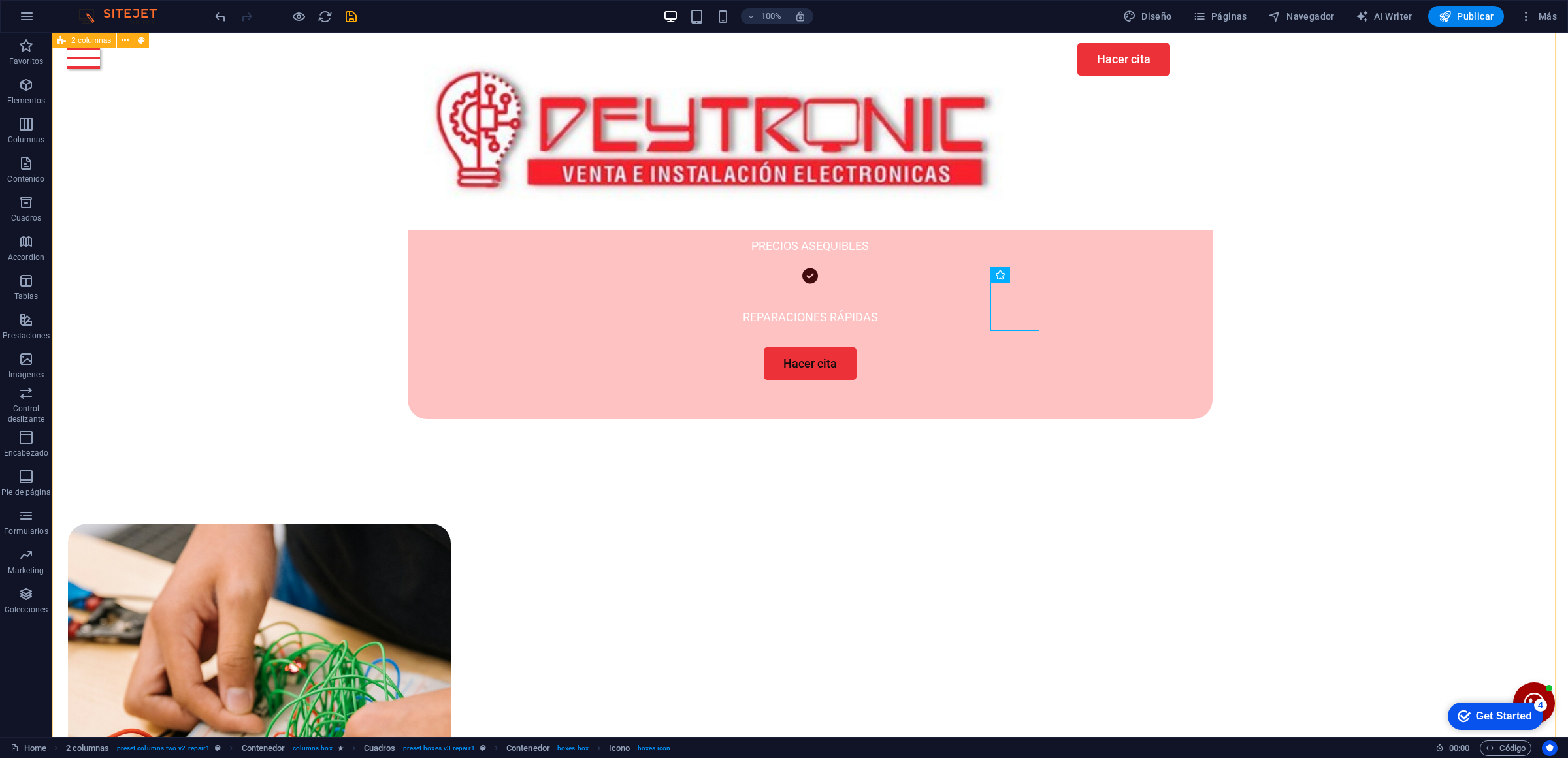
scroll to position [980, 0]
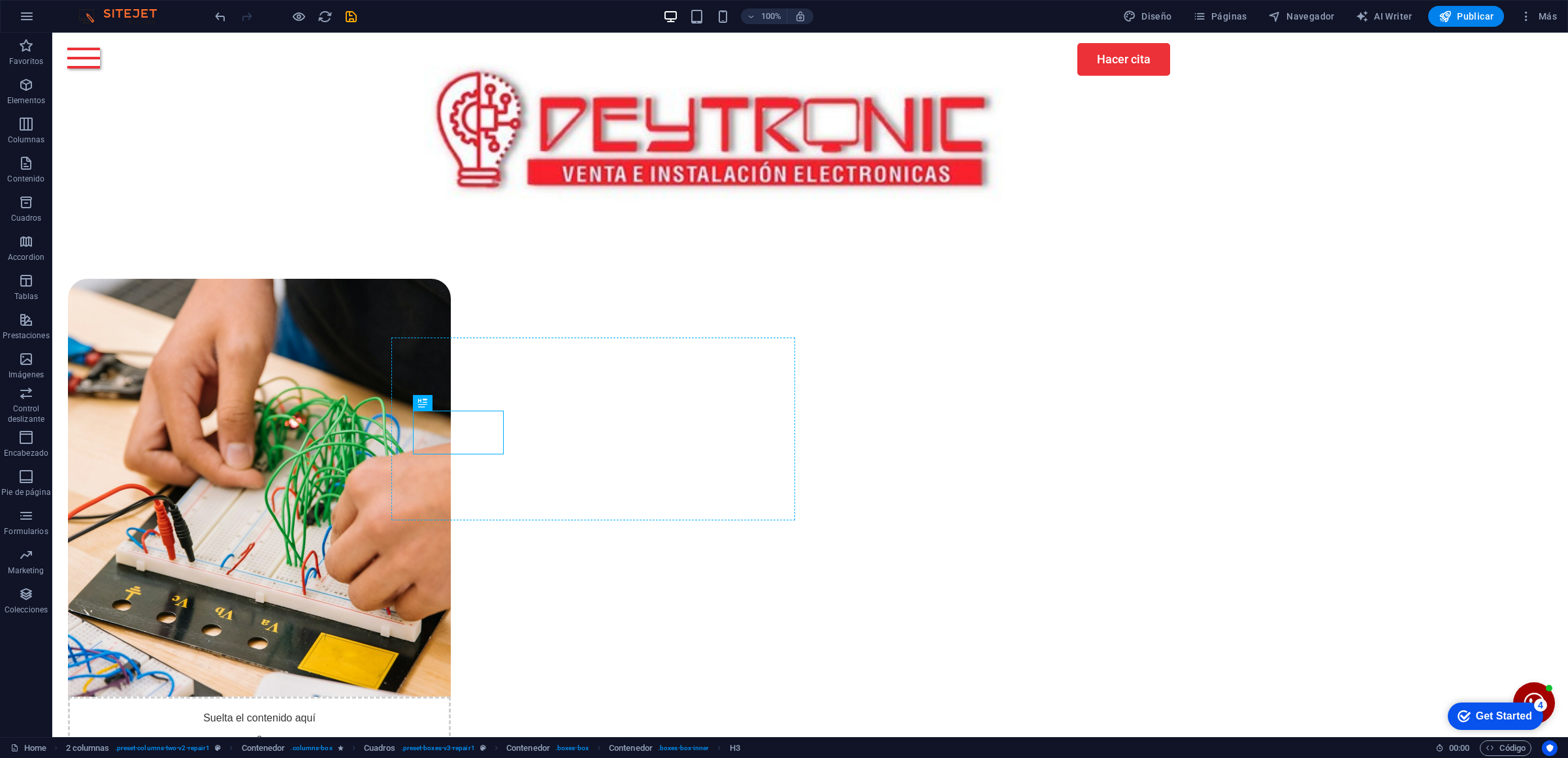
drag, startPoint x: 454, startPoint y: 435, endPoint x: 456, endPoint y: 468, distance: 33.1
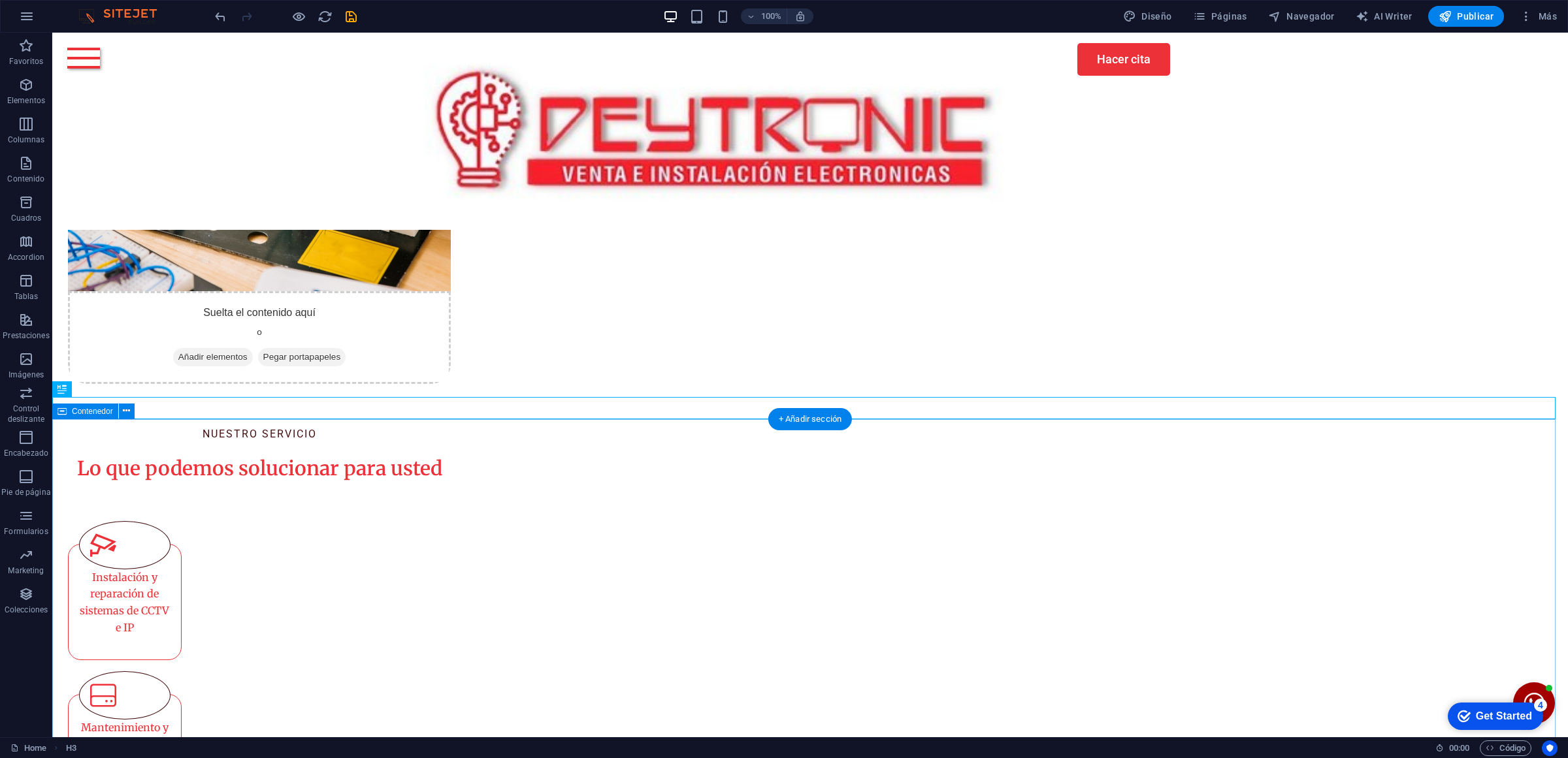
scroll to position [1409, 0]
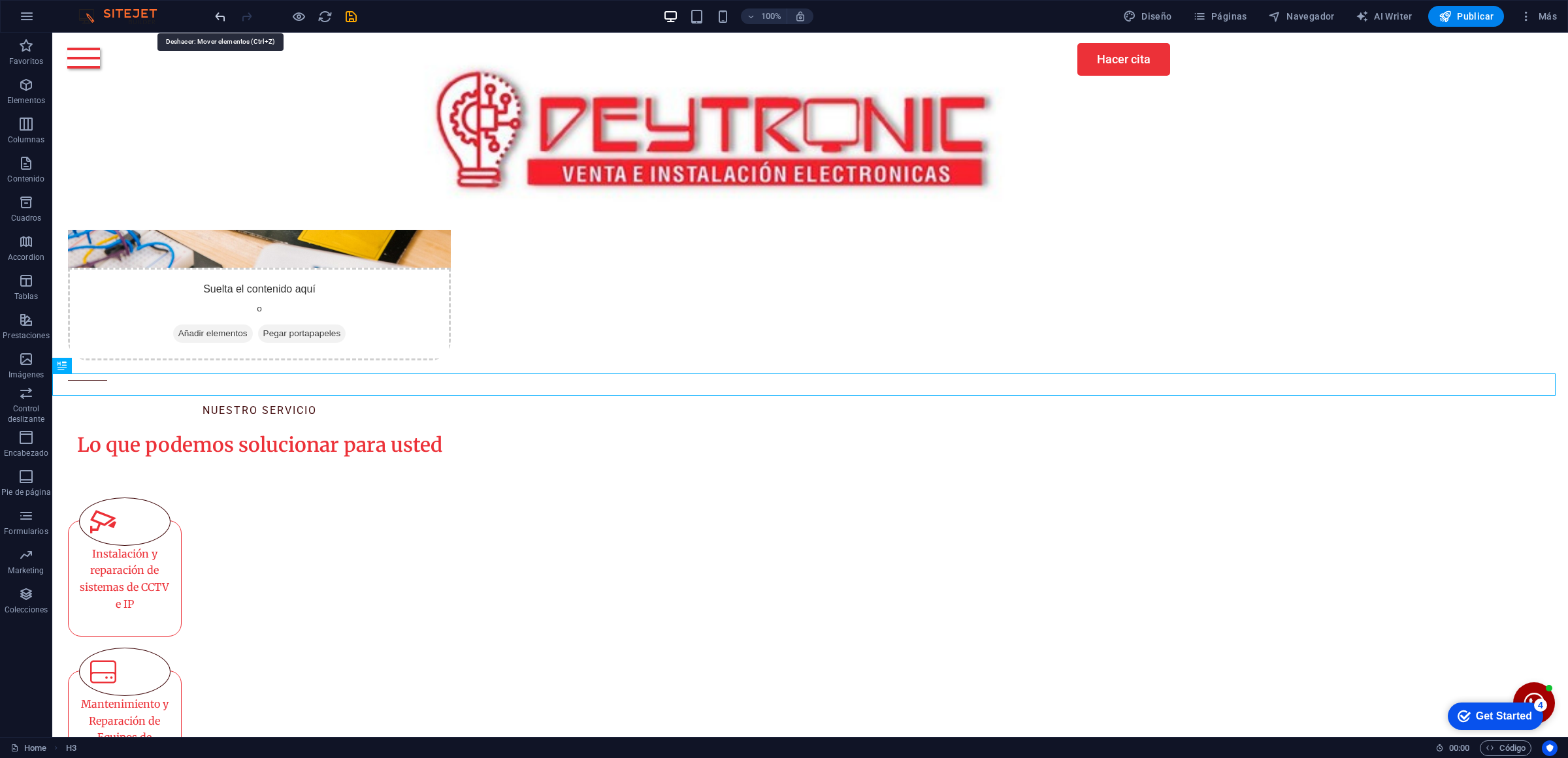
drag, startPoint x: 216, startPoint y: 11, endPoint x: 491, endPoint y: 364, distance: 447.5
click at [216, 11] on icon "undo" at bounding box center [220, 17] width 15 height 15
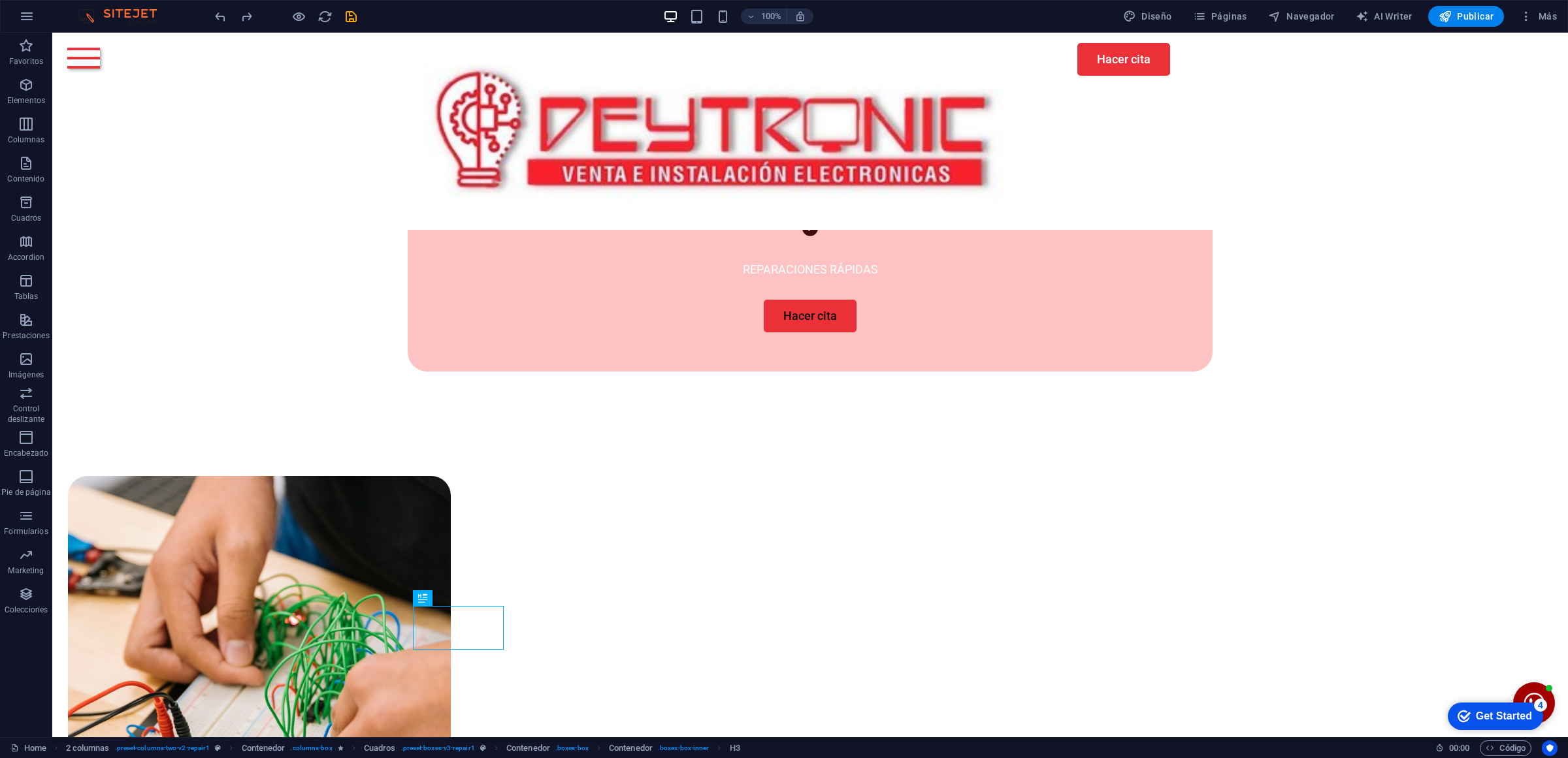
scroll to position [864, 0]
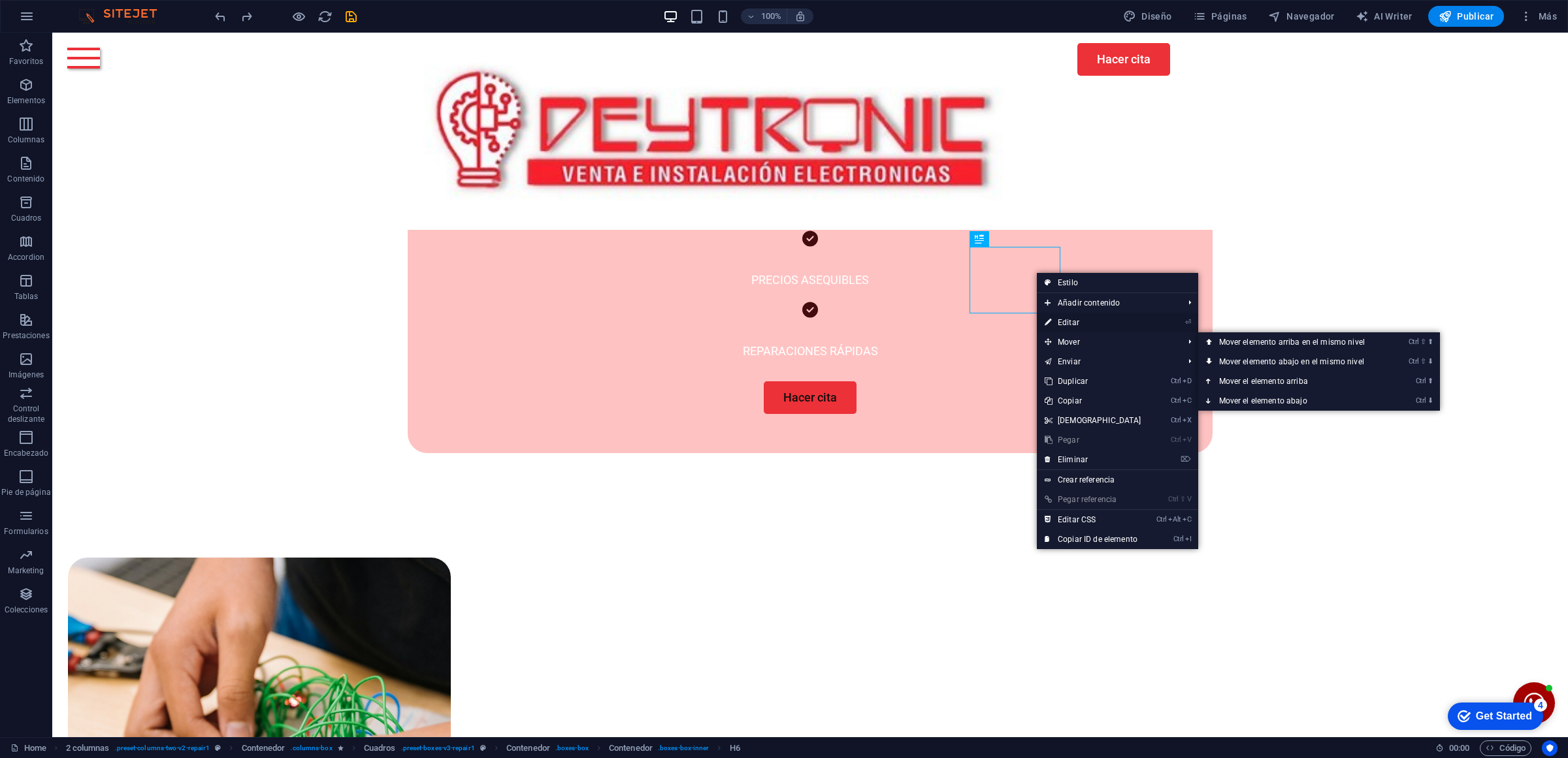
click at [1102, 320] on link "⏎ Editar" at bounding box center [1093, 323] width 113 height 20
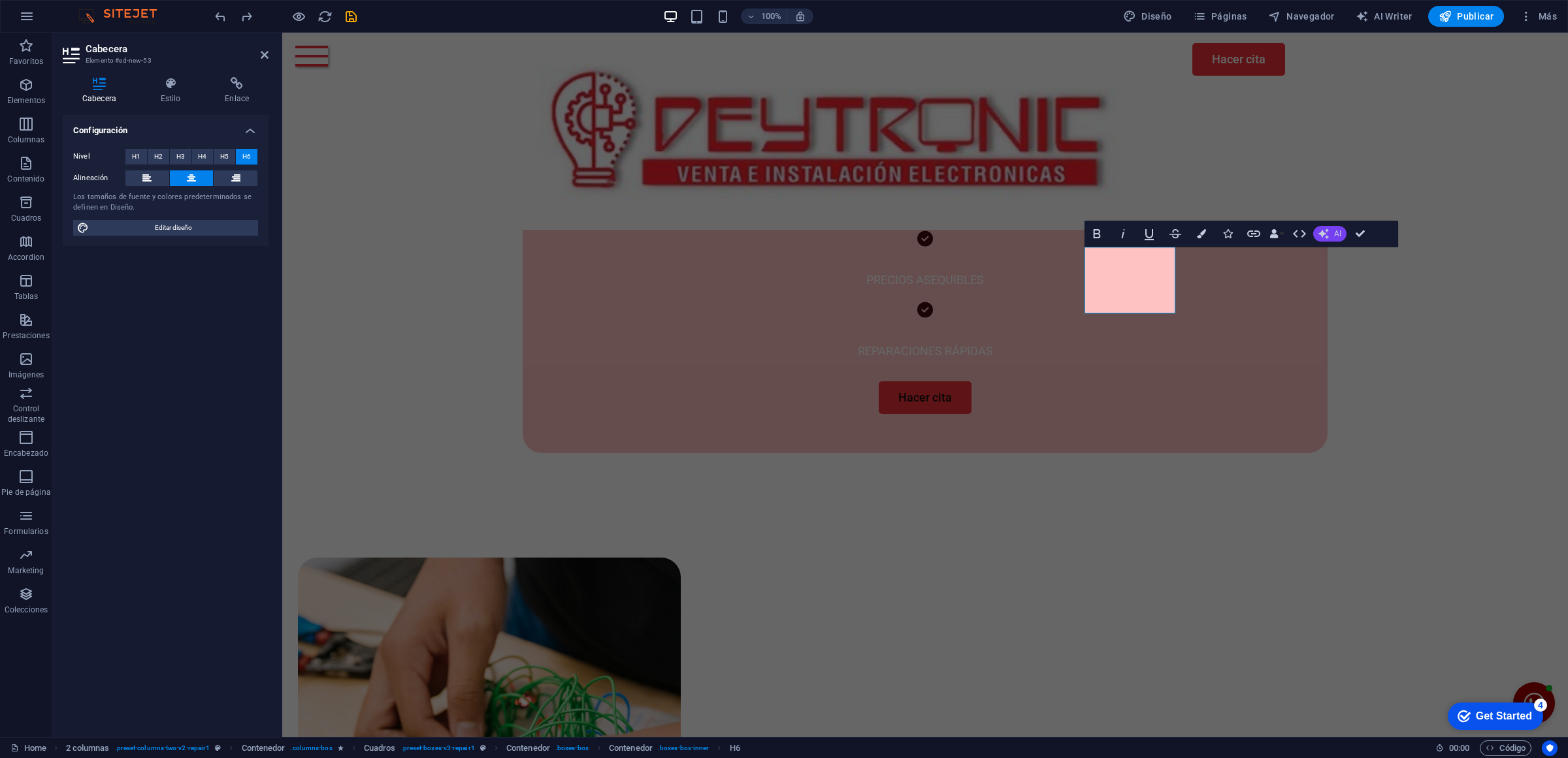
click at [1325, 232] on icon "button" at bounding box center [1323, 233] width 10 height 10
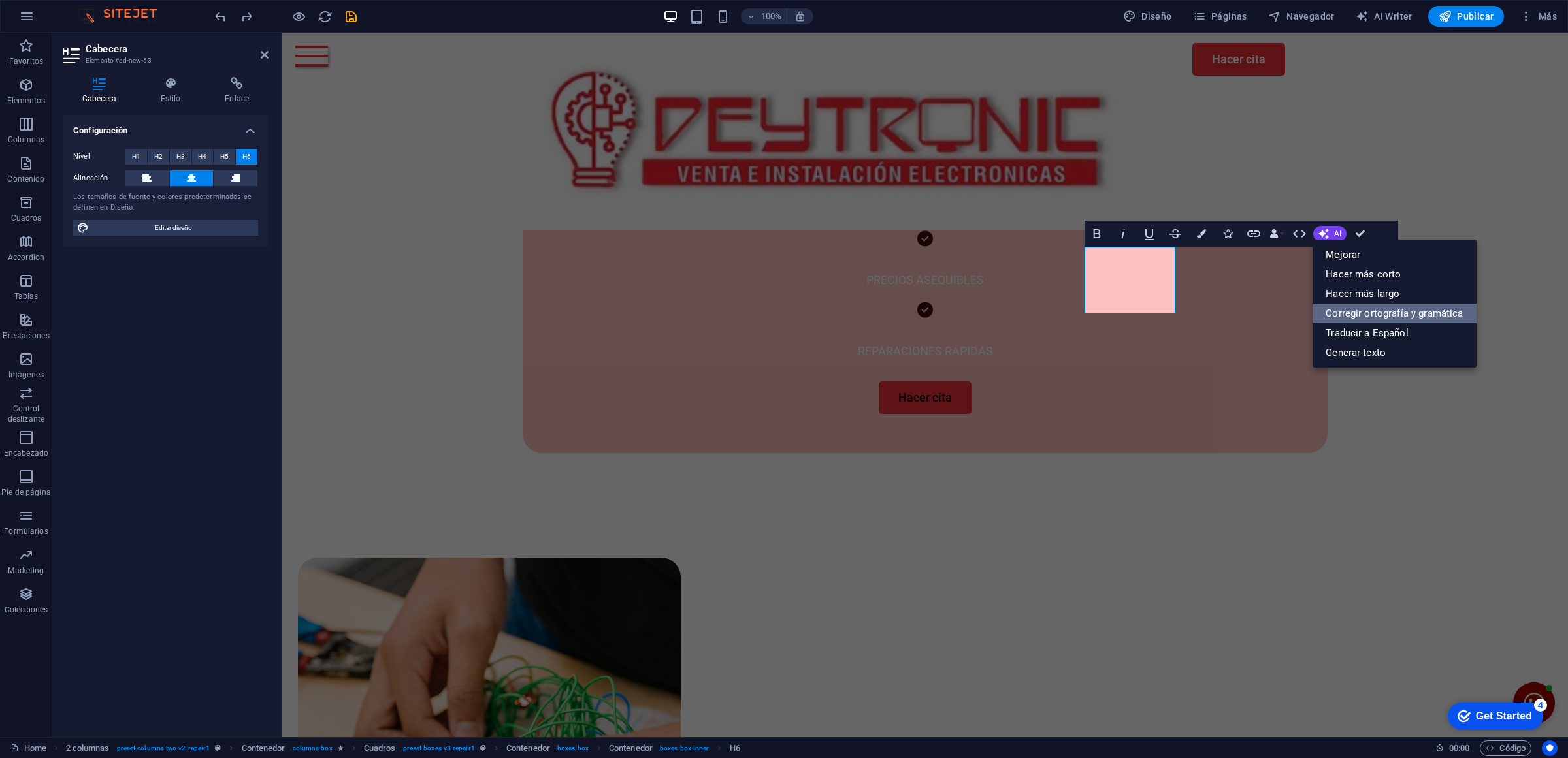
click at [1415, 307] on link "Corregir ortografía y gramática" at bounding box center [1394, 313] width 163 height 20
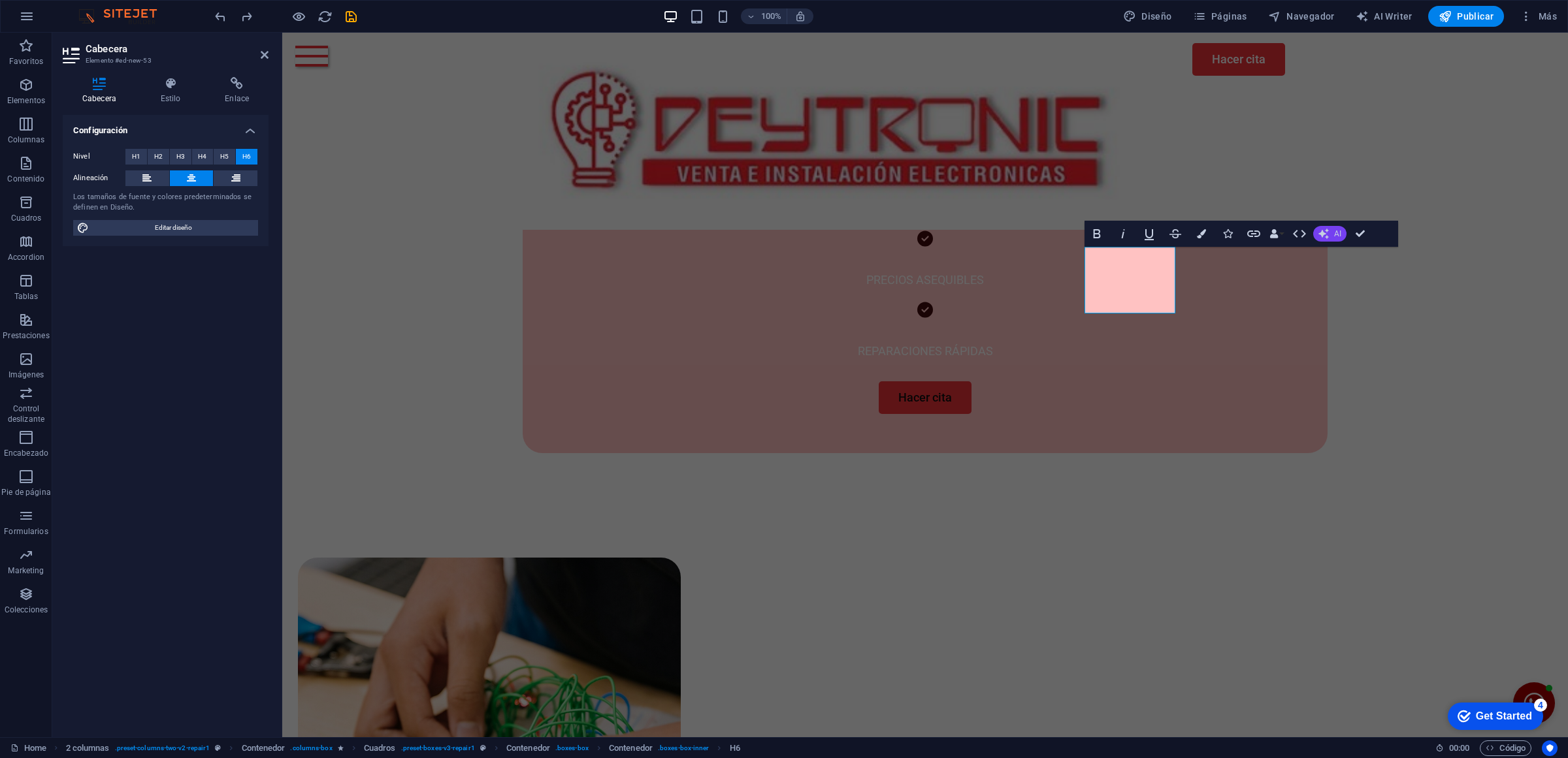
click at [1334, 234] on span "AI" at bounding box center [1337, 234] width 7 height 8
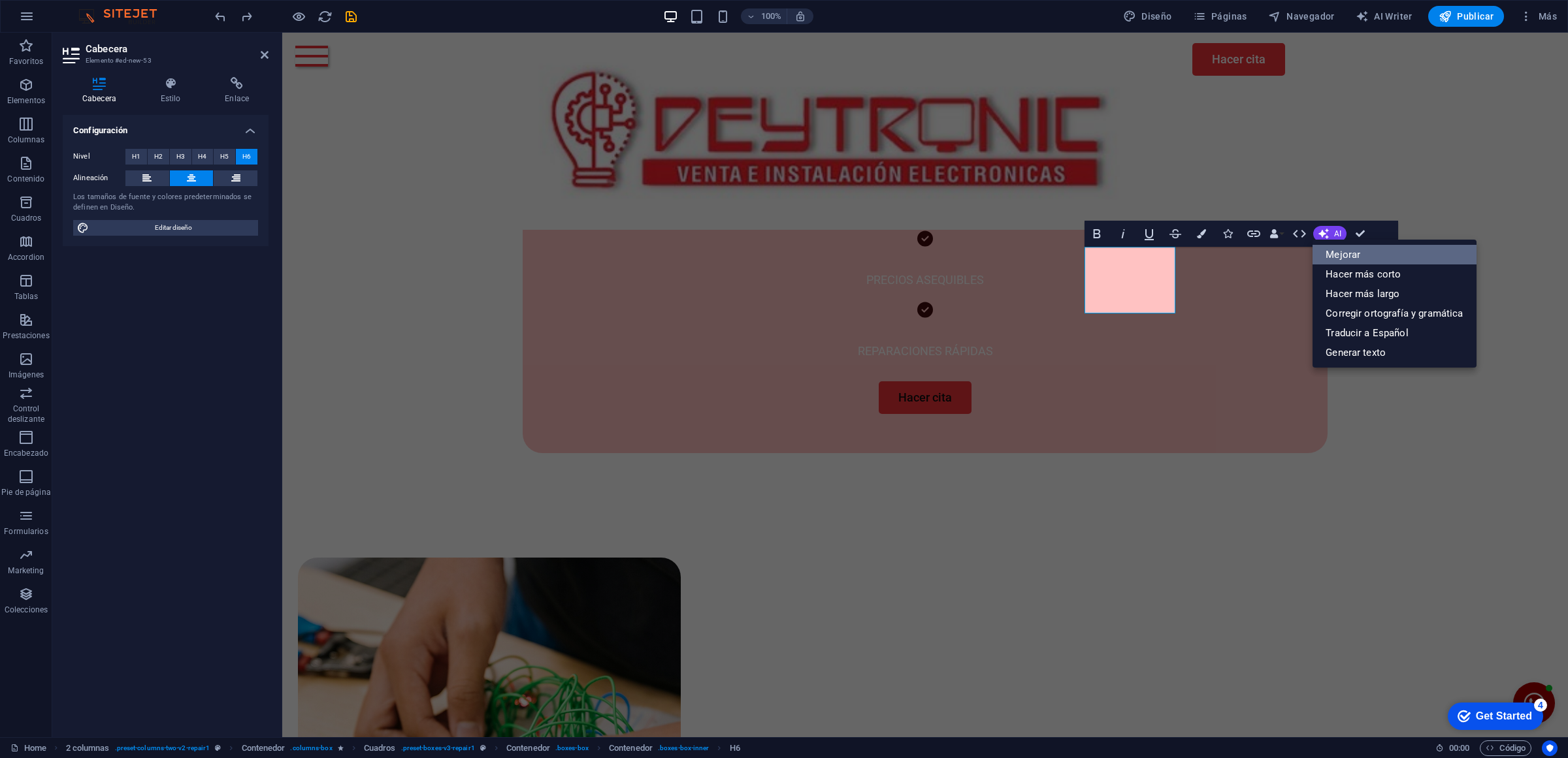
click at [1353, 258] on link "Mejorar" at bounding box center [1394, 255] width 163 height 20
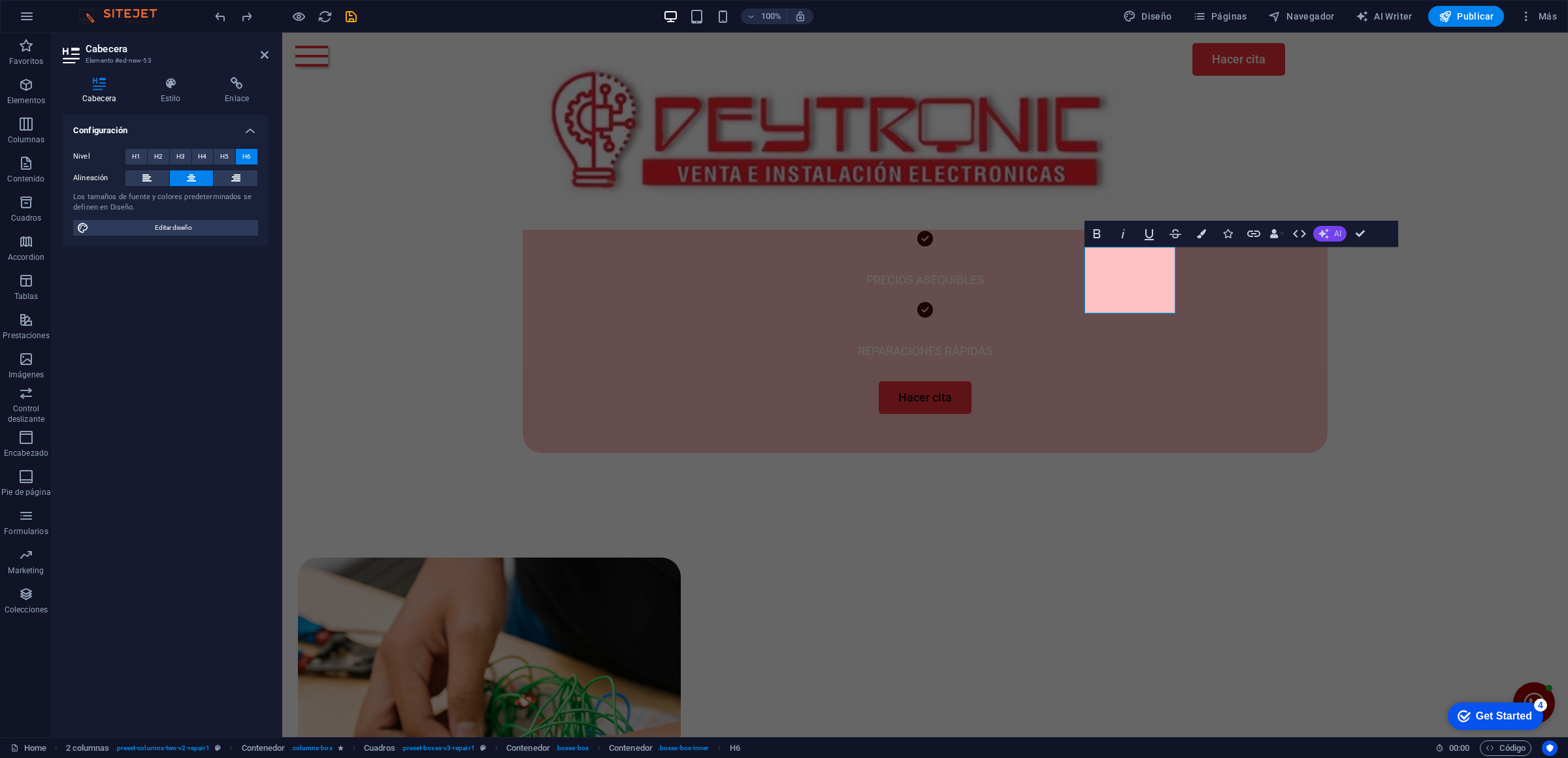
click at [1325, 230] on icon "button" at bounding box center [1323, 233] width 10 height 10
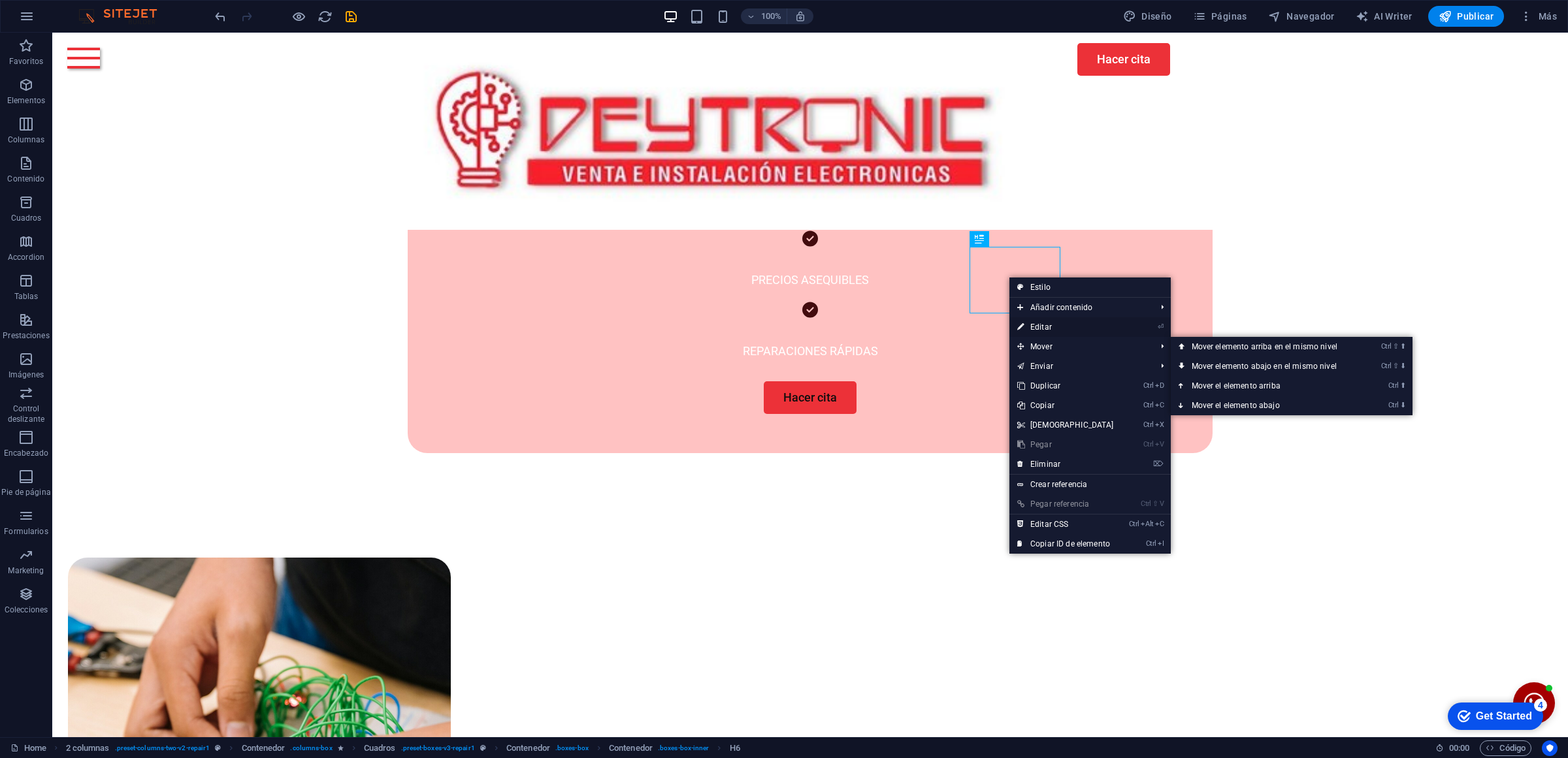
drag, startPoint x: 1053, startPoint y: 327, endPoint x: 774, endPoint y: 279, distance: 283.1
click at [1053, 327] on link "⏎ Editar" at bounding box center [1066, 327] width 113 height 20
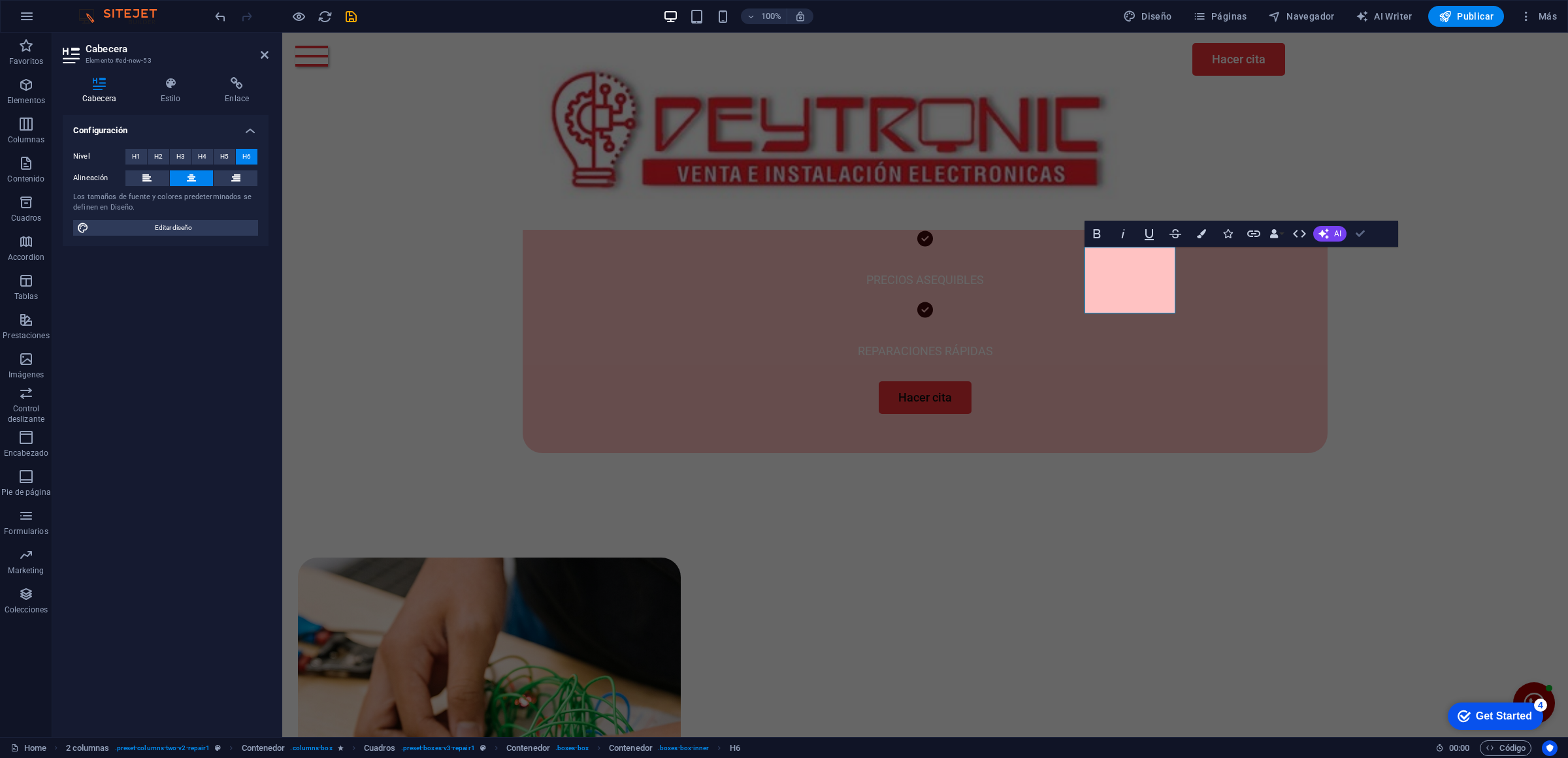
drag, startPoint x: 1314, startPoint y: 209, endPoint x: 1363, endPoint y: 232, distance: 54.1
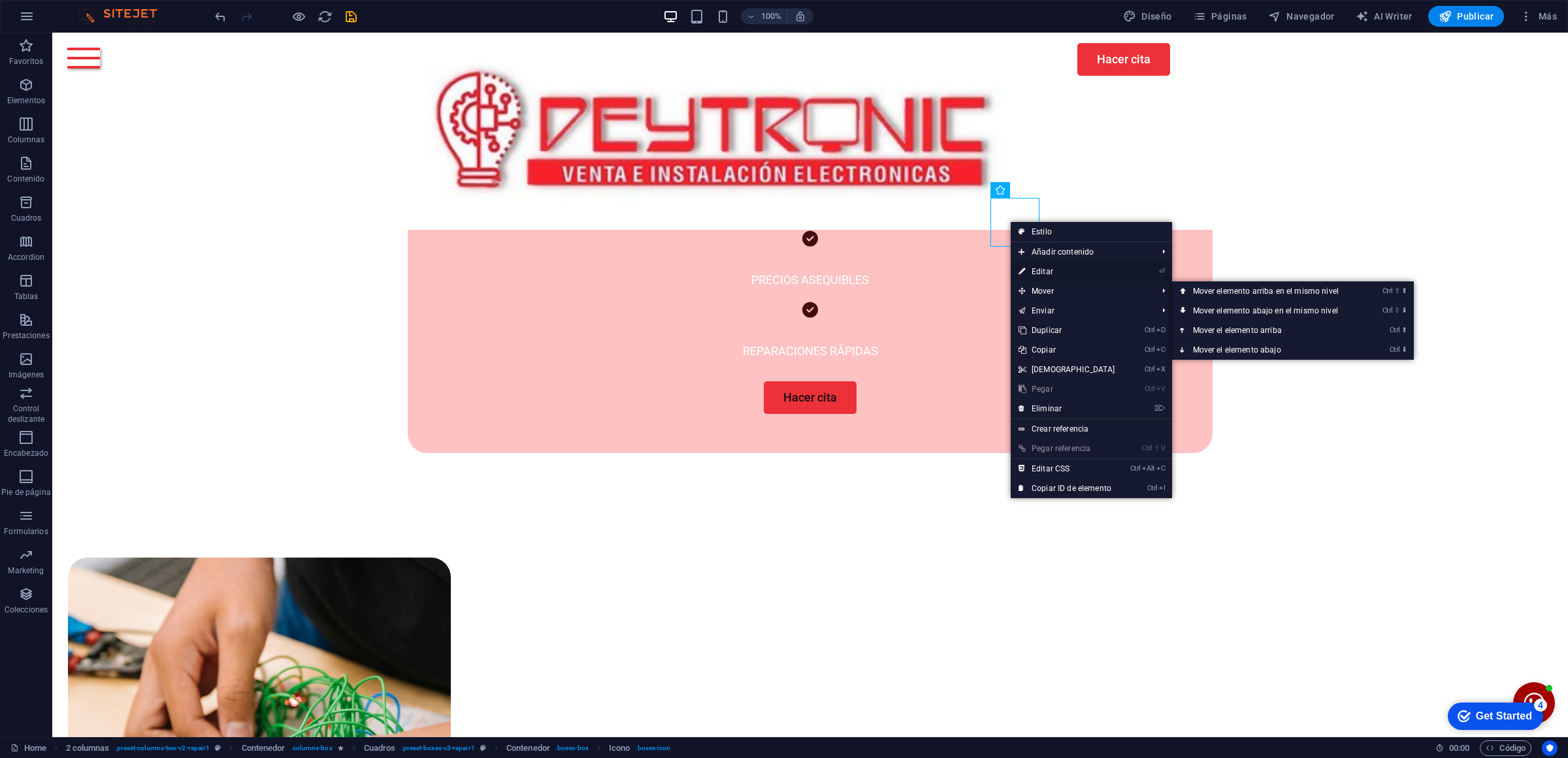
drag, startPoint x: 1054, startPoint y: 273, endPoint x: 772, endPoint y: 239, distance: 284.0
click at [1054, 273] on link "⏎ Editar" at bounding box center [1067, 271] width 113 height 20
select select "xMidYMid"
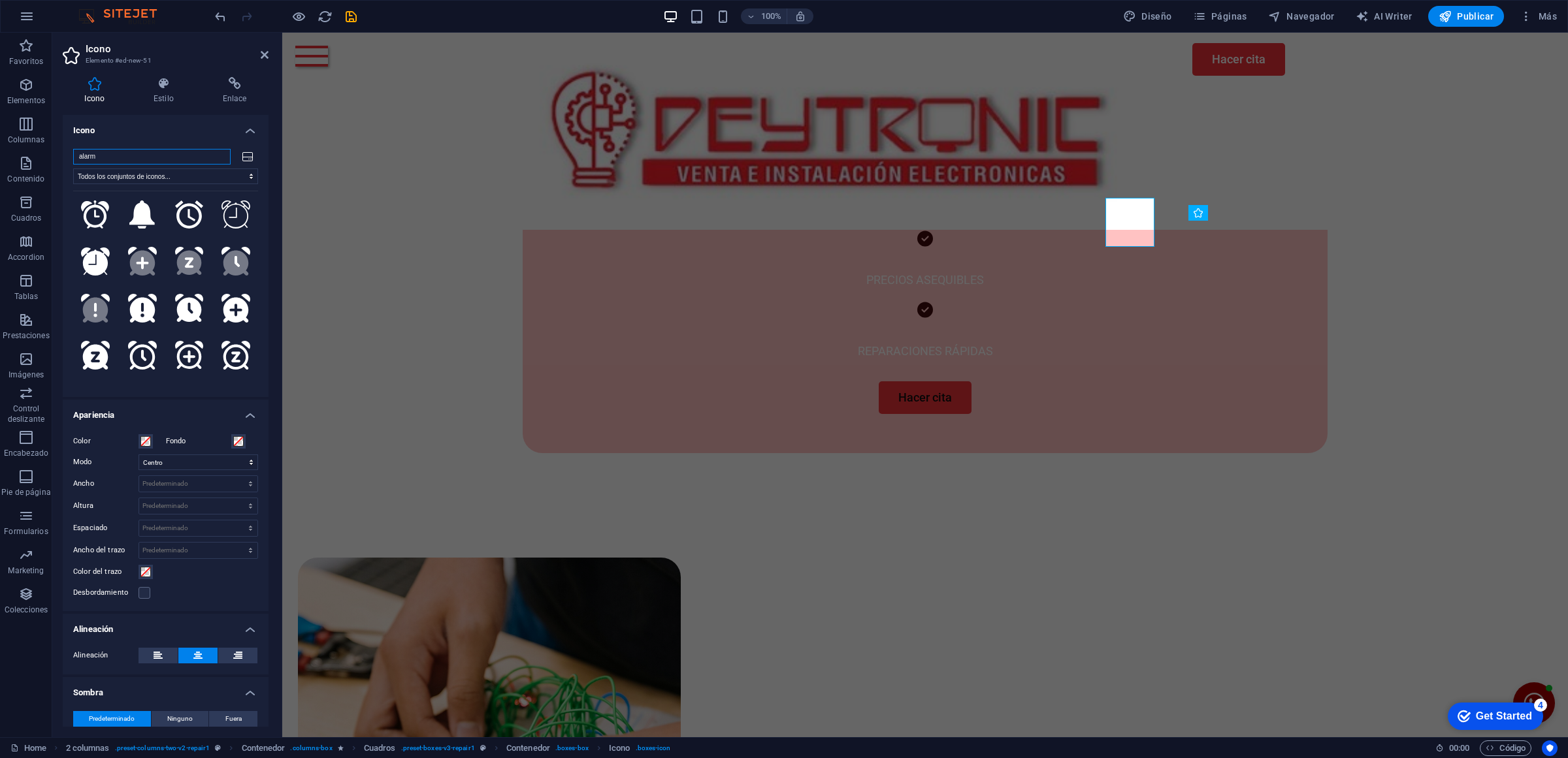
scroll to position [0, 0]
click at [247, 174] on select "Todos los conjuntos de iconos... IcoFont Ionicons FontAwesome Brands FontAwesom…" at bounding box center [165, 177] width 185 height 16
click at [245, 176] on select "Todos los conjuntos de iconos... IcoFont Ionicons FontAwesome Brands FontAwesom…" at bounding box center [165, 177] width 185 height 16
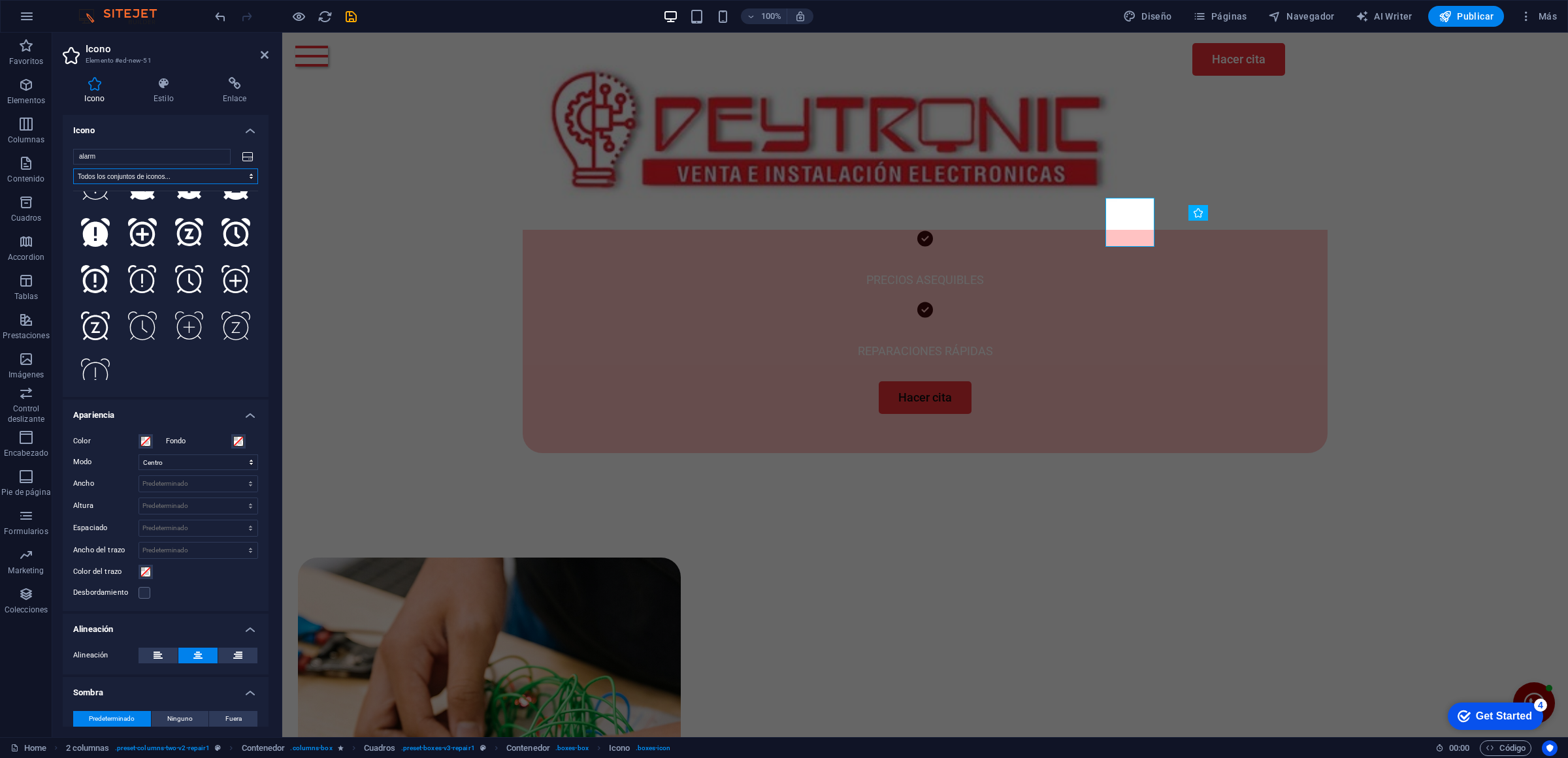
scroll to position [317, 0]
drag, startPoint x: 132, startPoint y: 154, endPoint x: 0, endPoint y: 126, distance: 134.9
click at [1, 128] on section "Favoritos Elementos Columnas Contenido Cuadros Accordion Tablas Prestaciones Im…" at bounding box center [784, 385] width 1568 height 705
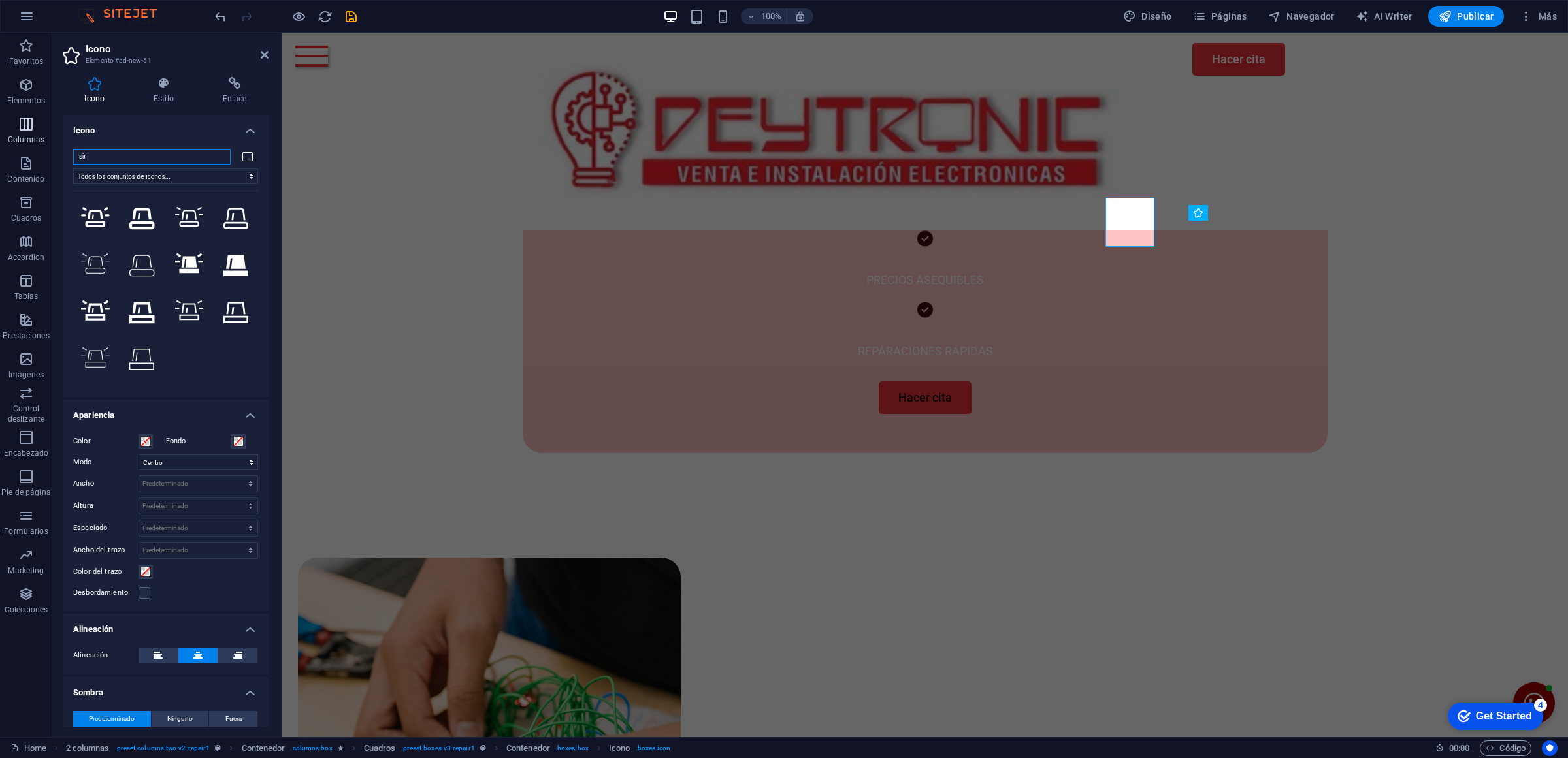
scroll to position [43, 0]
type input "sir"
click at [91, 216] on icon at bounding box center [95, 224] width 29 height 23
click at [91, 327] on button at bounding box center [95, 317] width 44 height 44
click at [94, 220] on icon at bounding box center [95, 224] width 29 height 23
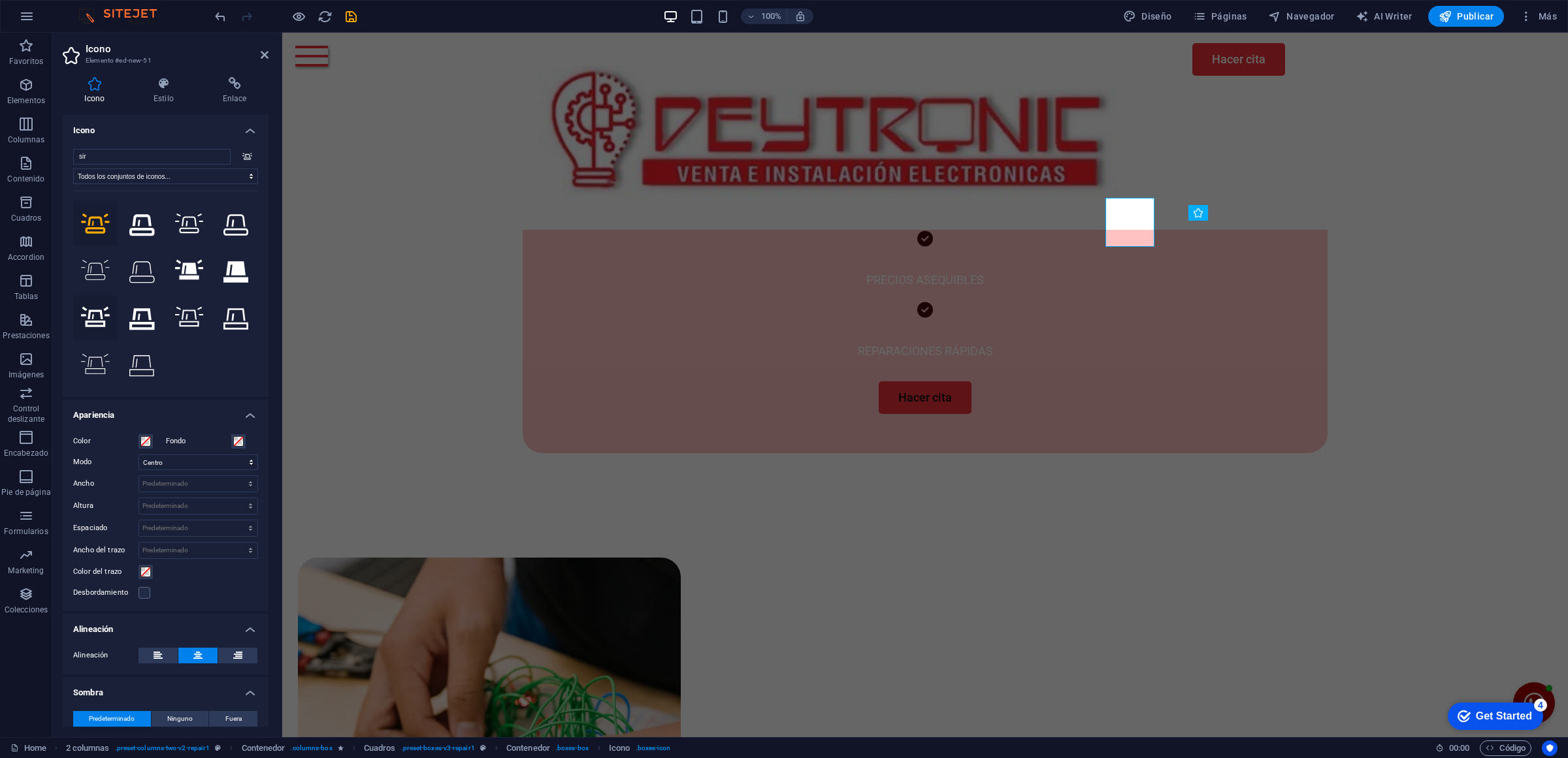
click at [94, 314] on icon at bounding box center [95, 317] width 29 height 23
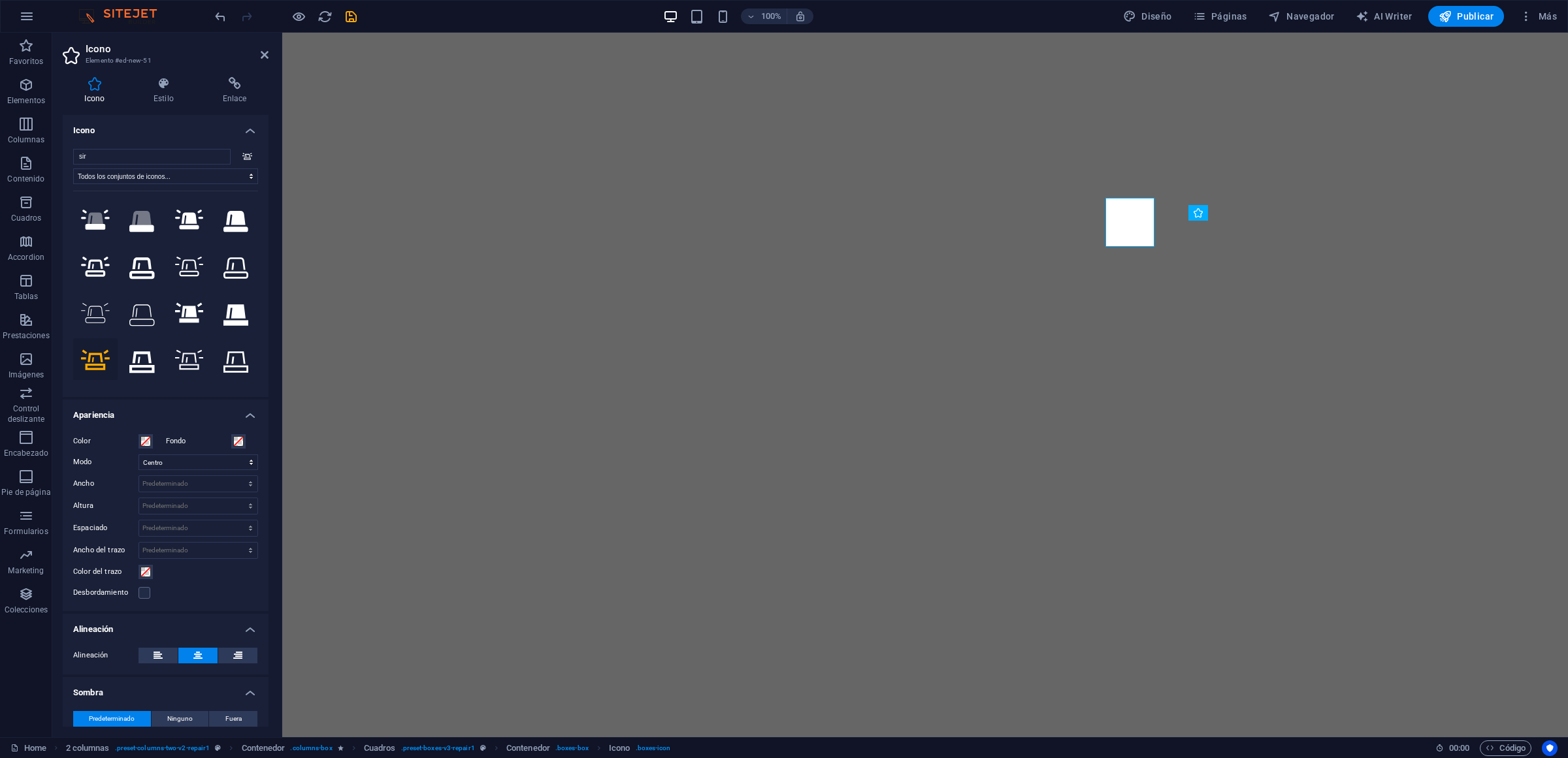
select select "xMidYMid"
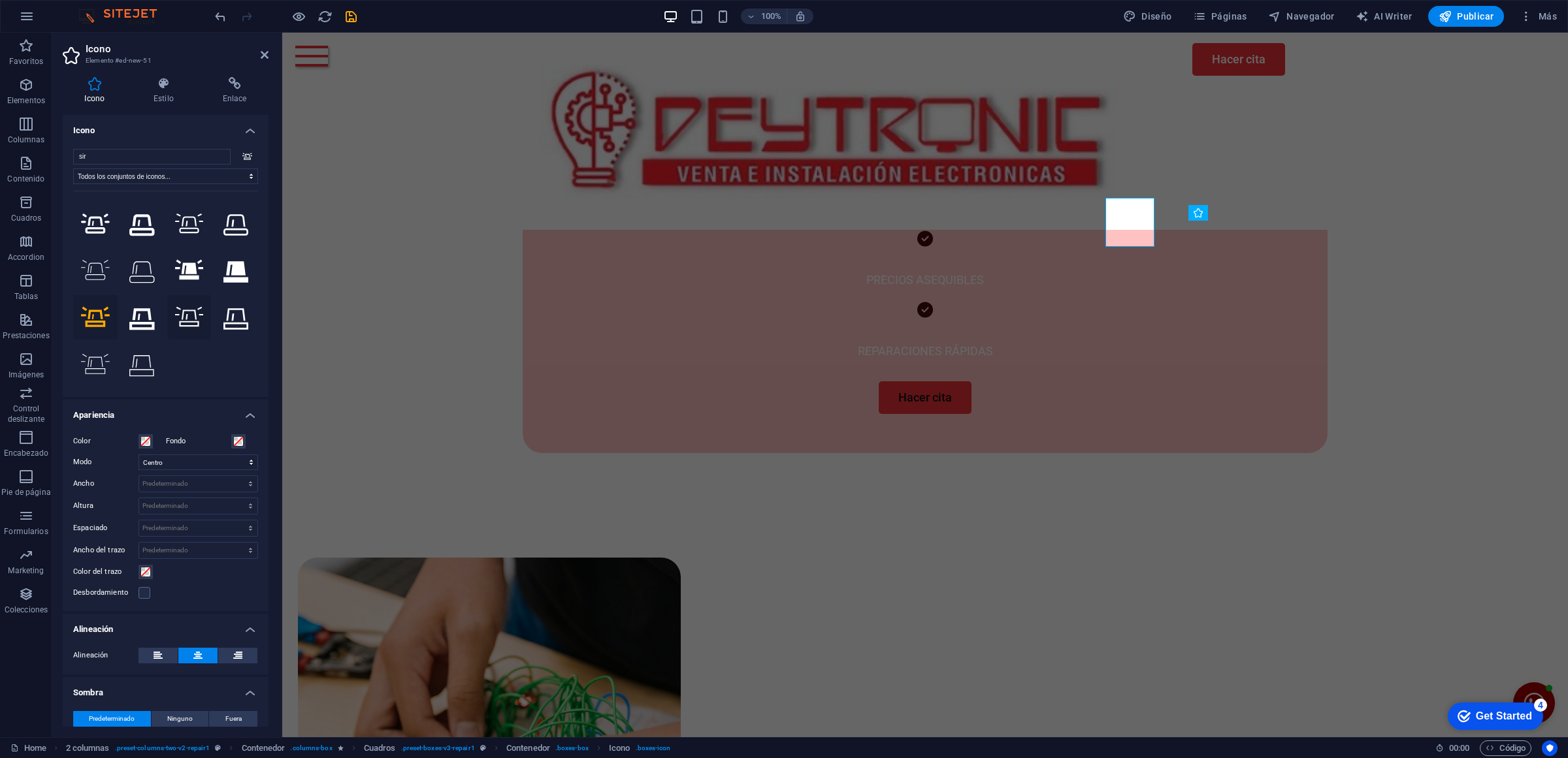
scroll to position [701, 0]
click at [136, 314] on icon at bounding box center [141, 317] width 25 height 29
click at [183, 275] on icon at bounding box center [190, 270] width 29 height 21
click at [193, 217] on icon at bounding box center [190, 224] width 29 height 23
click at [95, 227] on icon at bounding box center [95, 224] width 29 height 21
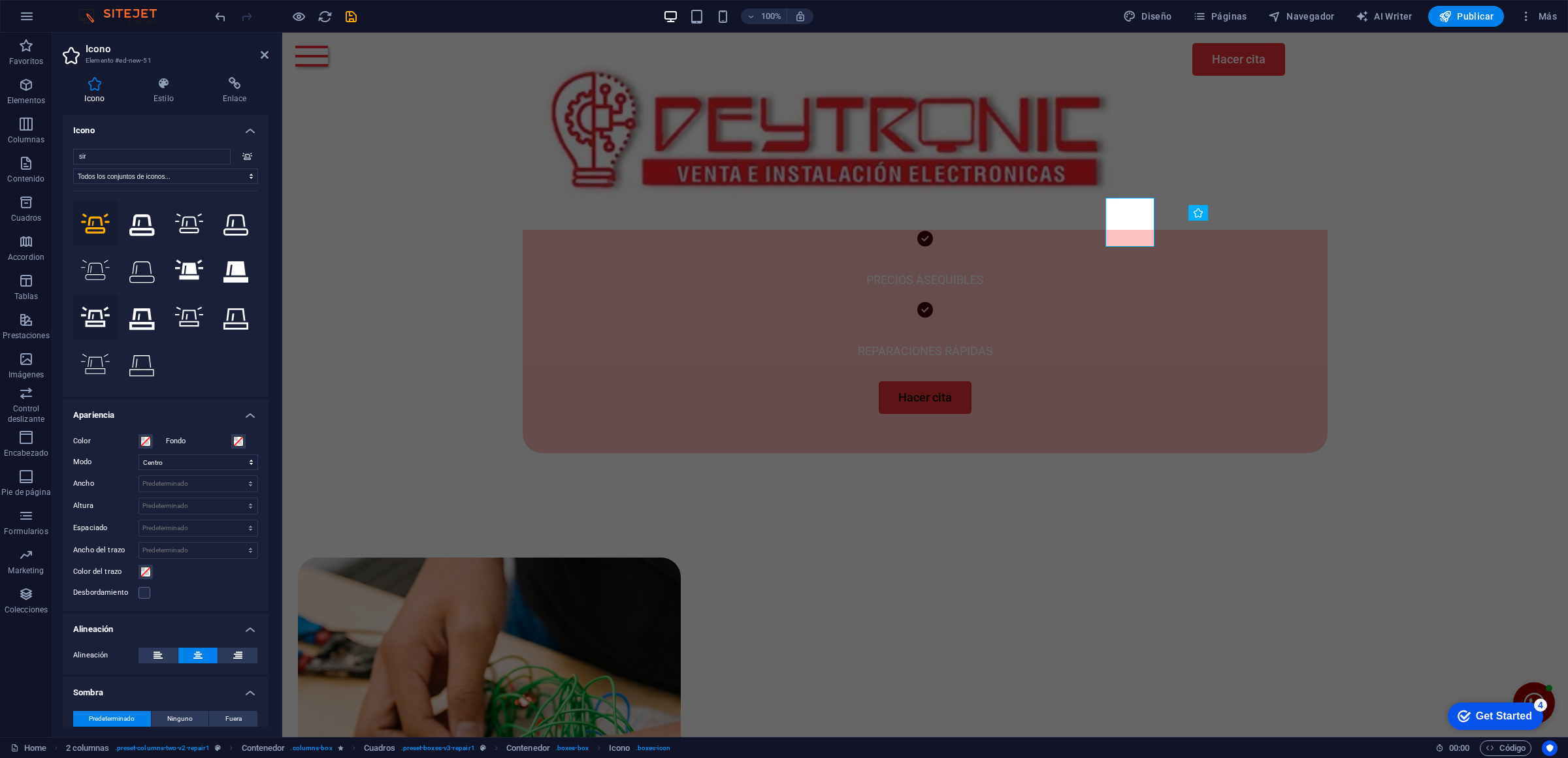
click at [98, 318] on icon at bounding box center [95, 317] width 29 height 23
click at [96, 216] on icon at bounding box center [95, 224] width 29 height 23
drag, startPoint x: 1406, startPoint y: 263, endPoint x: 1600, endPoint y: 276, distance: 194.4
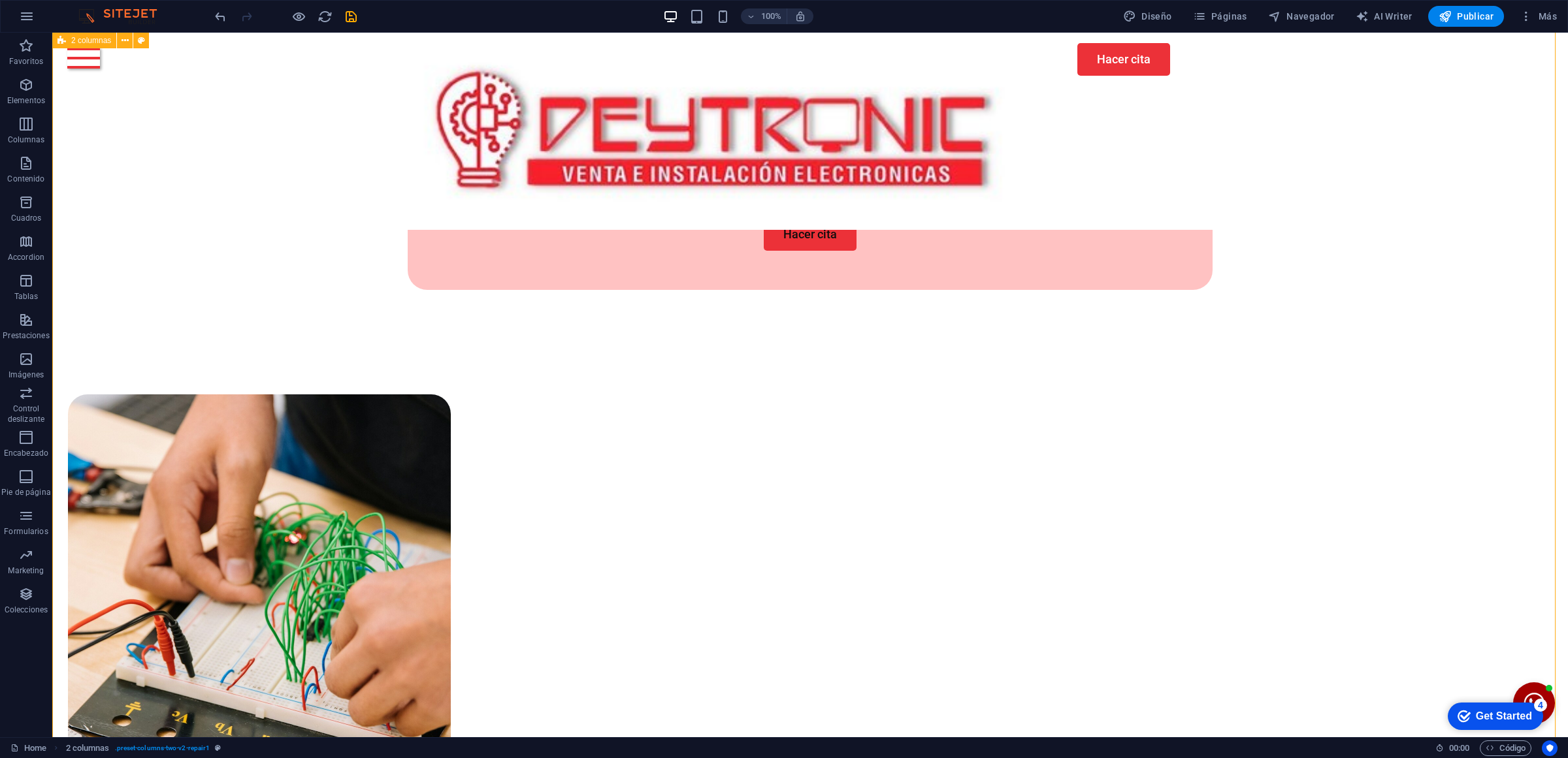
scroll to position [783, 0]
